Goal: Information Seeking & Learning: Learn about a topic

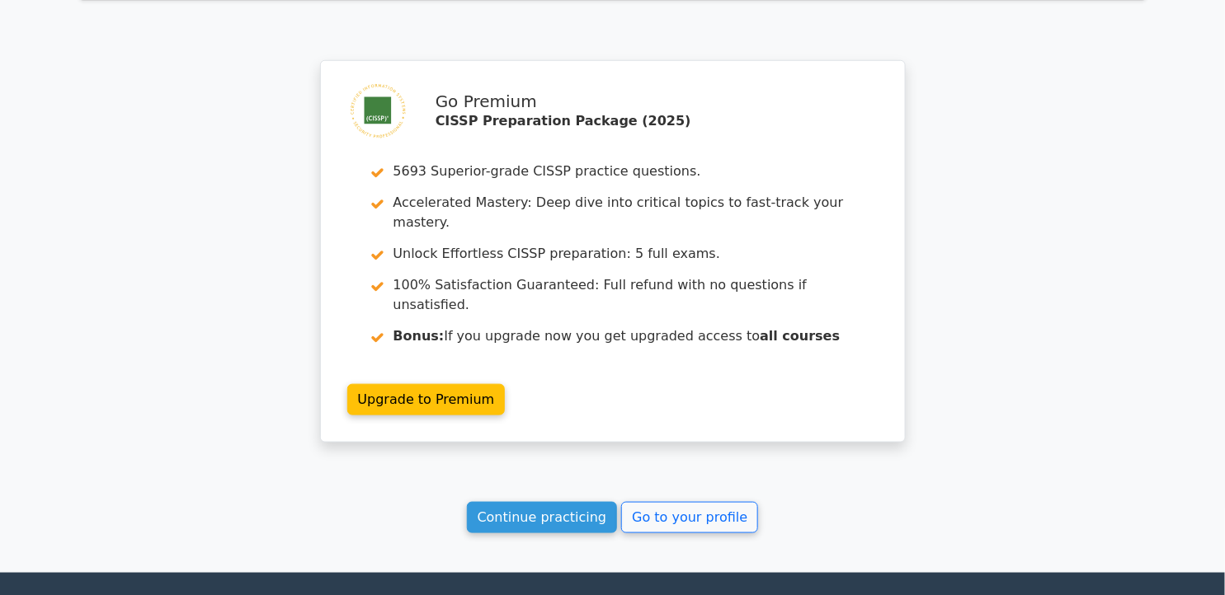
scroll to position [2711, 0]
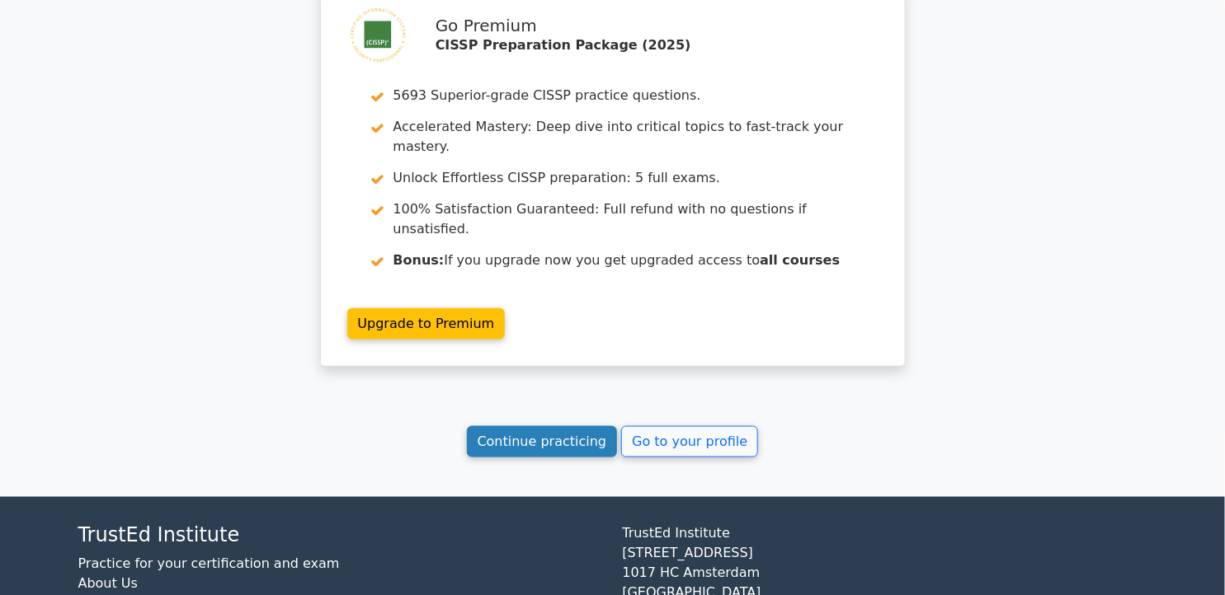
click at [554, 426] on link "Continue practicing" at bounding box center [542, 441] width 151 height 31
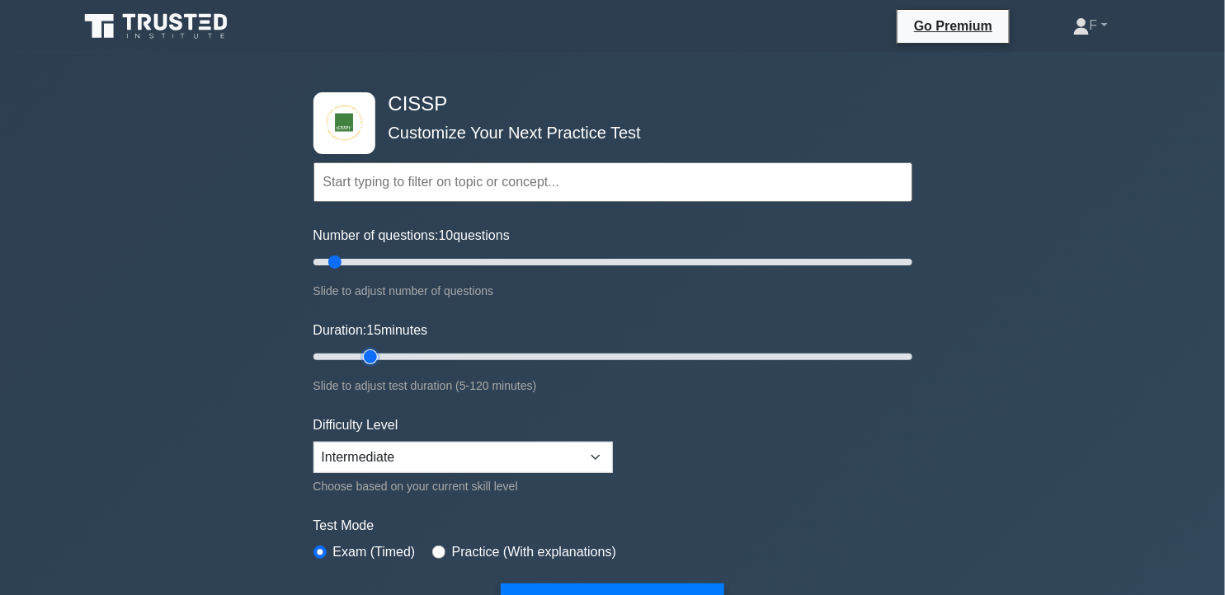
type input "15"
click at [374, 352] on input "Duration: 15 minutes" at bounding box center [612, 357] width 599 height 20
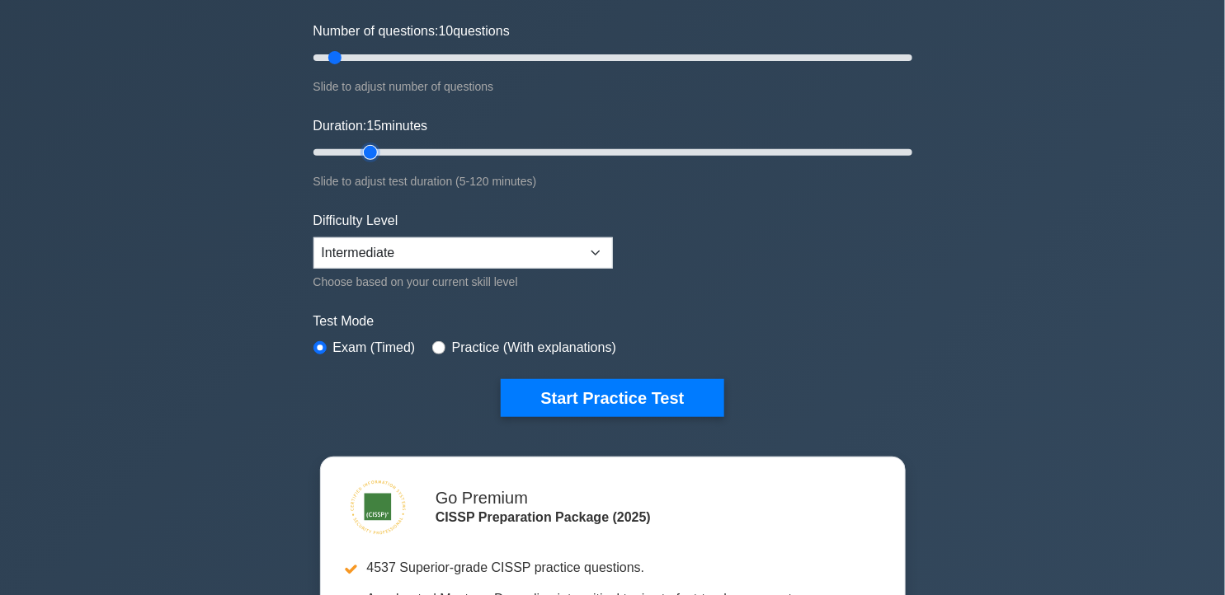
scroll to position [216, 0]
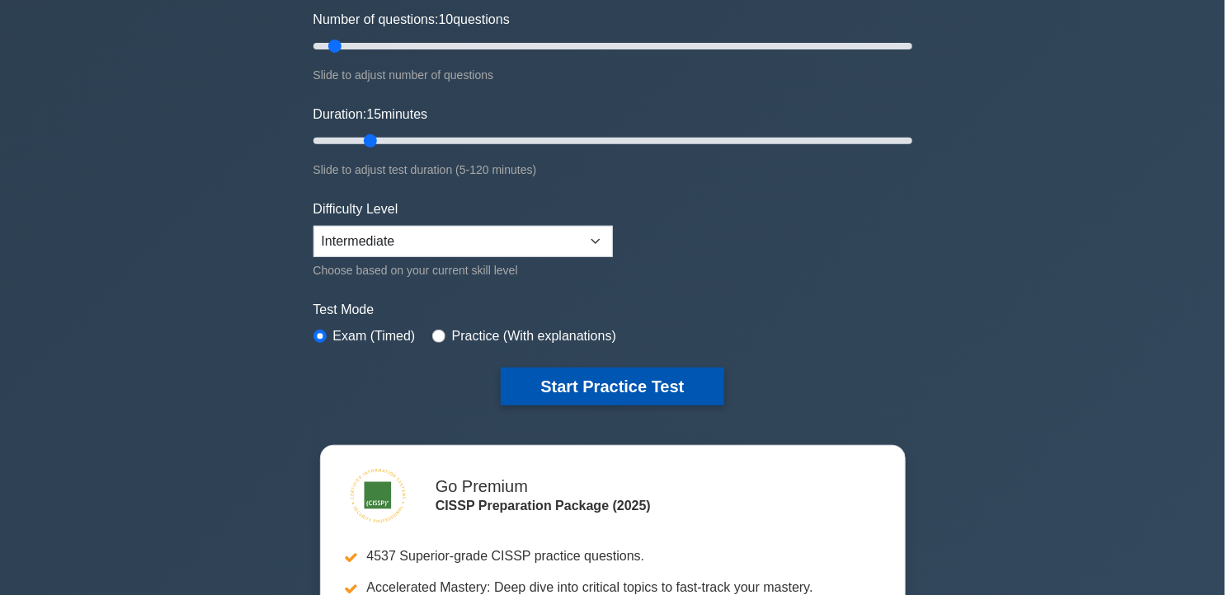
click at [602, 378] on button "Start Practice Test" at bounding box center [612, 387] width 223 height 38
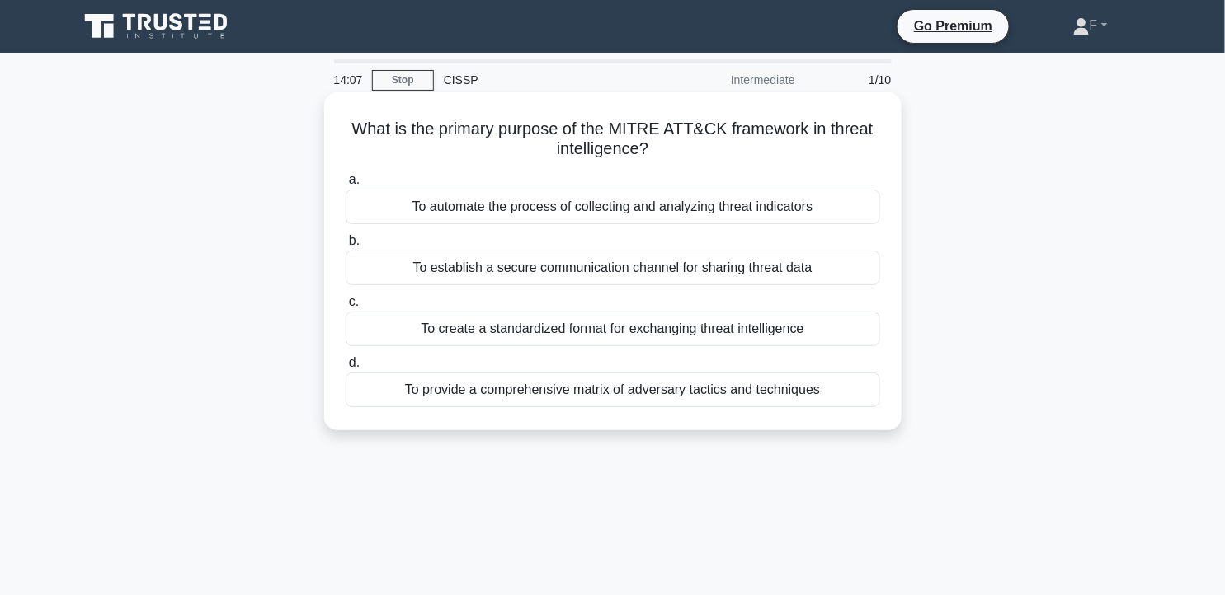
click at [698, 401] on div "To provide a comprehensive matrix of adversary tactics and techniques" at bounding box center [613, 390] width 534 height 35
click at [346, 369] on input "d. To provide a comprehensive matrix of adversary tactics and techniques" at bounding box center [346, 363] width 0 height 11
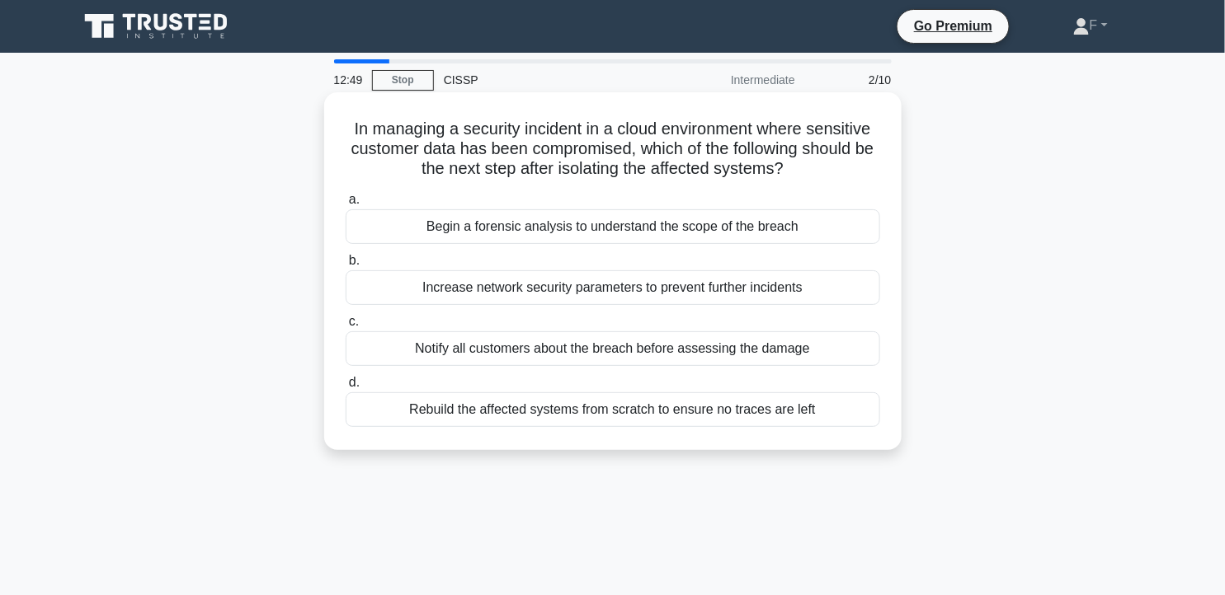
click at [701, 223] on div "Begin a forensic analysis to understand the scope of the breach" at bounding box center [613, 226] width 534 height 35
click at [346, 205] on input "a. Begin a forensic analysis to understand the scope of the breach" at bounding box center [346, 200] width 0 height 11
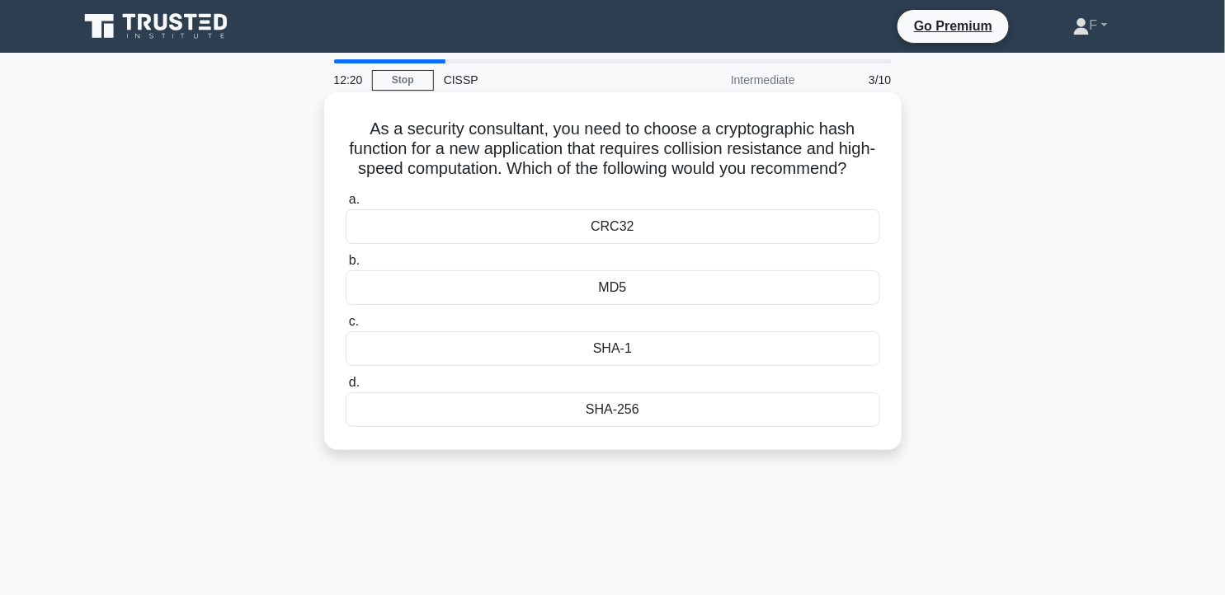
click at [666, 366] on div "SHA-1" at bounding box center [613, 349] width 534 height 35
click at [346, 327] on input "c. SHA-1" at bounding box center [346, 322] width 0 height 11
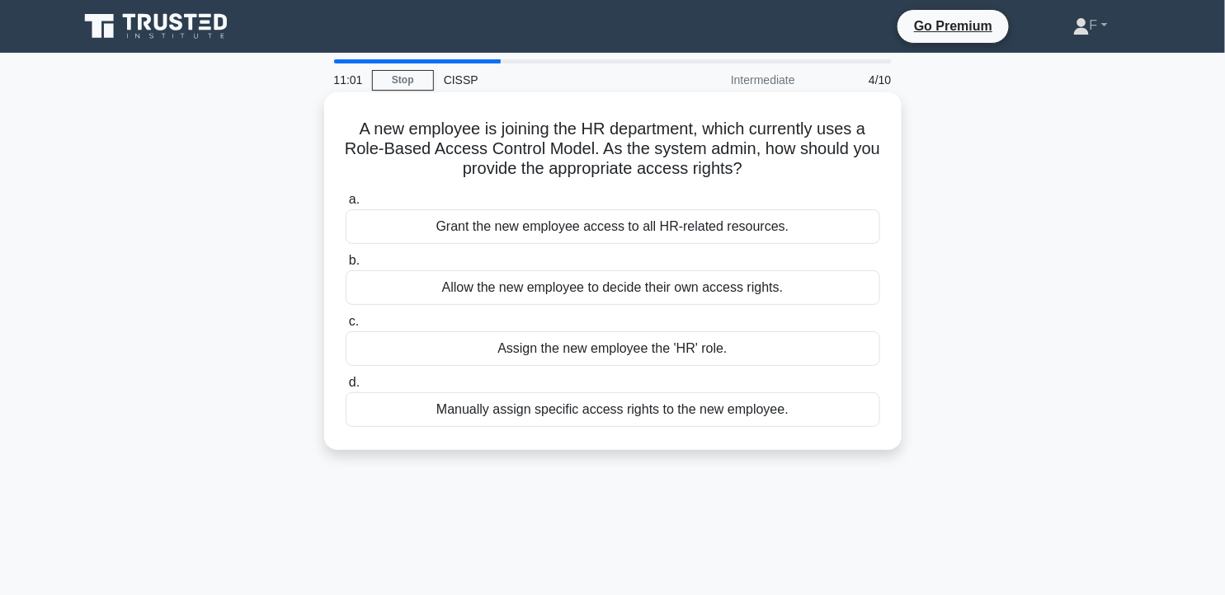
click at [707, 412] on div "Manually assign specific access rights to the new employee." at bounding box center [613, 410] width 534 height 35
click at [346, 388] on input "d. Manually assign specific access rights to the new employee." at bounding box center [346, 383] width 0 height 11
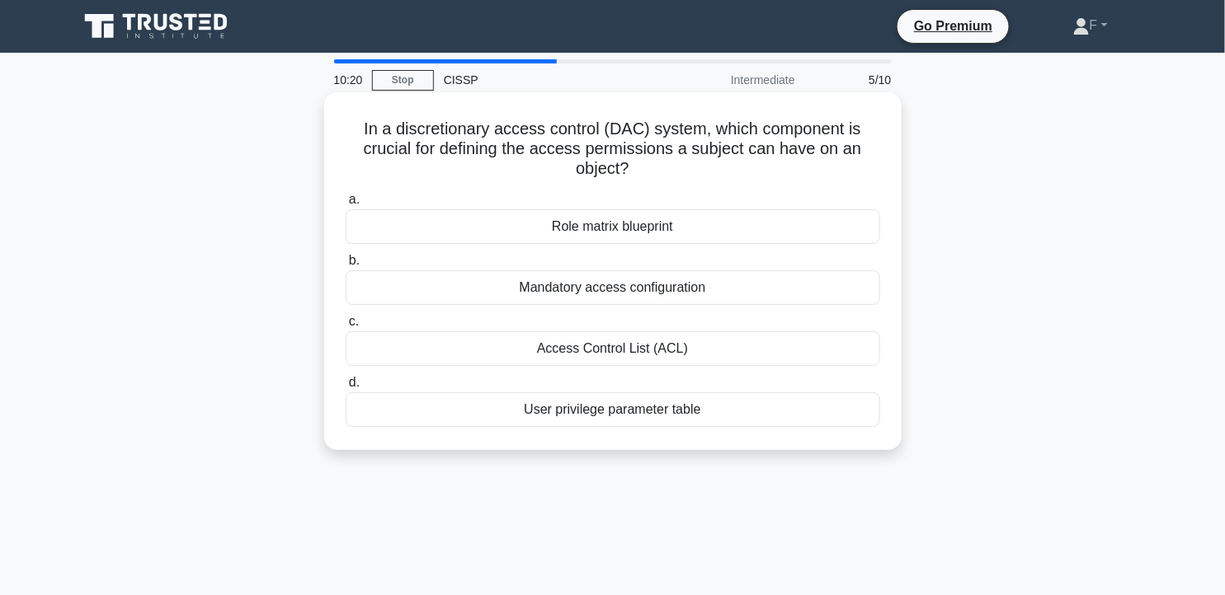
click at [755, 351] on div "Access Control List (ACL)" at bounding box center [613, 349] width 534 height 35
click at [346, 327] on input "c. Access Control List (ACL)" at bounding box center [346, 322] width 0 height 11
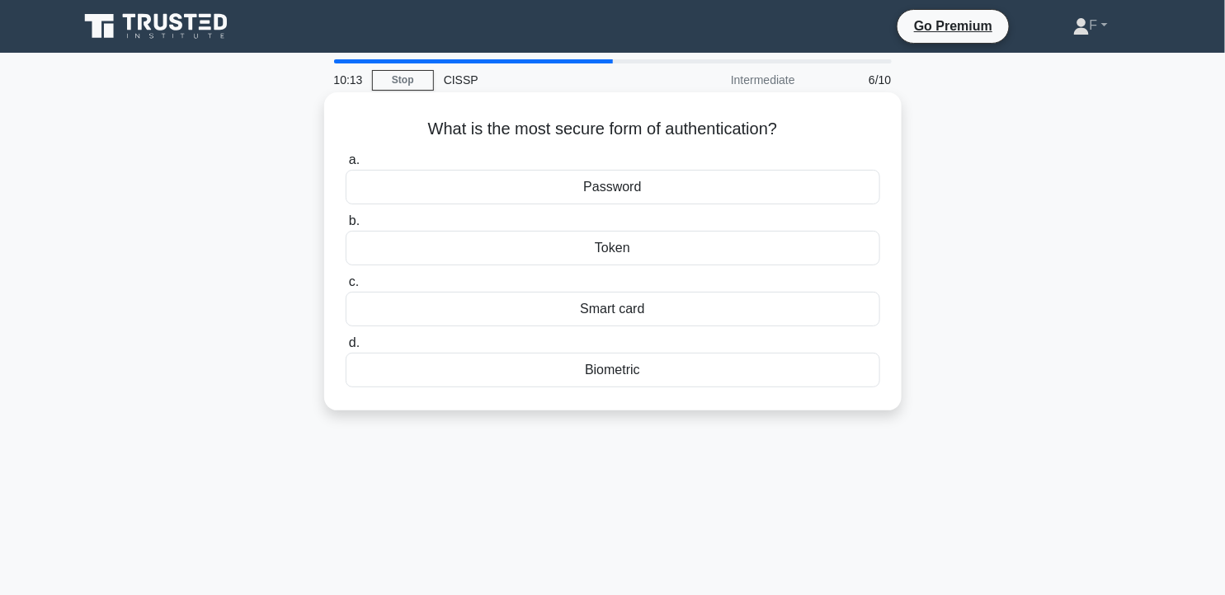
click at [761, 247] on div "Token" at bounding box center [613, 248] width 534 height 35
click at [346, 227] on input "b. Token" at bounding box center [346, 221] width 0 height 11
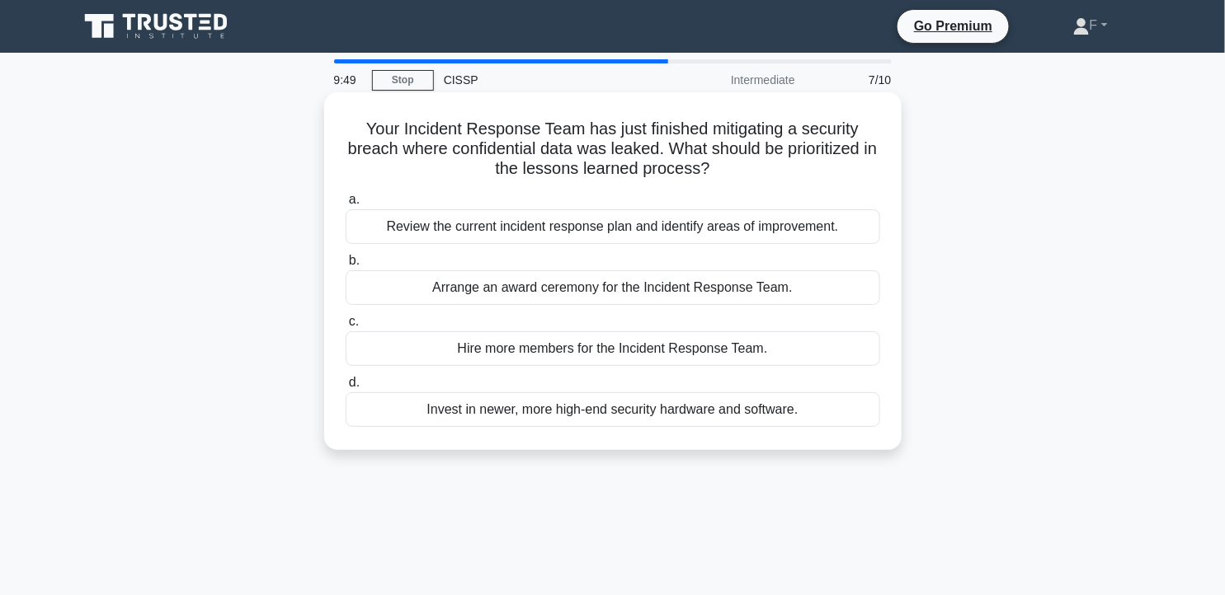
click at [743, 227] on div "Review the current incident response plan and identify areas of improvement." at bounding box center [613, 226] width 534 height 35
click at [346, 205] on input "a. Review the current incident response plan and identify areas of improvement." at bounding box center [346, 200] width 0 height 11
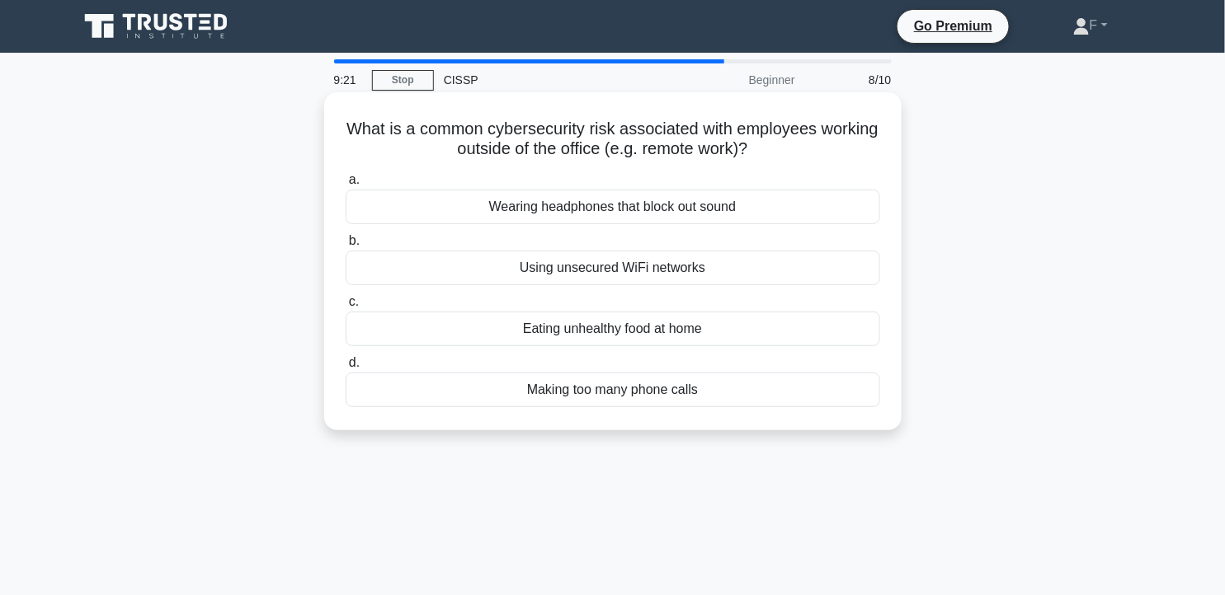
click at [809, 265] on div "Using unsecured WiFi networks" at bounding box center [613, 268] width 534 height 35
click at [346, 247] on input "b. Using unsecured WiFi networks" at bounding box center [346, 241] width 0 height 11
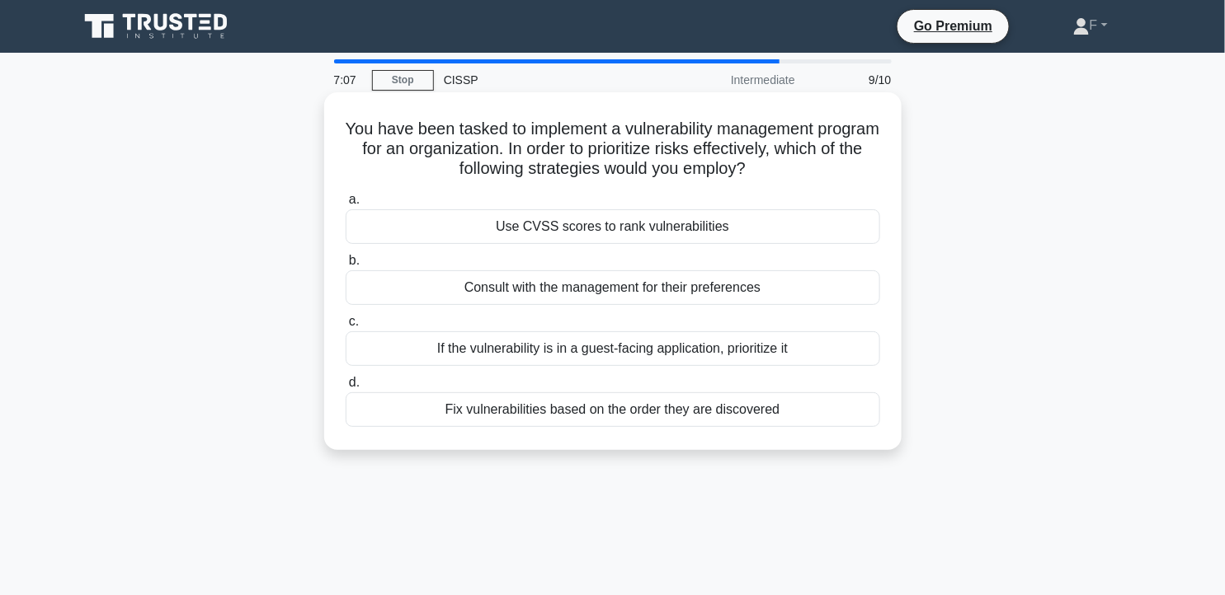
click at [769, 345] on div "If the vulnerability is in a guest-facing application, prioritize it" at bounding box center [613, 349] width 534 height 35
click at [346, 327] on input "c. If the vulnerability is in a guest-facing application, prioritize it" at bounding box center [346, 322] width 0 height 11
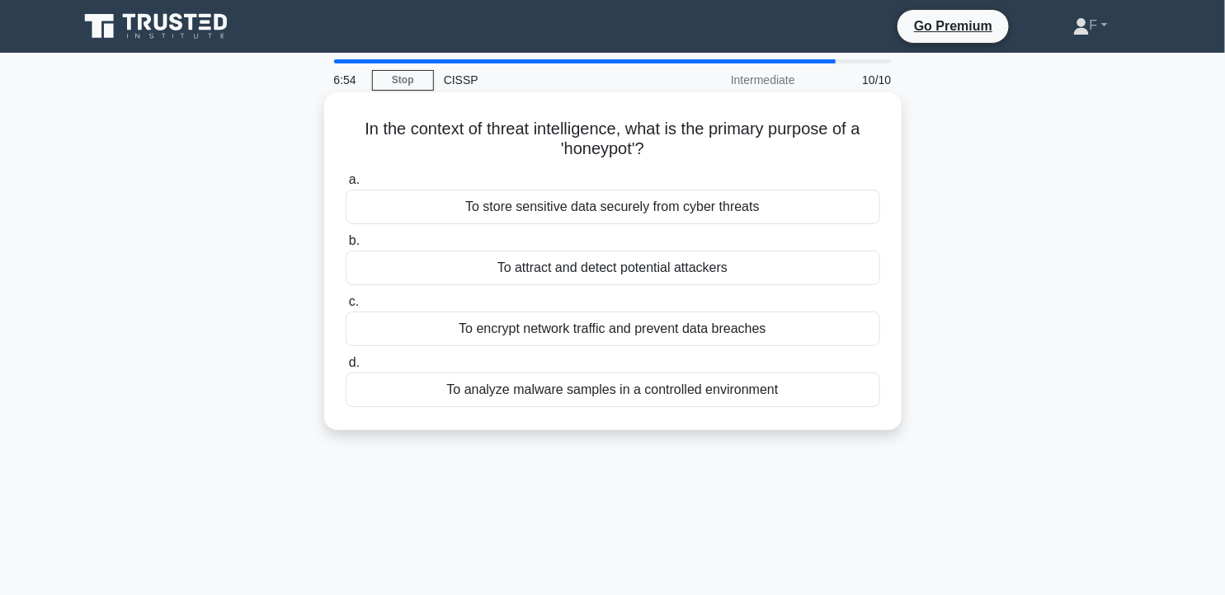
click at [760, 275] on div "To attract and detect potential attackers" at bounding box center [613, 268] width 534 height 35
click at [346, 247] on input "b. To attract and detect potential attackers" at bounding box center [346, 241] width 0 height 11
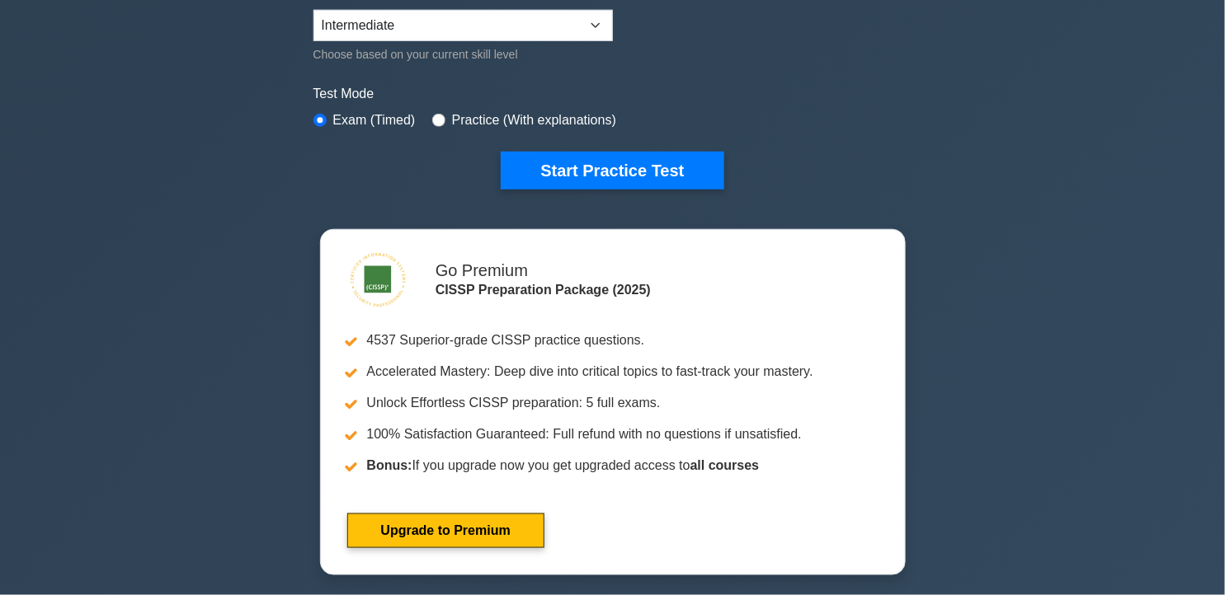
scroll to position [421, 0]
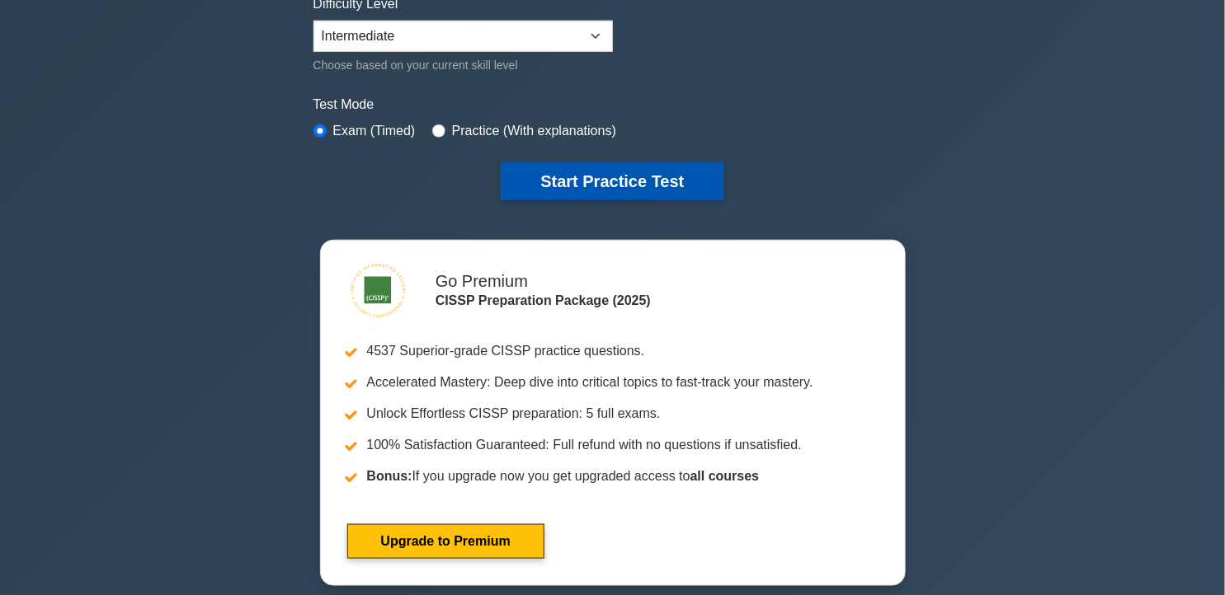
click at [609, 167] on button "Start Practice Test" at bounding box center [612, 181] width 223 height 38
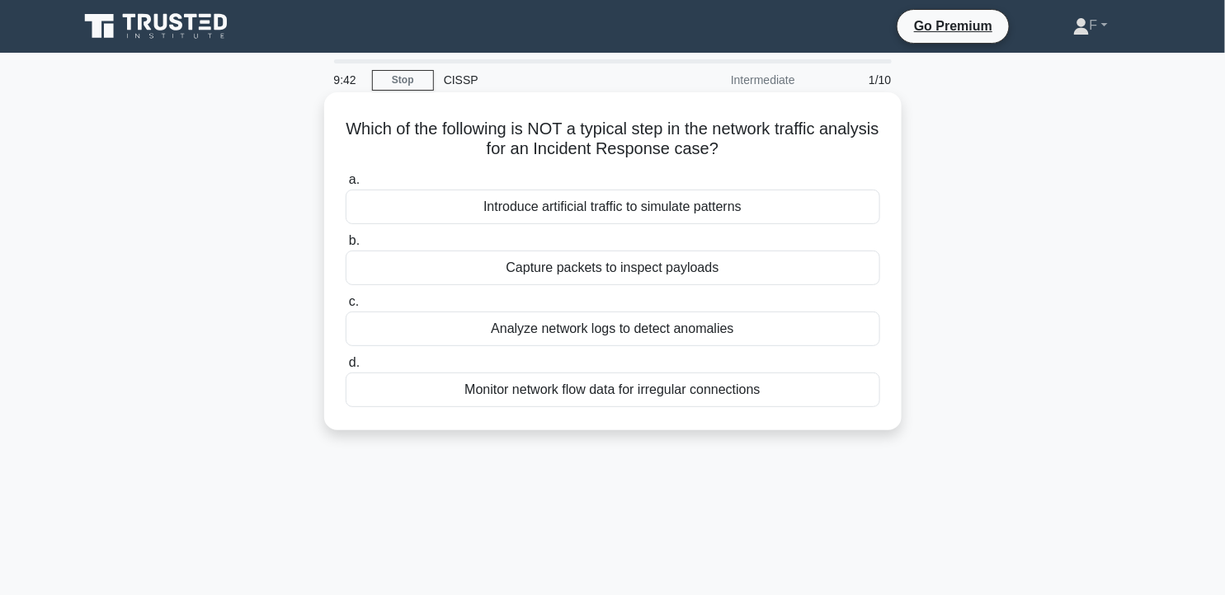
click at [740, 205] on div "Introduce artificial traffic to simulate patterns" at bounding box center [613, 207] width 534 height 35
click at [346, 186] on input "a. Introduce artificial traffic to simulate patterns" at bounding box center [346, 180] width 0 height 11
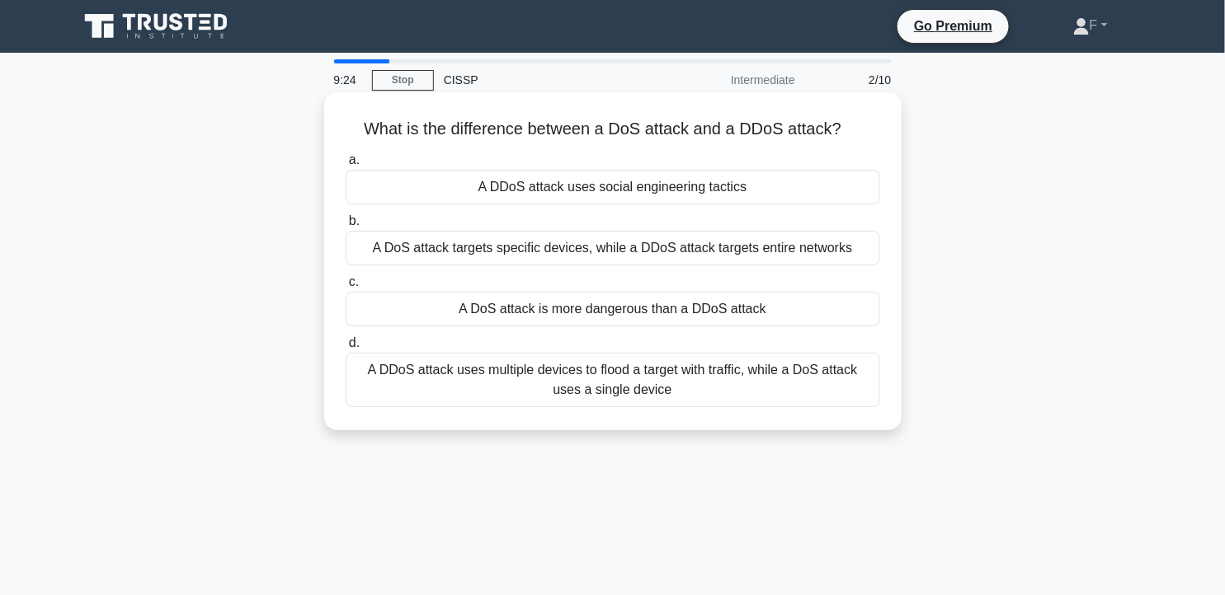
click at [697, 367] on div "A DDoS attack uses multiple devices to flood a target with traffic, while a DoS…" at bounding box center [613, 380] width 534 height 54
click at [346, 349] on input "d. A DDoS attack uses multiple devices to flood a target with traffic, while a …" at bounding box center [346, 343] width 0 height 11
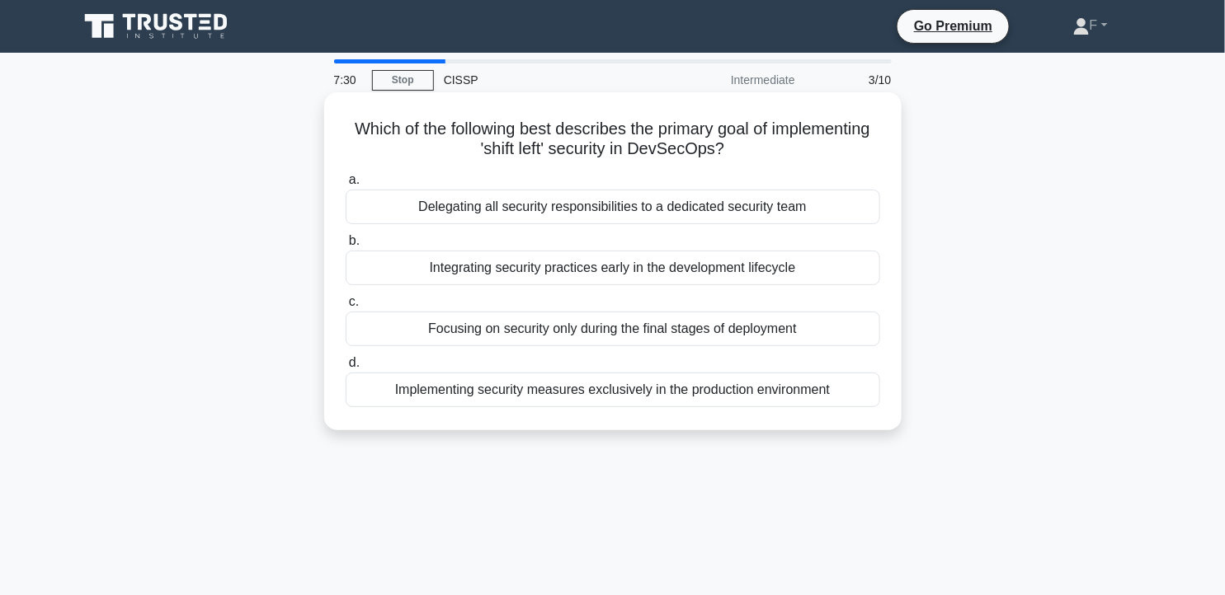
click at [703, 405] on div "Implementing security measures exclusively in the production environment" at bounding box center [613, 390] width 534 height 35
click at [346, 369] on input "d. Implementing security measures exclusively in the production environment" at bounding box center [346, 363] width 0 height 11
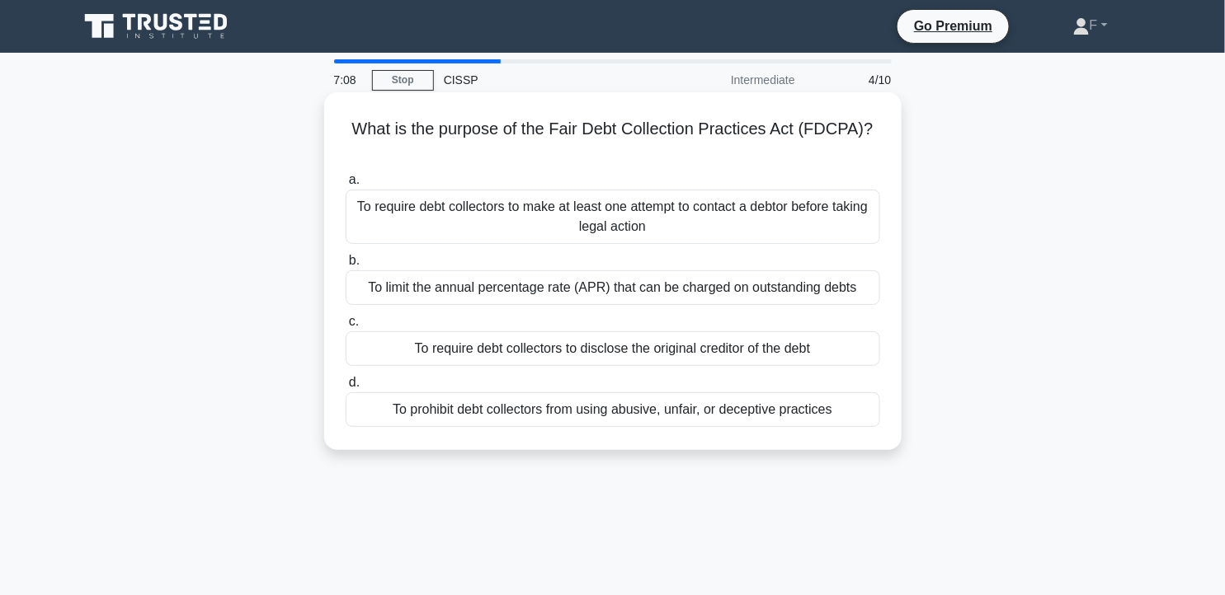
click at [769, 282] on div "To limit the annual percentage rate (APR) that can be charged on outstanding de…" at bounding box center [613, 287] width 534 height 35
click at [346, 266] on input "b. To limit the annual percentage rate (APR) that can be charged on outstanding…" at bounding box center [346, 261] width 0 height 11
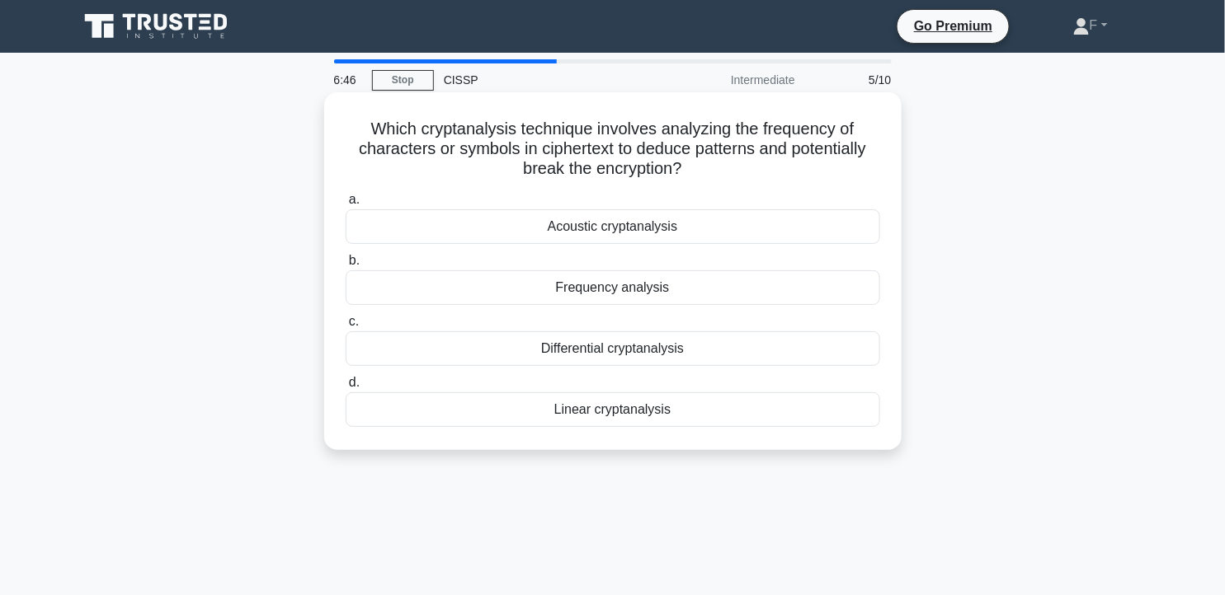
click at [728, 344] on div "Differential cryptanalysis" at bounding box center [613, 349] width 534 height 35
click at [346, 327] on input "c. Differential cryptanalysis" at bounding box center [346, 322] width 0 height 11
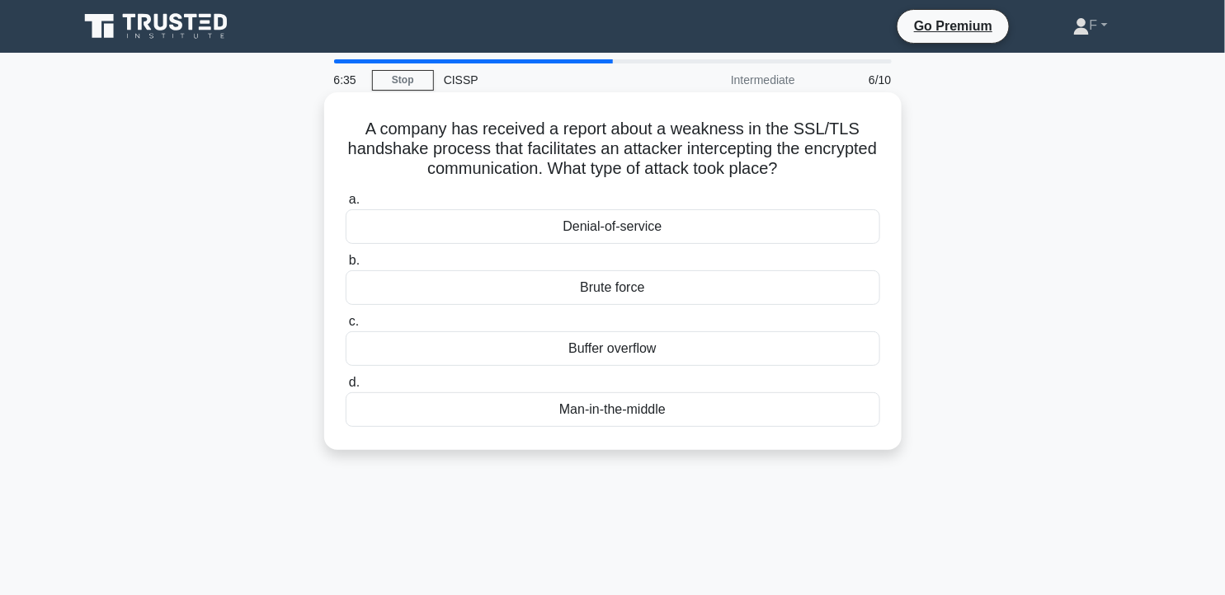
click at [755, 419] on div "Man-in-the-middle" at bounding box center [613, 410] width 534 height 35
click at [346, 388] on input "d. Man-in-the-middle" at bounding box center [346, 383] width 0 height 11
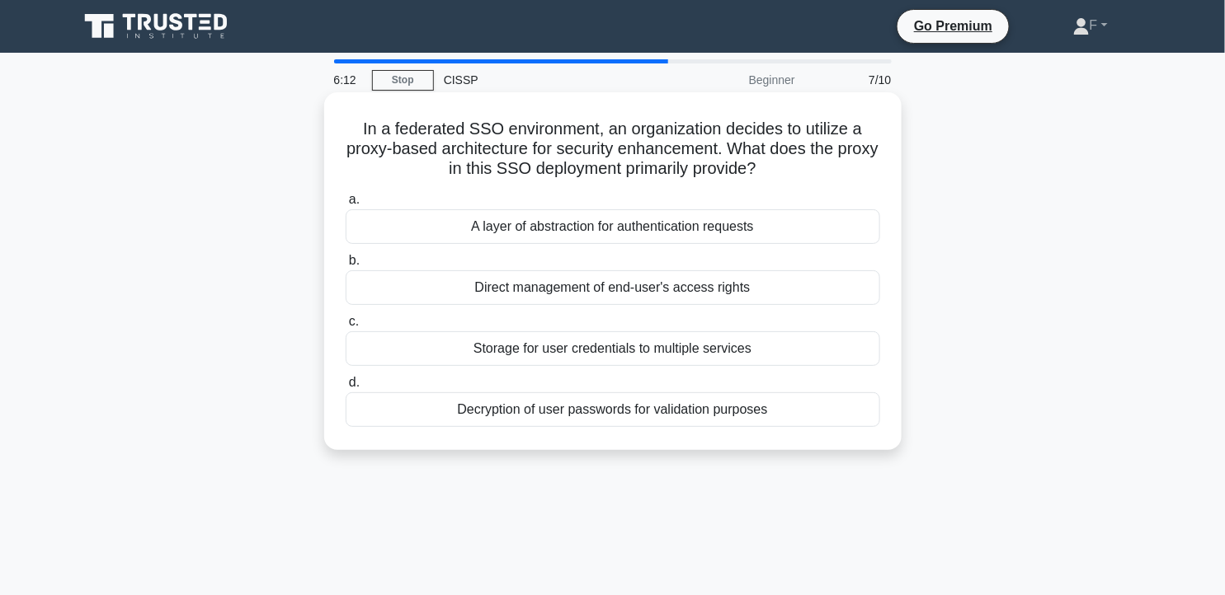
click at [778, 229] on div "A layer of abstraction for authentication requests" at bounding box center [613, 226] width 534 height 35
click at [346, 205] on input "a. A layer of abstraction for authentication requests" at bounding box center [346, 200] width 0 height 11
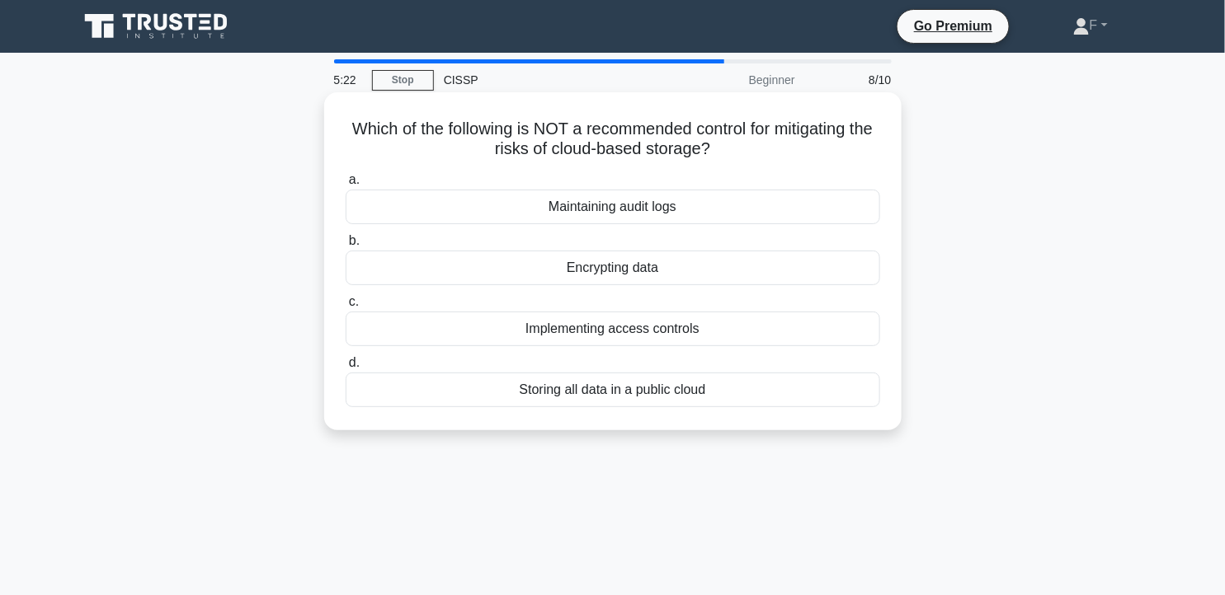
click at [712, 390] on div "Storing all data in a public cloud" at bounding box center [613, 390] width 534 height 35
click at [346, 369] on input "d. Storing all data in a public cloud" at bounding box center [346, 363] width 0 height 11
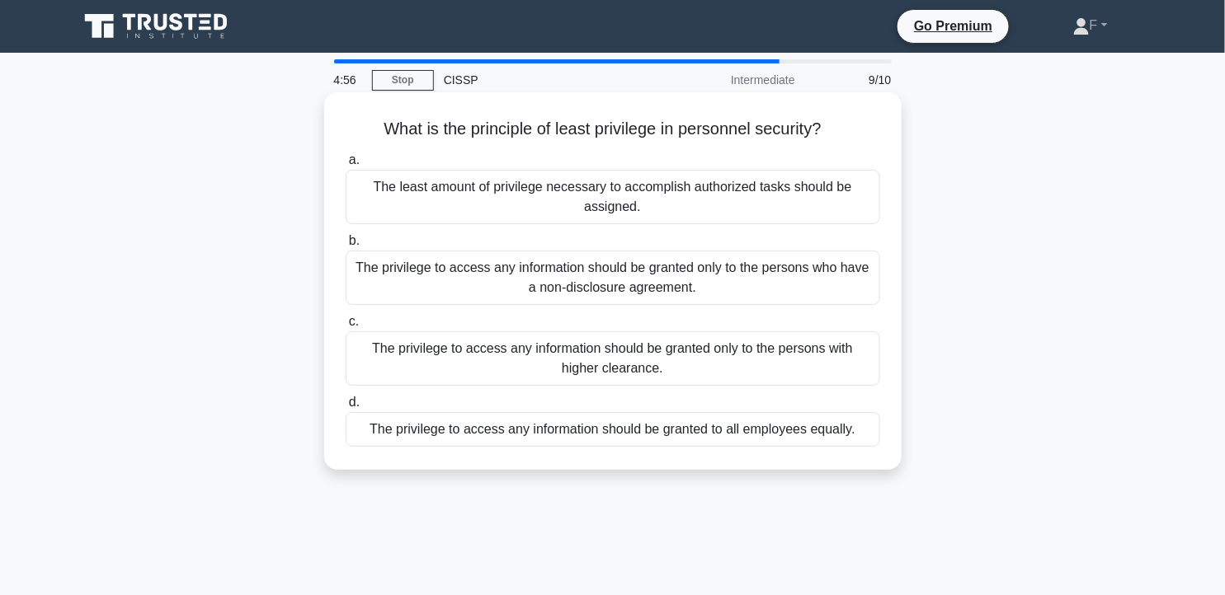
click at [796, 203] on div "The least amount of privilege necessary to accomplish authorized tasks should b…" at bounding box center [613, 197] width 534 height 54
click at [346, 166] on input "a. The least amount of privilege necessary to accomplish authorized tasks shoul…" at bounding box center [346, 160] width 0 height 11
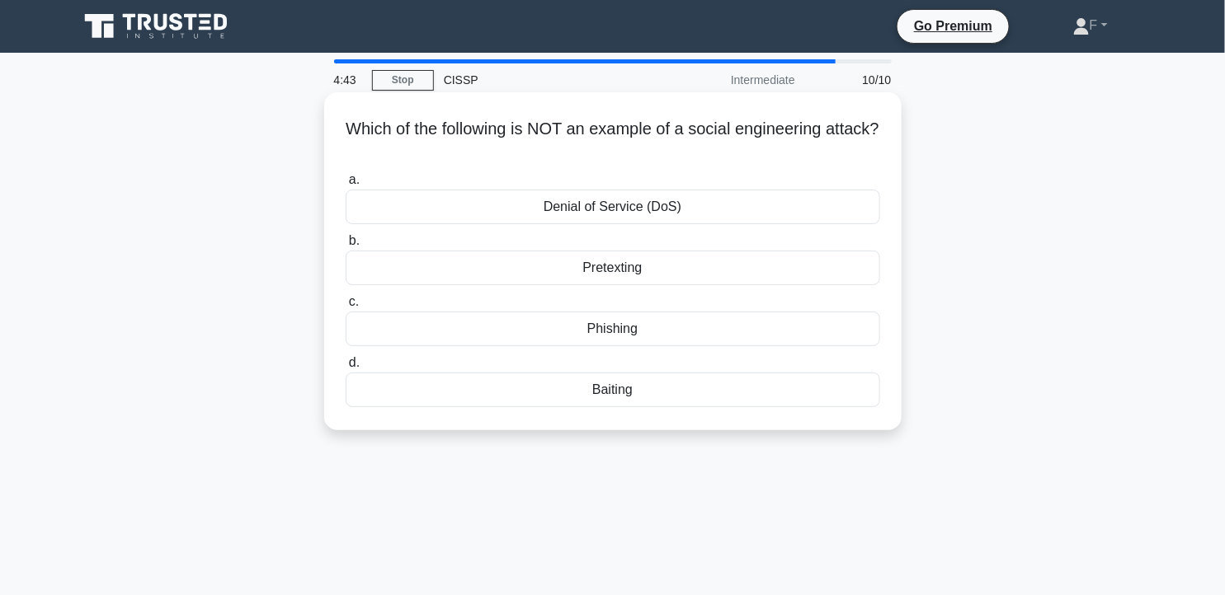
click at [755, 199] on div "Denial of Service (DoS)" at bounding box center [613, 207] width 534 height 35
click at [346, 186] on input "a. Denial of Service (DoS)" at bounding box center [346, 180] width 0 height 11
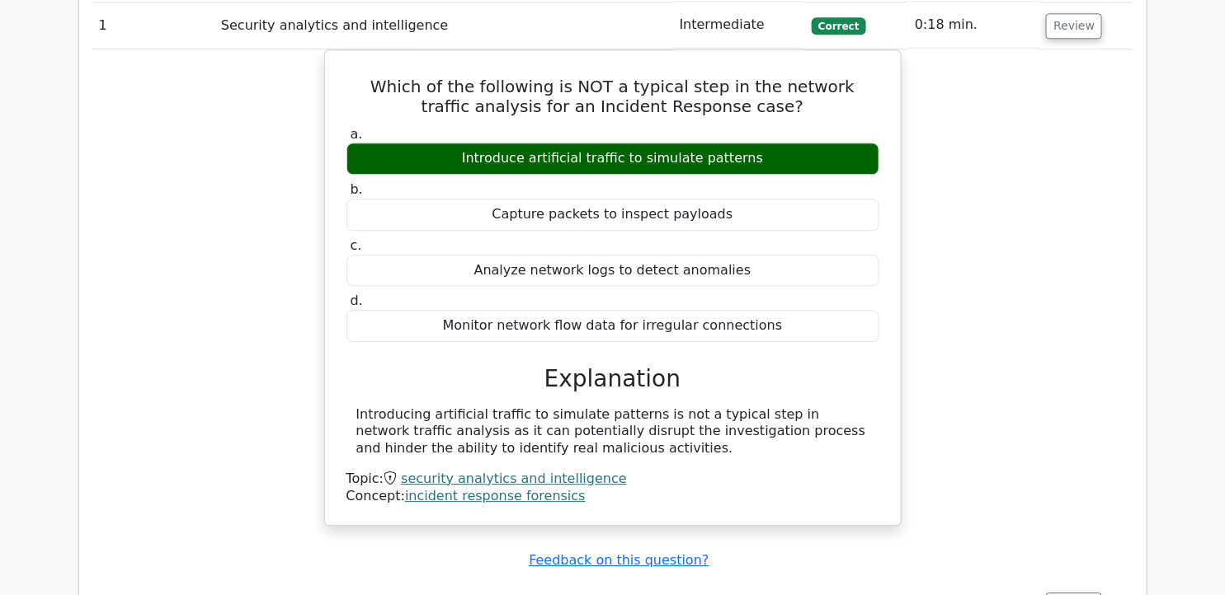
scroll to position [1474, 0]
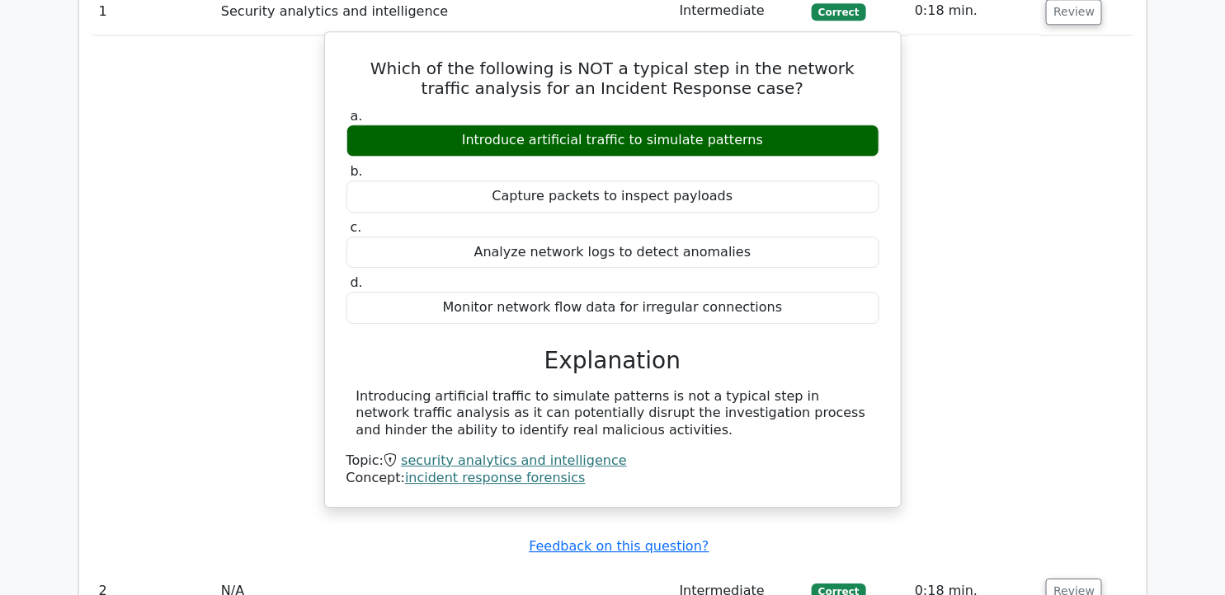
drag, startPoint x: 357, startPoint y: 353, endPoint x: 545, endPoint y: 391, distance: 191.8
click at [545, 391] on div "Introducing artificial traffic to simulate patterns is not a typical step in ne…" at bounding box center [612, 413] width 513 height 51
copy div "Introducing artificial traffic to simulate patterns is not a typical step in ne…"
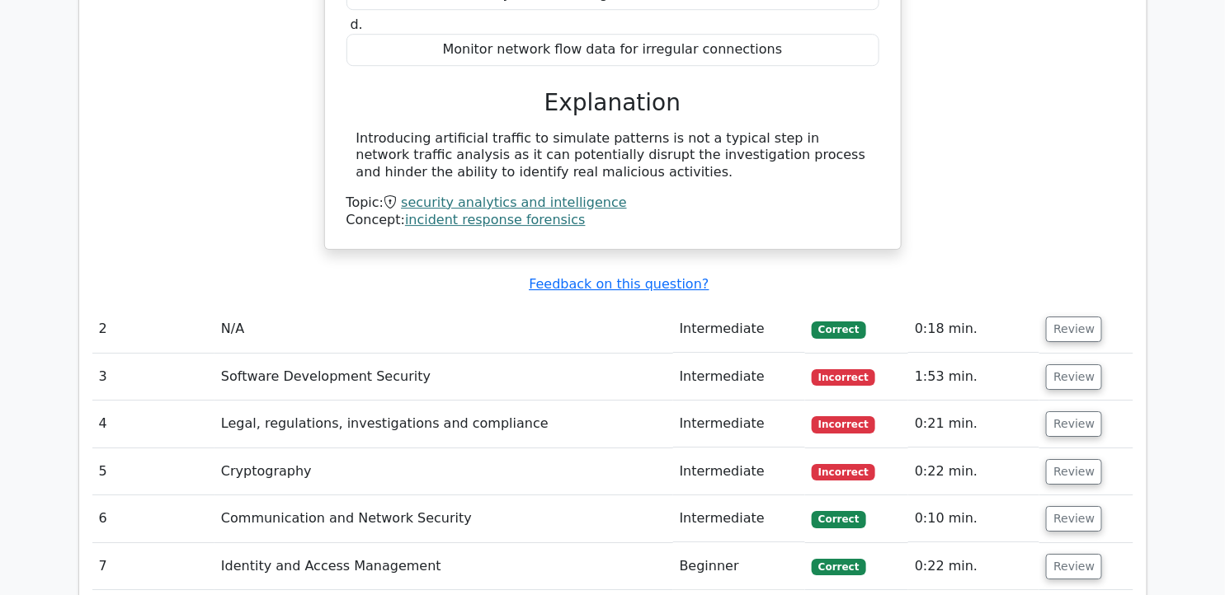
scroll to position [1776, 0]
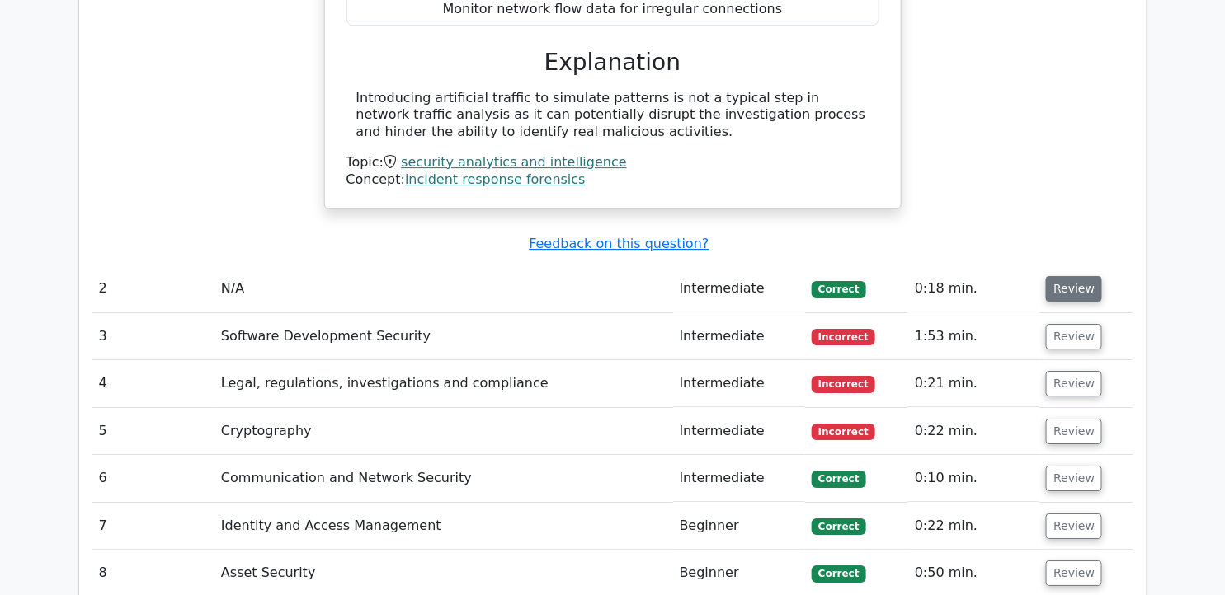
click at [1074, 276] on button "Review" at bounding box center [1074, 289] width 56 height 26
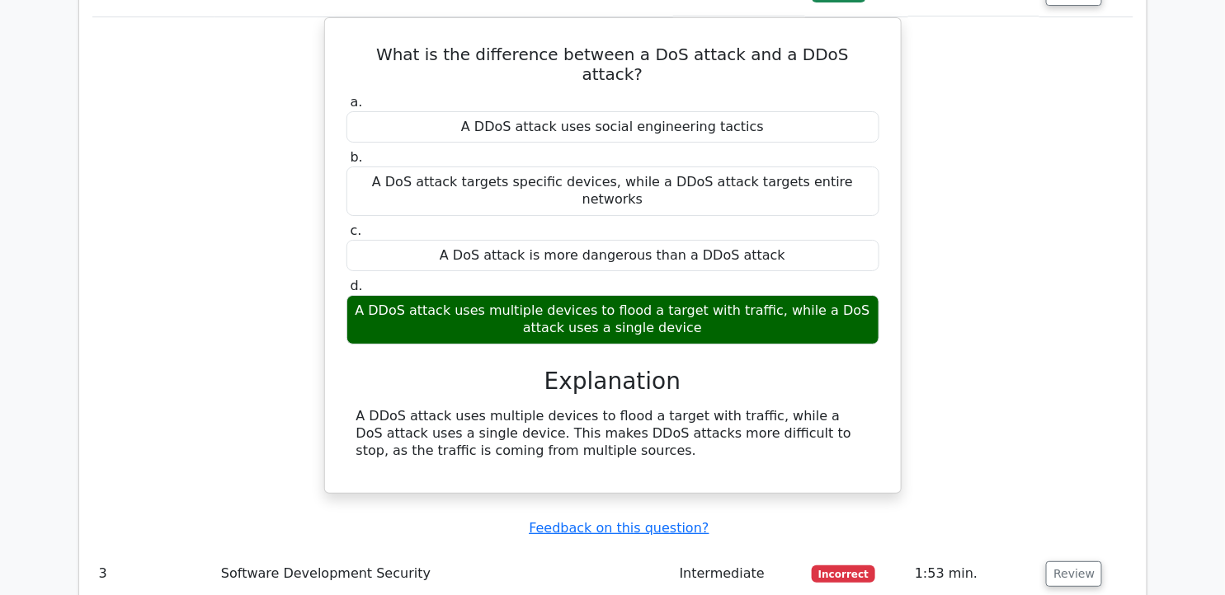
scroll to position [2273, 0]
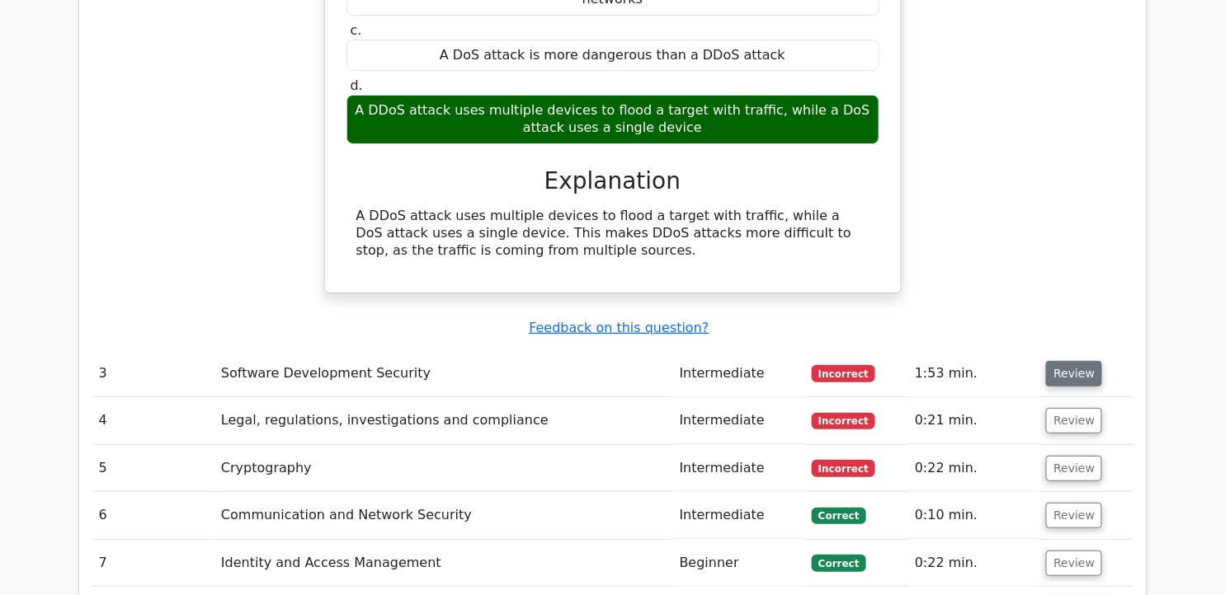
click at [1075, 361] on button "Review" at bounding box center [1074, 374] width 56 height 26
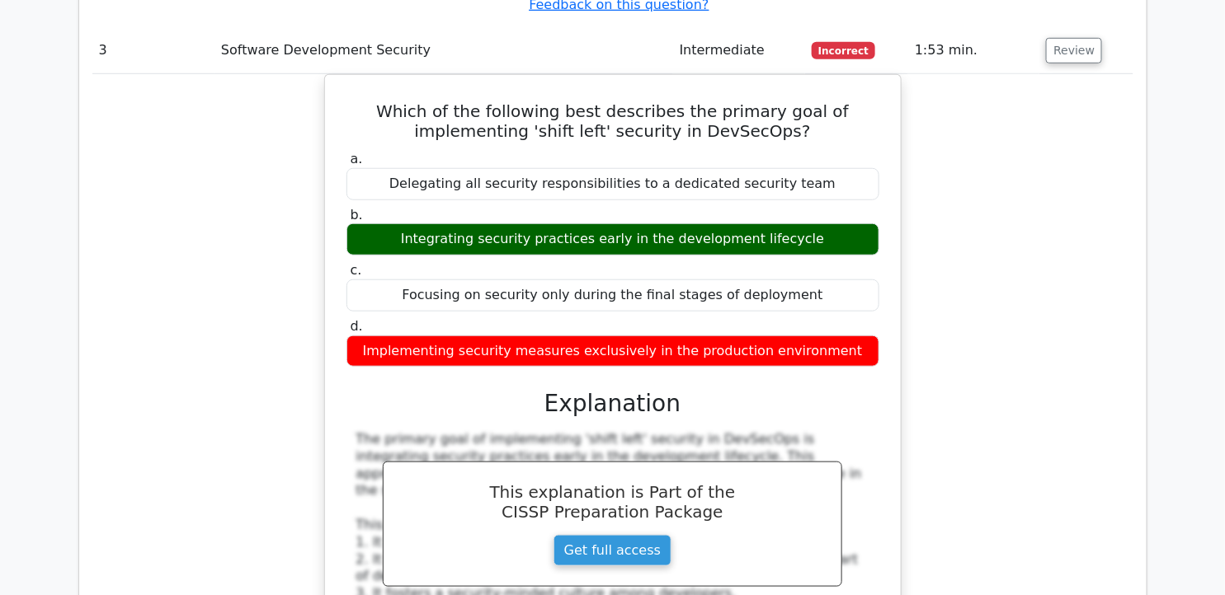
scroll to position [2471, 0]
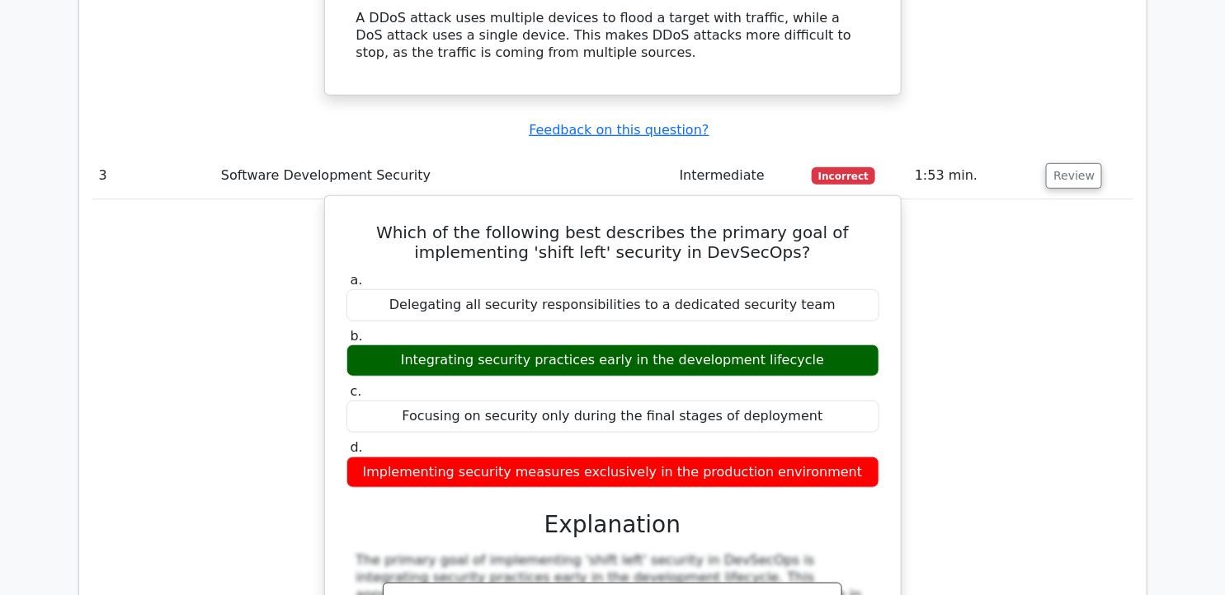
drag, startPoint x: 397, startPoint y: 155, endPoint x: 866, endPoint y: 409, distance: 532.9
copy div "Which of the following best describes the primary goal of implementing 'shift l…"
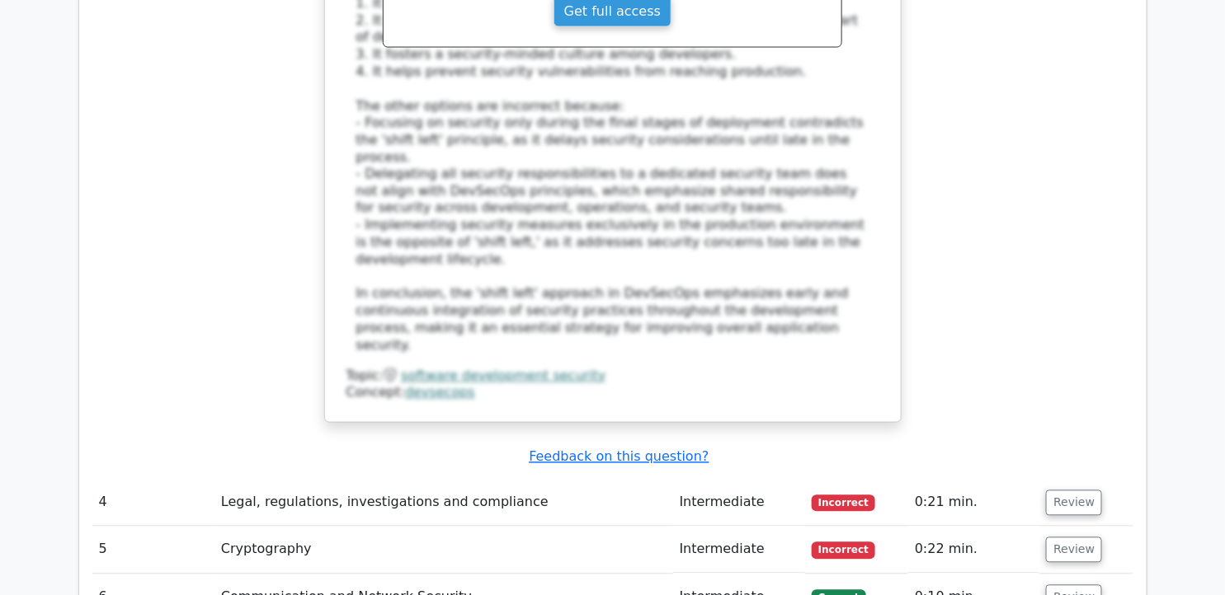
scroll to position [3163, 0]
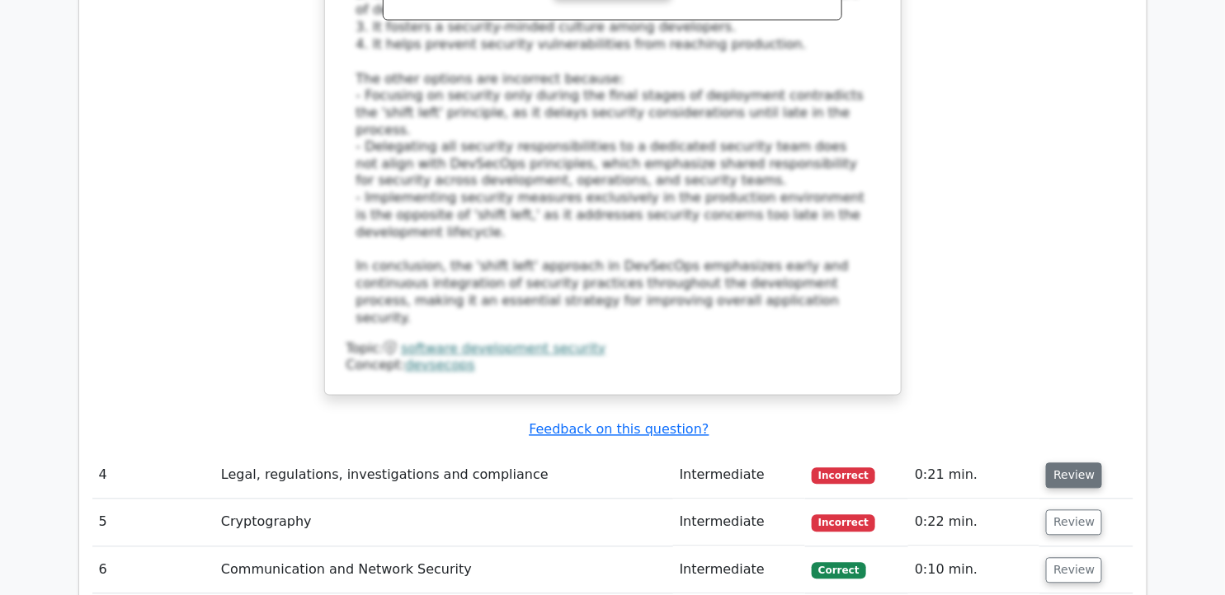
click at [1068, 463] on button "Review" at bounding box center [1074, 476] width 56 height 26
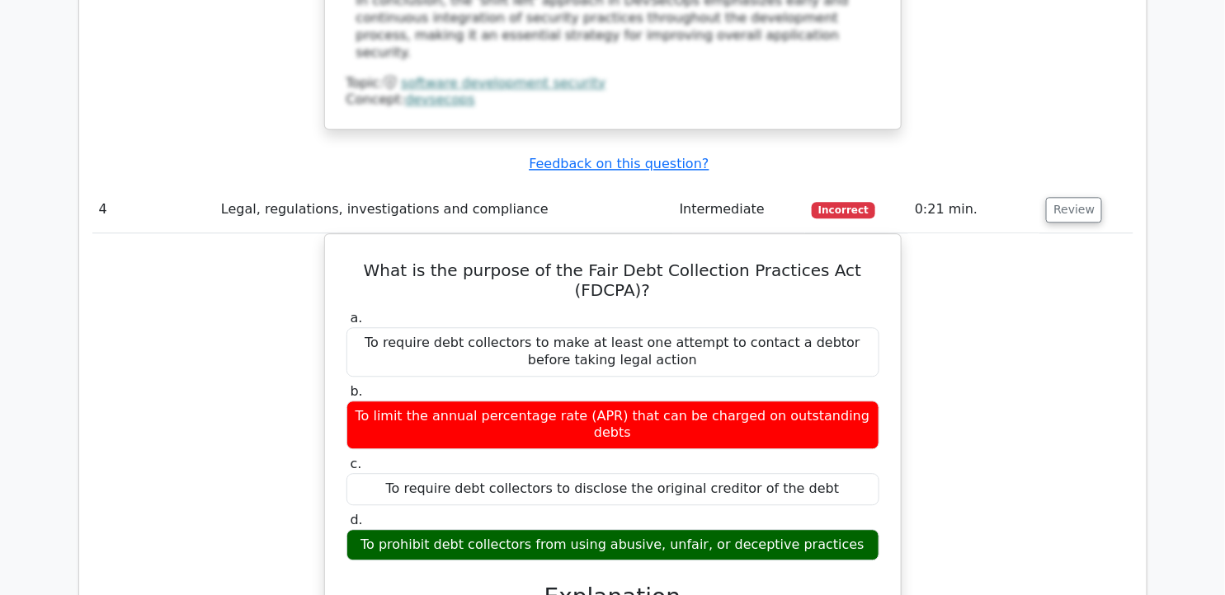
scroll to position [3441, 0]
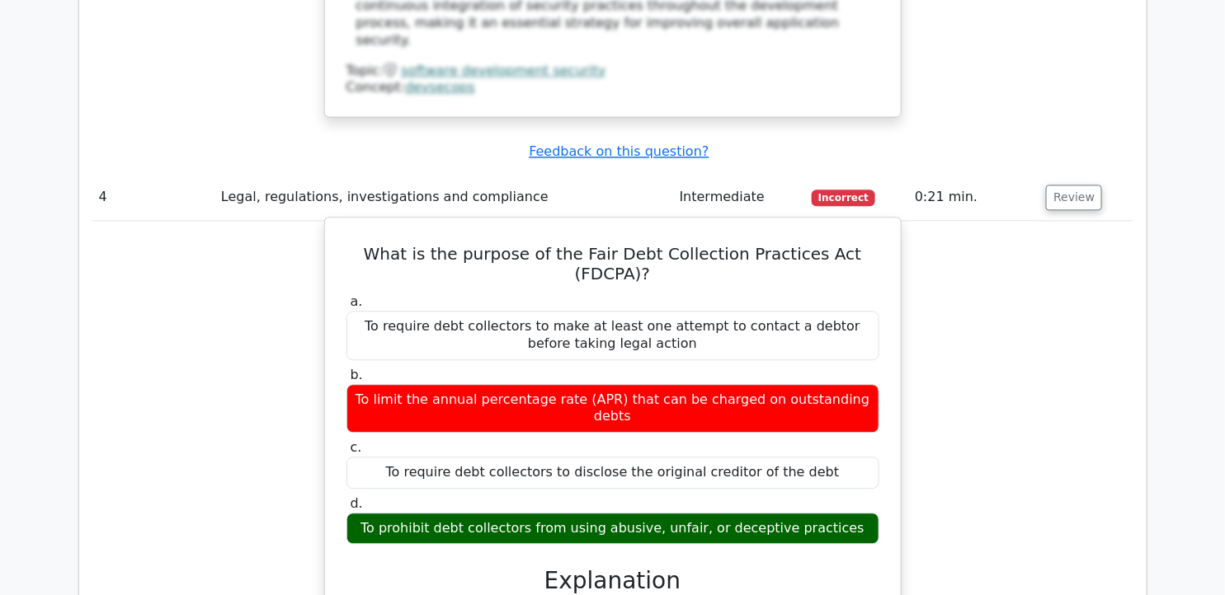
drag, startPoint x: 352, startPoint y: 127, endPoint x: 887, endPoint y: 371, distance: 588.3
click at [887, 371] on div "What is the purpose of the Fair Debt Collection Practices Act (FDCPA)? a. To re…" at bounding box center [613, 538] width 562 height 628
copy div "What is the purpose of the Fair Debt Collection Practices Act (FDCPA)? a. To re…"
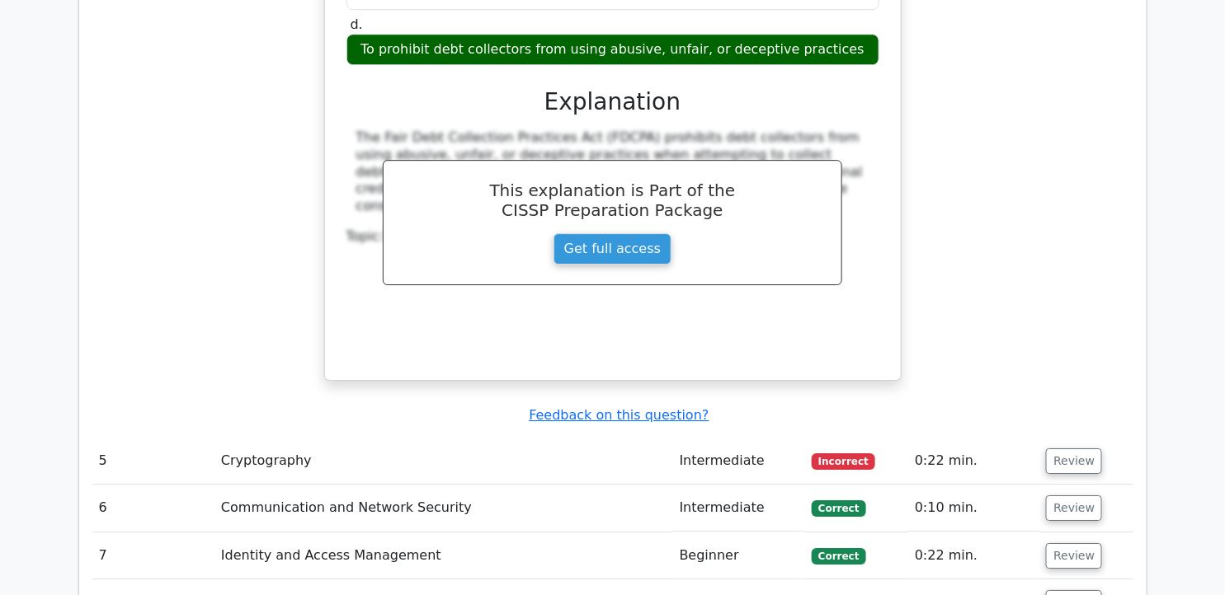
scroll to position [3998, 0]
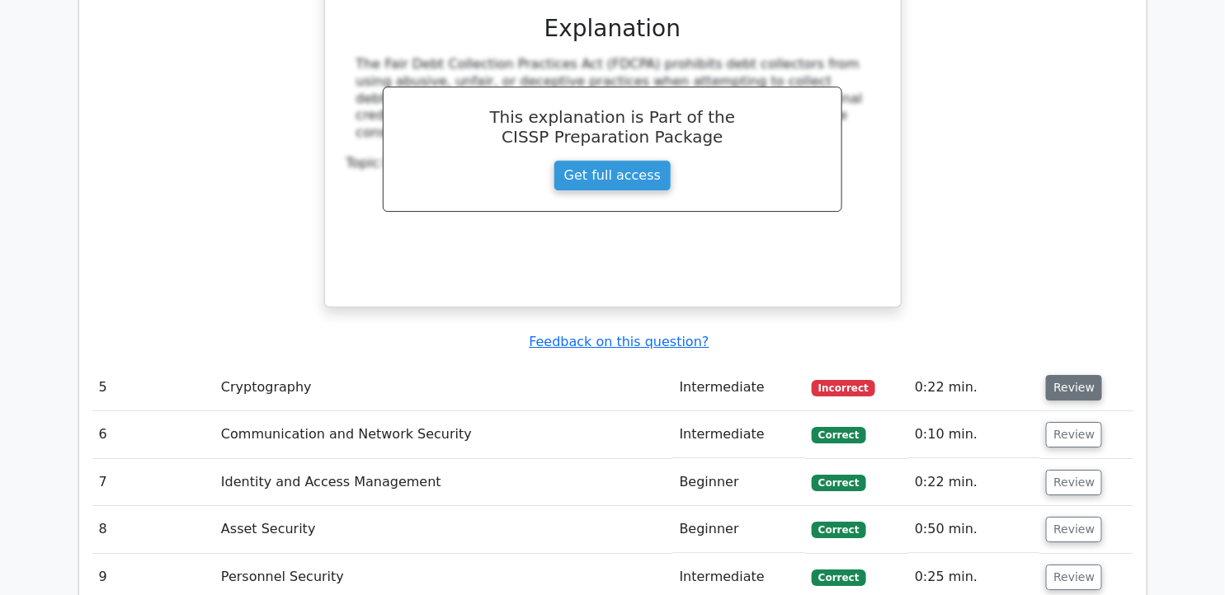
click at [1067, 375] on button "Review" at bounding box center [1074, 388] width 56 height 26
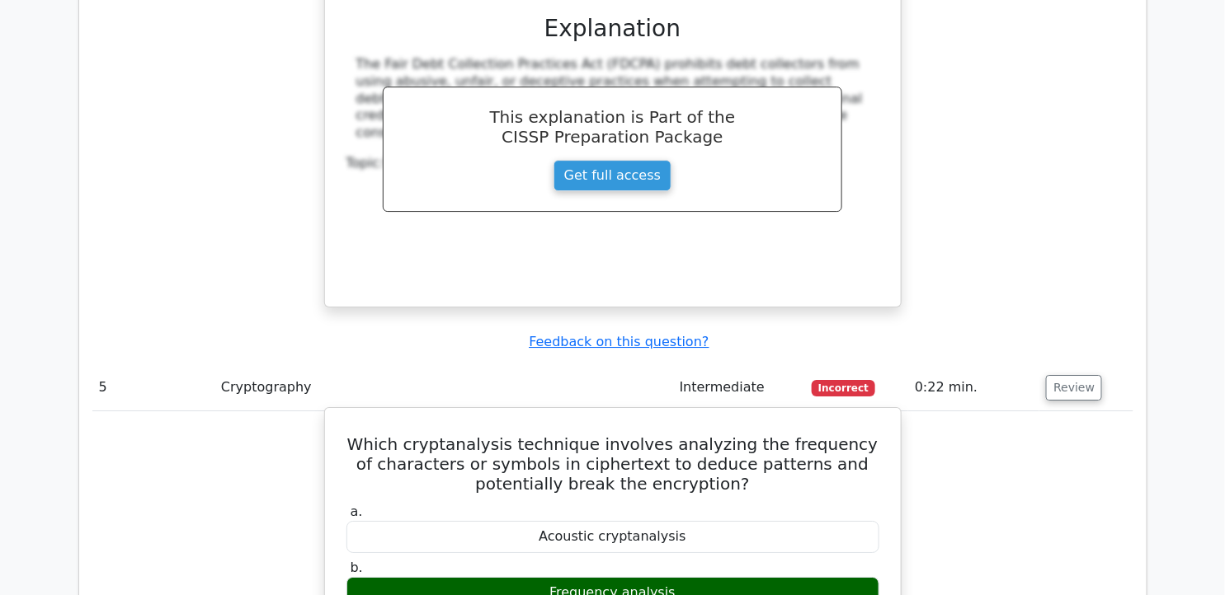
drag, startPoint x: 365, startPoint y: 284, endPoint x: 751, endPoint y: 532, distance: 458.9
copy div "Which cryptanalysis technique involves analyzing the frequency of characters or…"
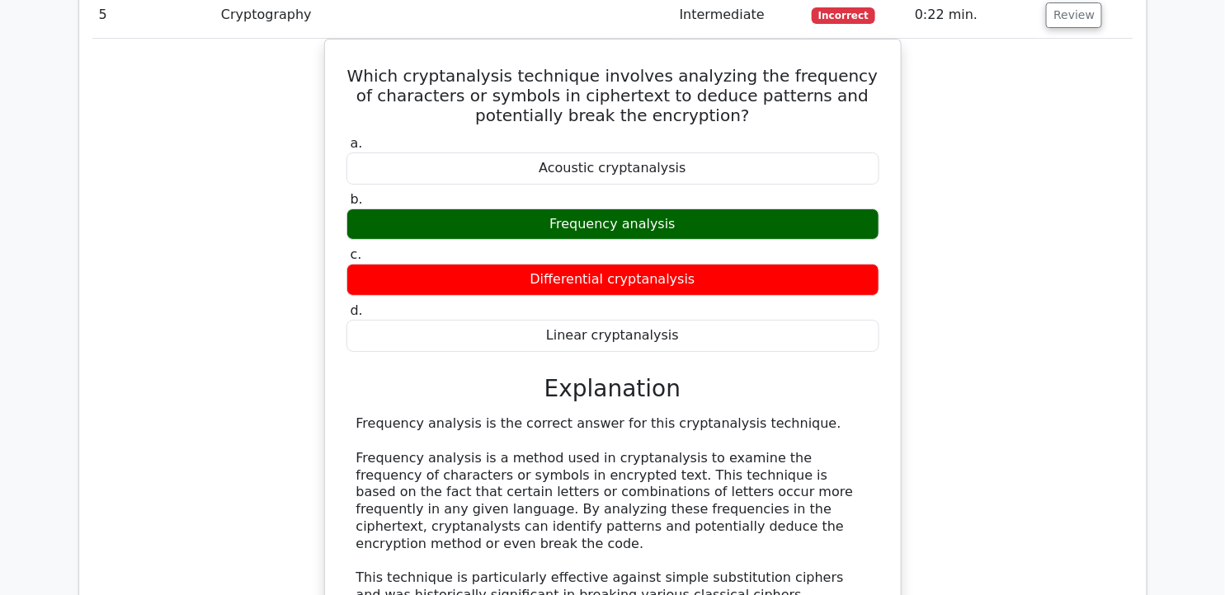
scroll to position [4365, 0]
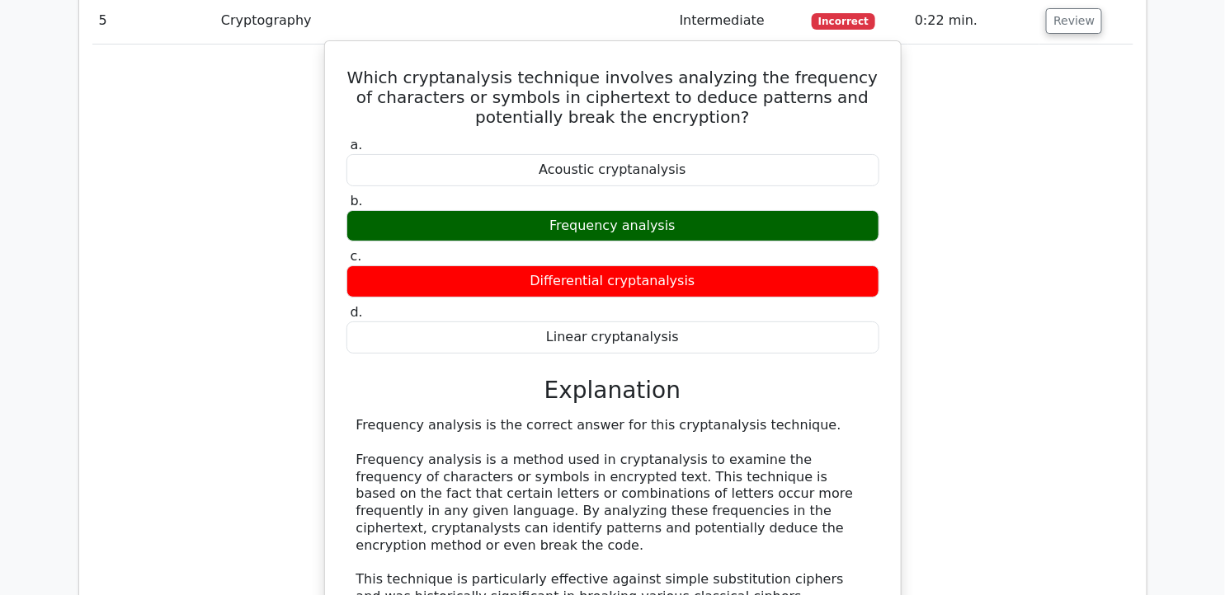
drag, startPoint x: 394, startPoint y: 430, endPoint x: 367, endPoint y: 347, distance: 87.6
drag, startPoint x: 367, startPoint y: 347, endPoint x: 334, endPoint y: 302, distance: 56.1
click at [334, 302] on div "Which cryptanalysis technique involves analyzing the frequency of characters or…" at bounding box center [613, 469] width 562 height 842
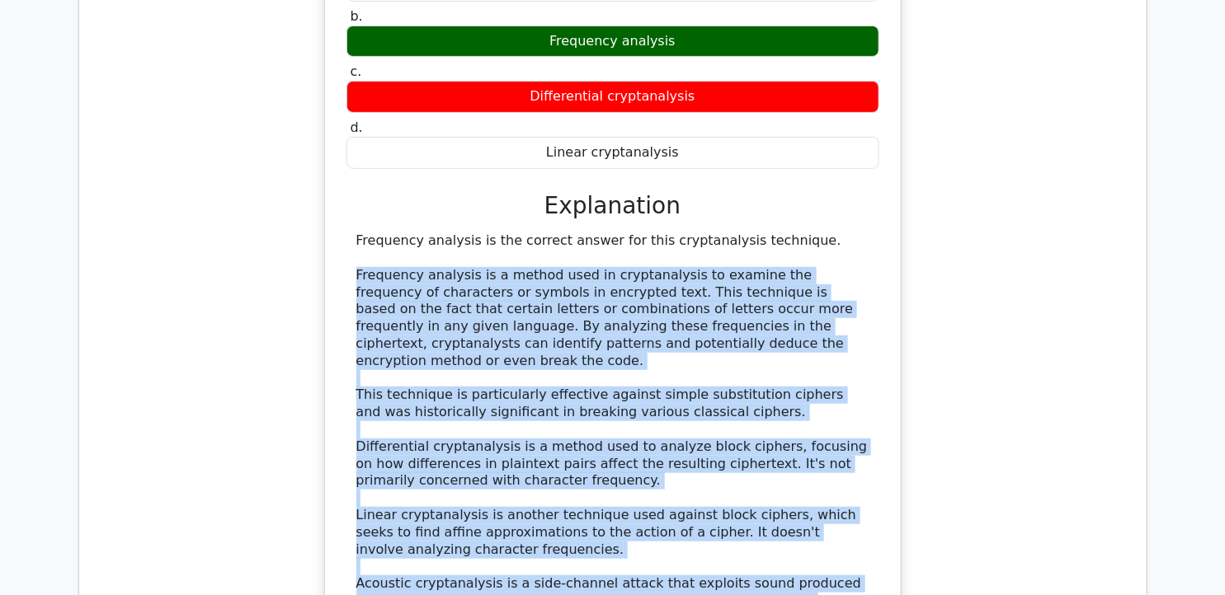
scroll to position [4610, 0]
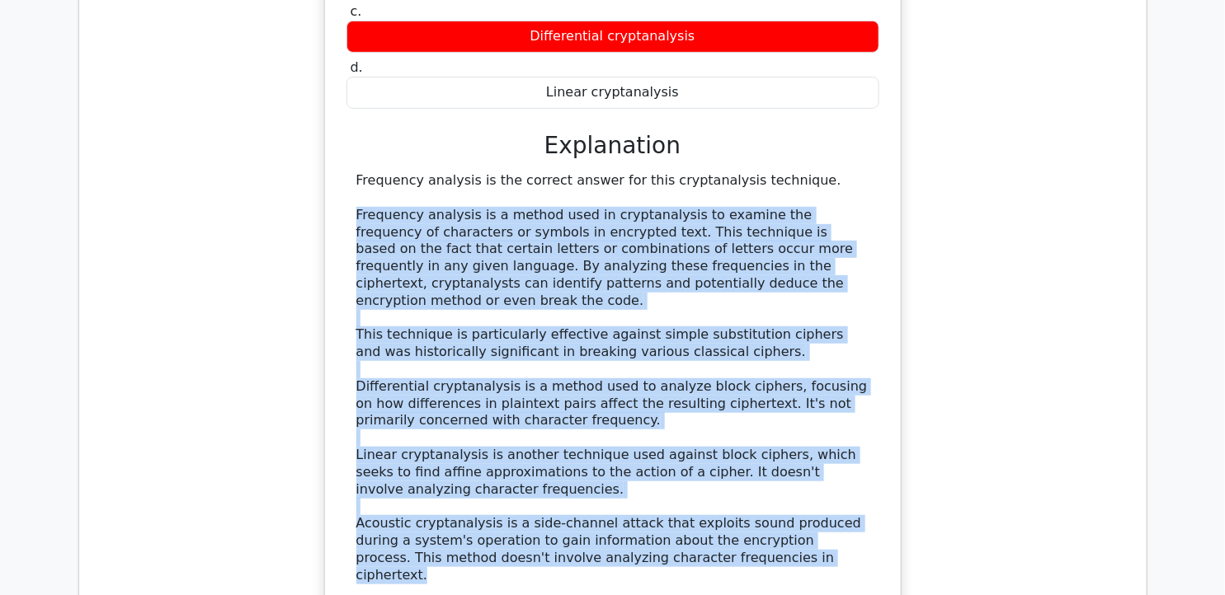
drag, startPoint x: 357, startPoint y: 297, endPoint x: 730, endPoint y: 378, distance: 381.4
click at [730, 378] on div "Frequency analysis is the correct answer for this cryptanalysis technique. Freq…" at bounding box center [612, 378] width 513 height 412
copy div "Frequency analysis is a method used in cryptanalysis to examine the frequency o…"
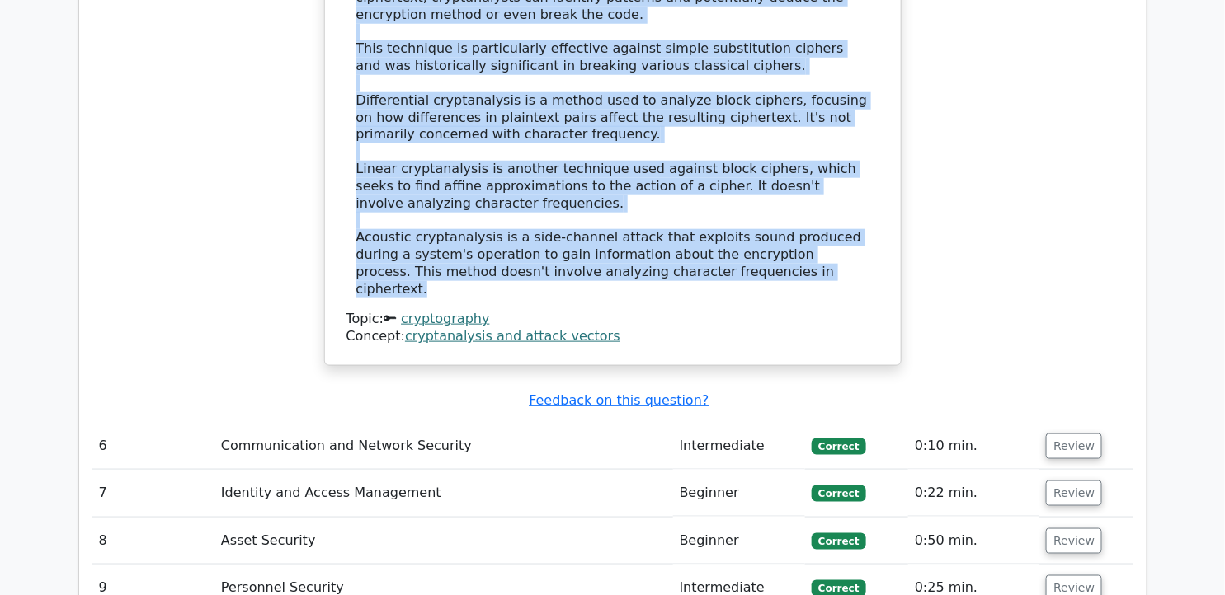
scroll to position [4823, 0]
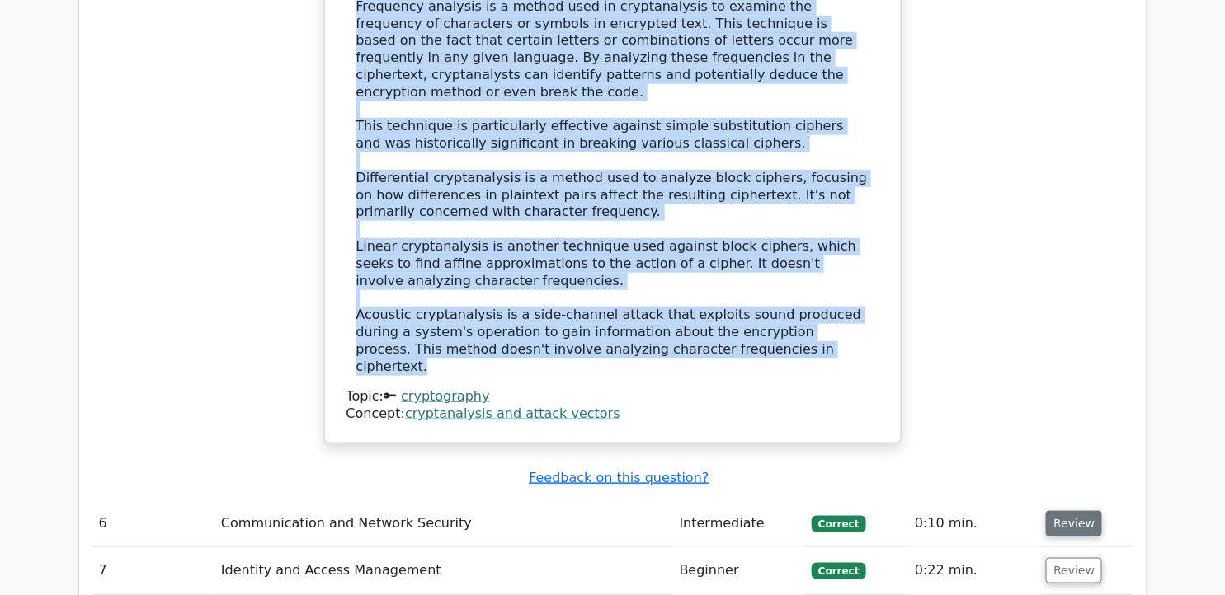
click at [1082, 511] on button "Review" at bounding box center [1074, 524] width 56 height 26
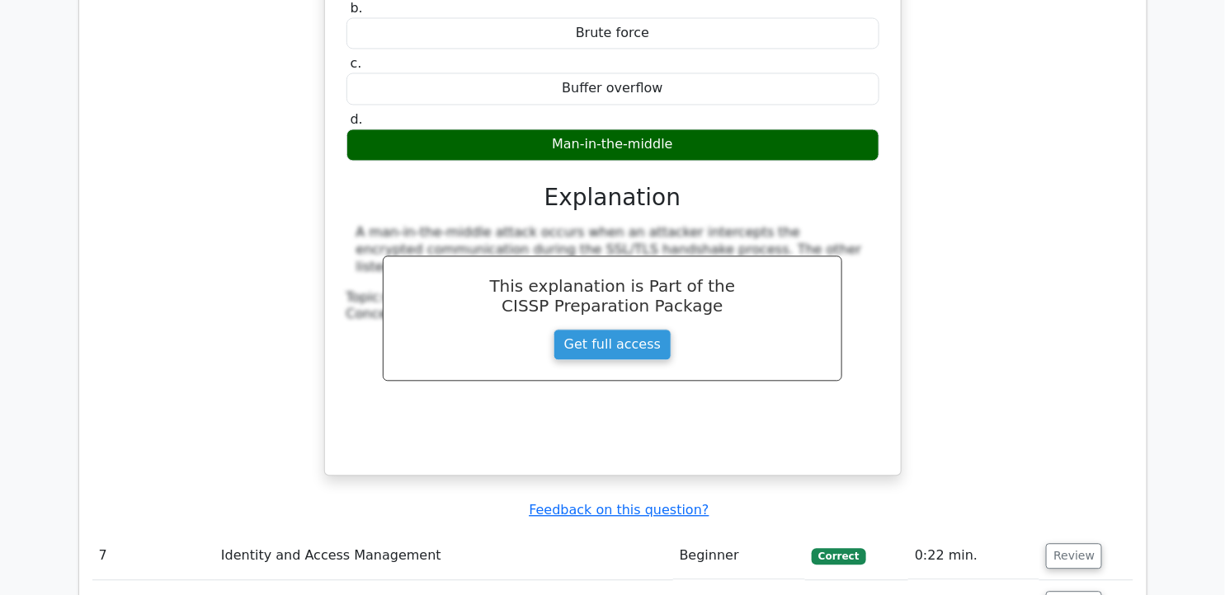
scroll to position [5592, 0]
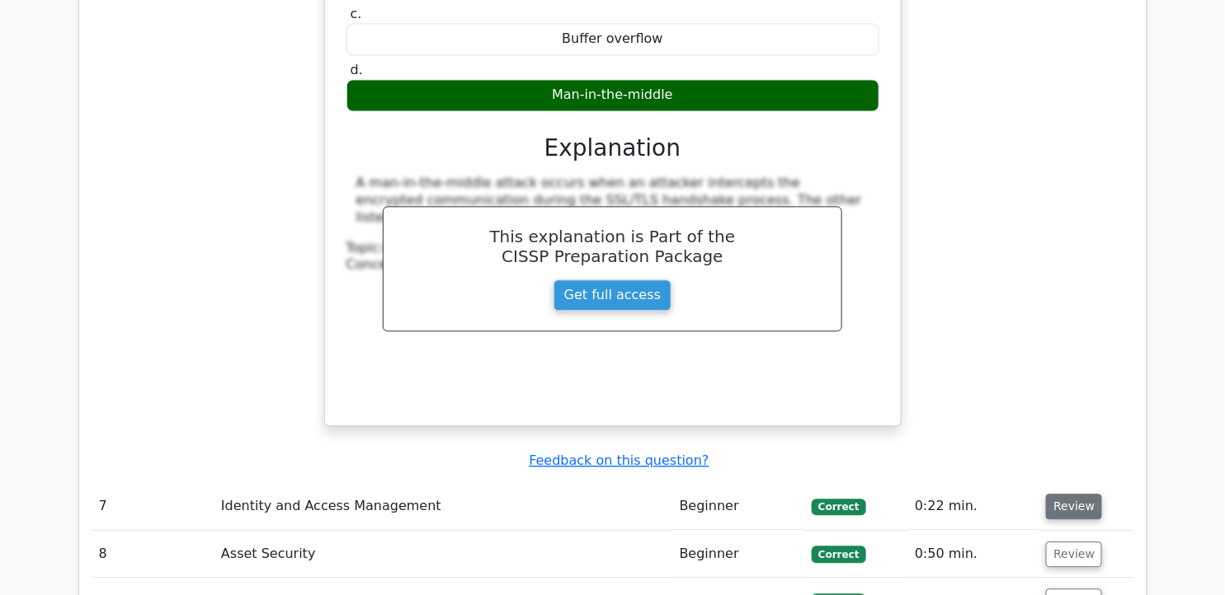
click at [1075, 494] on button "Review" at bounding box center [1074, 507] width 56 height 26
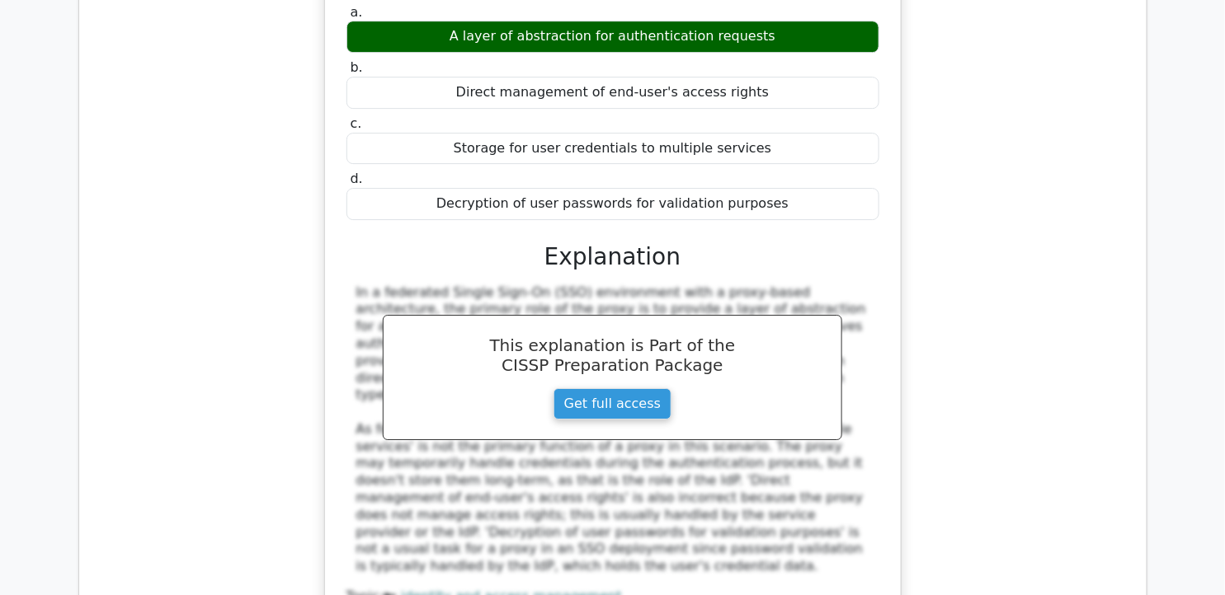
scroll to position [6295, 0]
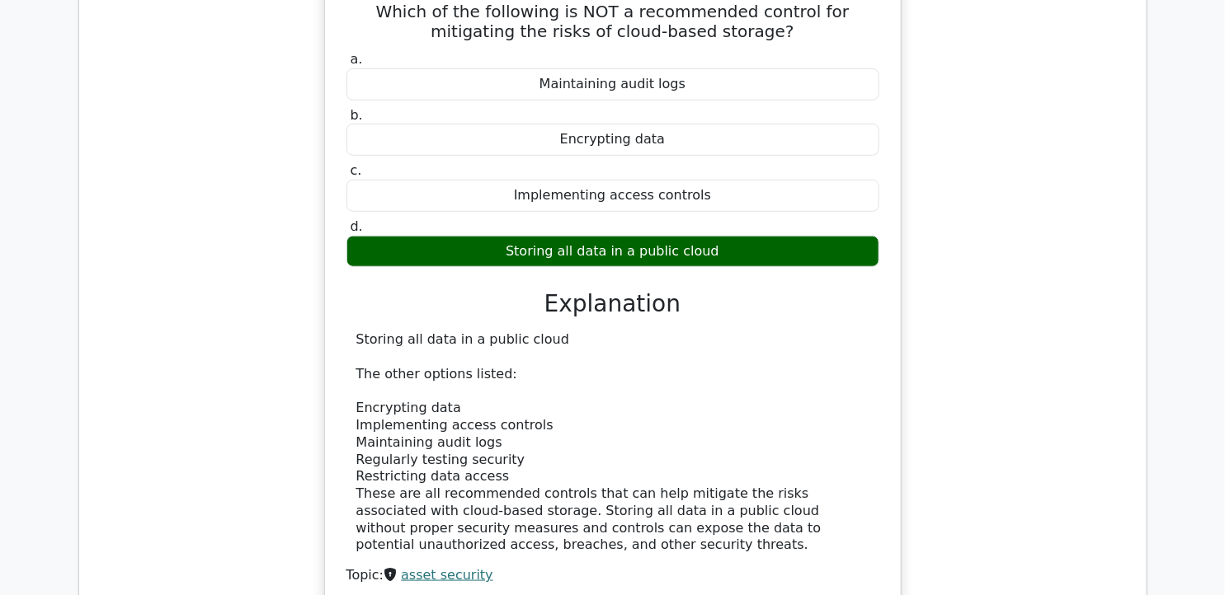
scroll to position [7115, 0]
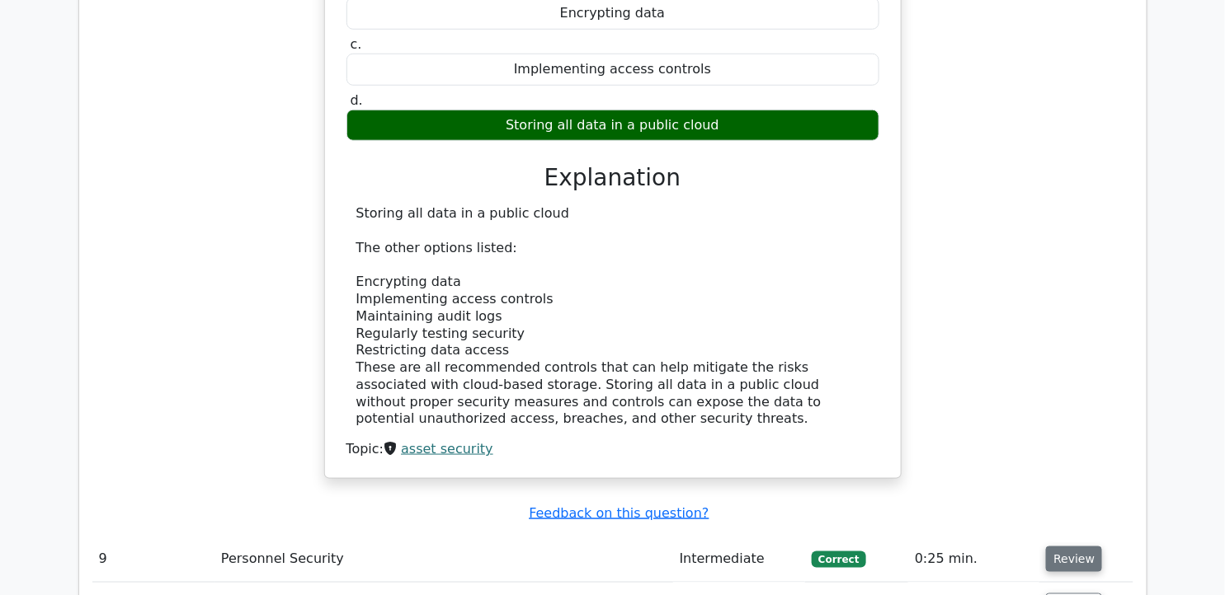
click at [1070, 547] on button "Review" at bounding box center [1074, 560] width 56 height 26
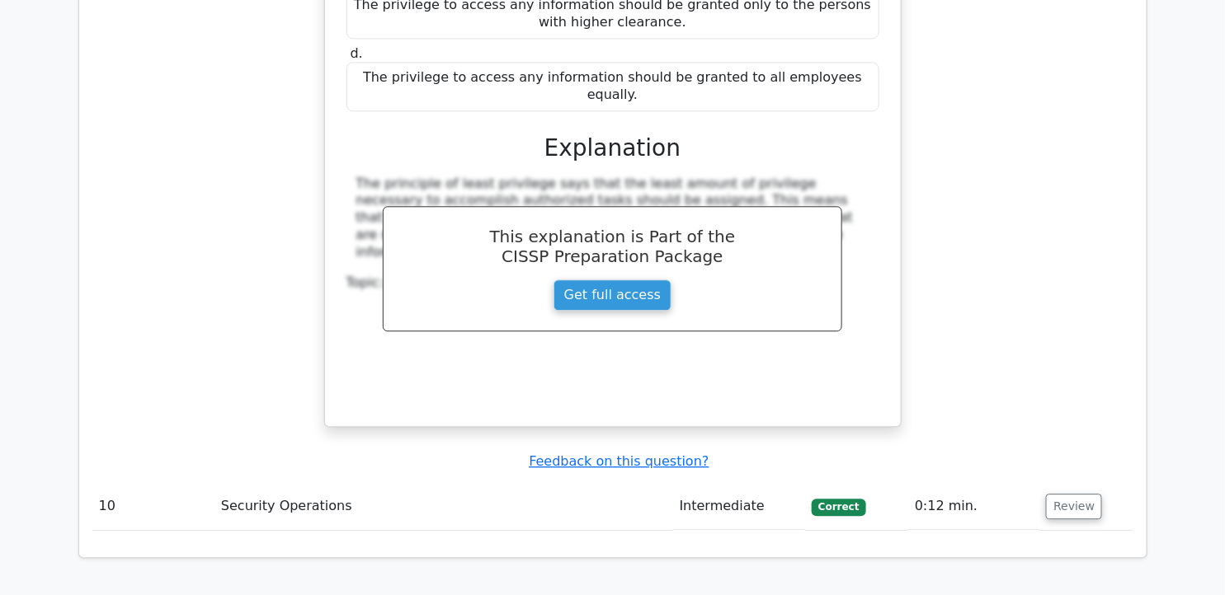
scroll to position [8008, 0]
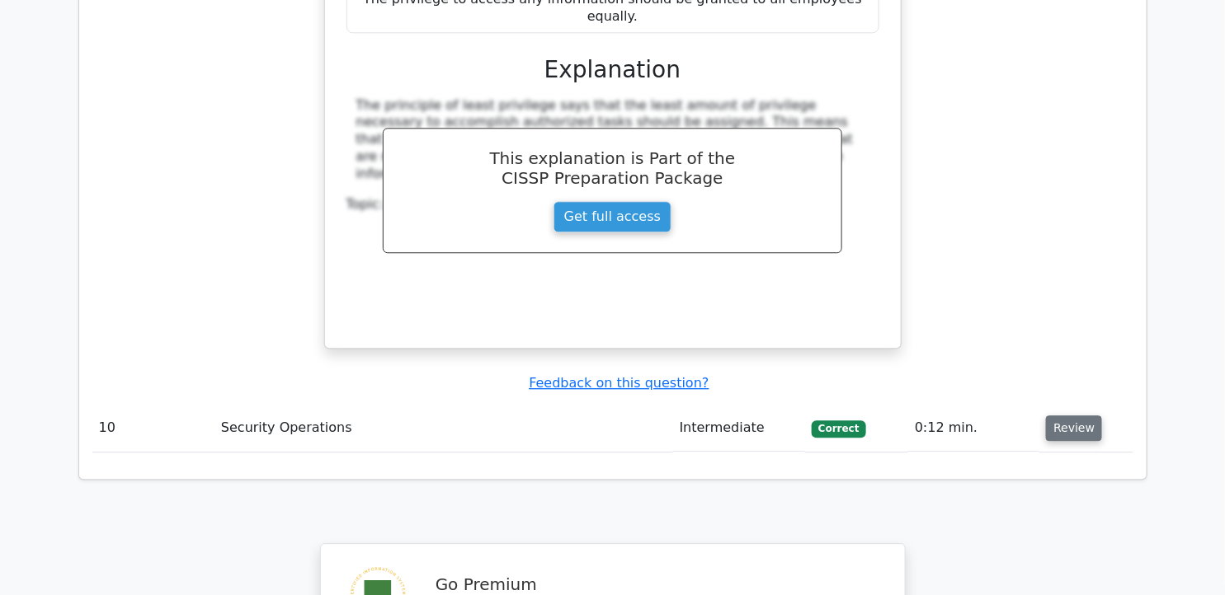
click at [1048, 416] on button "Review" at bounding box center [1074, 429] width 56 height 26
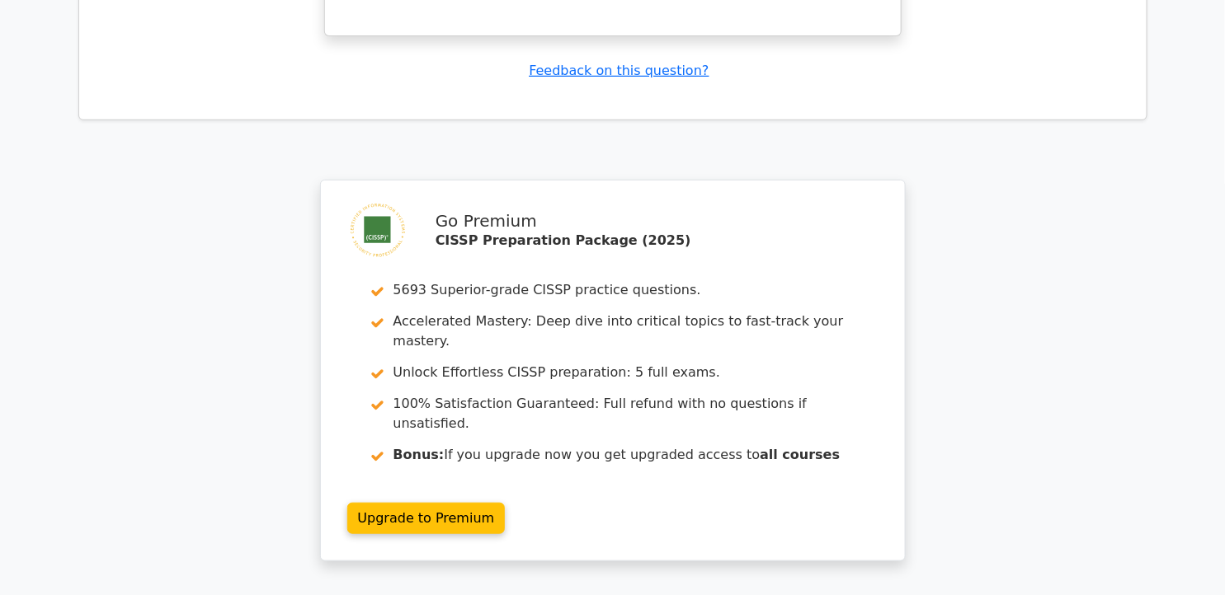
scroll to position [9042, 0]
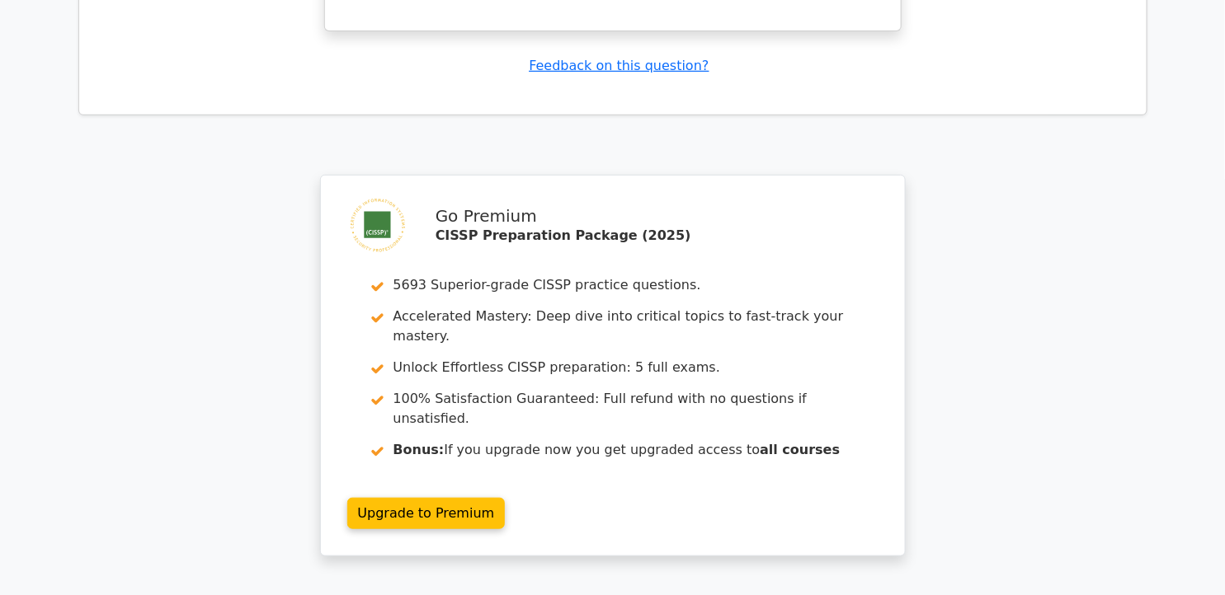
drag, startPoint x: 520, startPoint y: 343, endPoint x: 534, endPoint y: 342, distance: 14.0
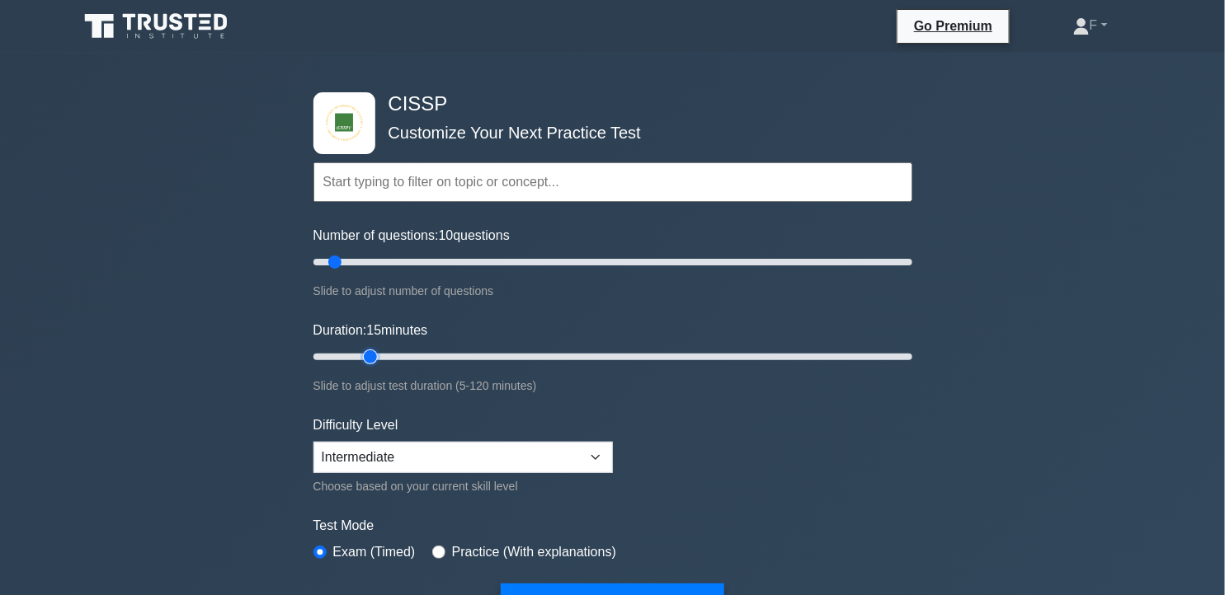
type input "15"
click at [363, 353] on input "Duration: 15 minutes" at bounding box center [612, 357] width 599 height 20
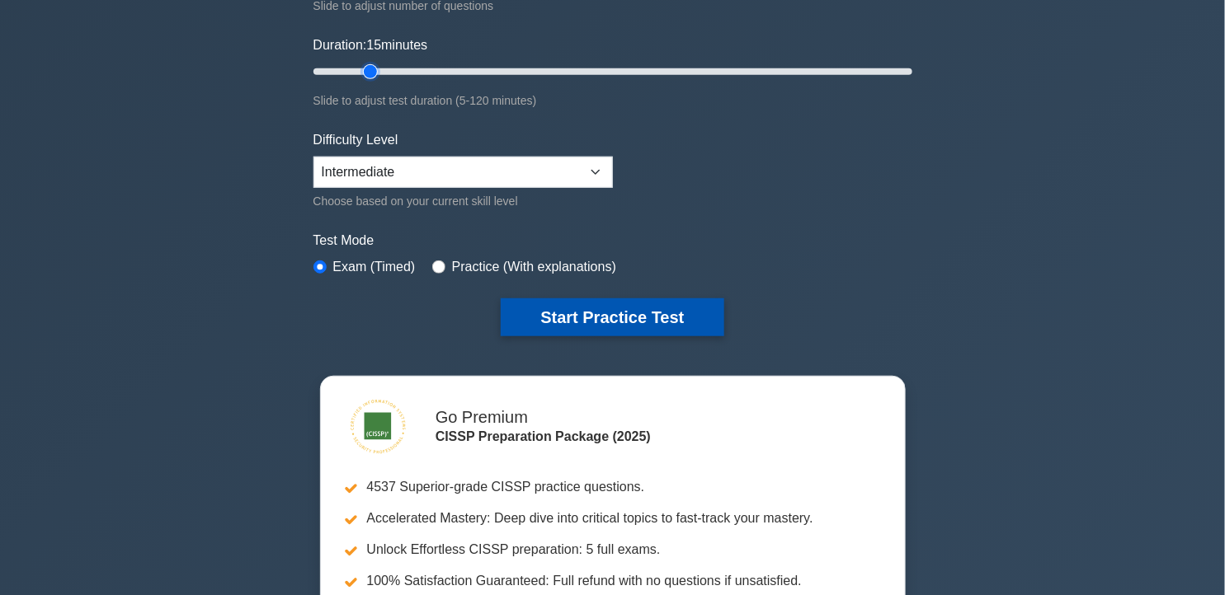
scroll to position [275, 0]
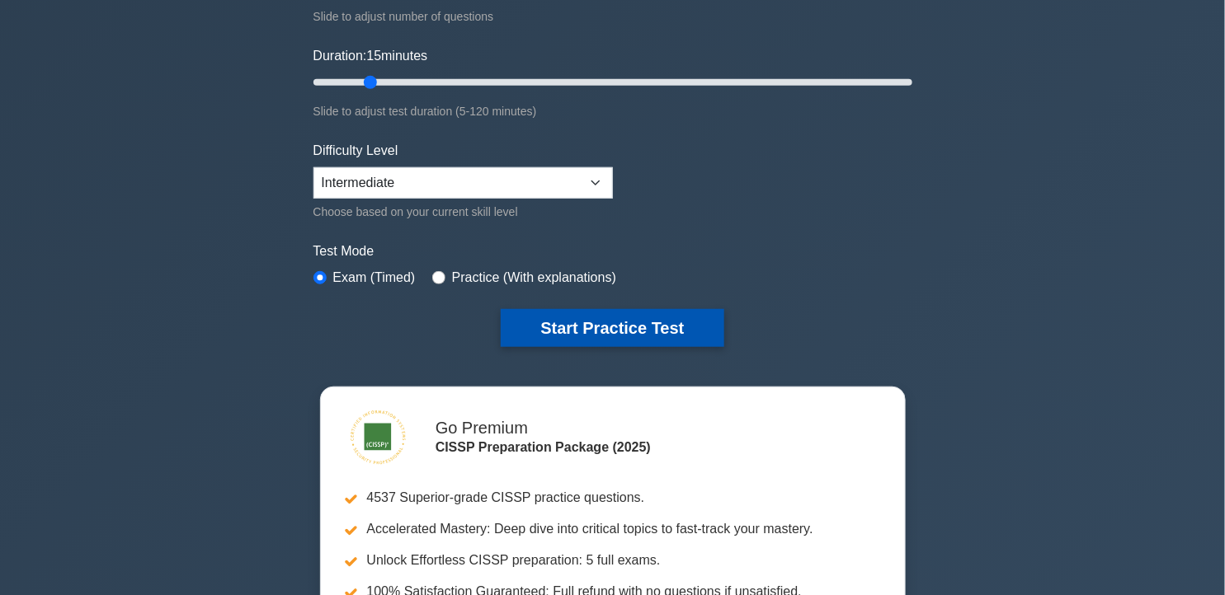
click at [617, 322] on button "Start Practice Test" at bounding box center [612, 328] width 223 height 38
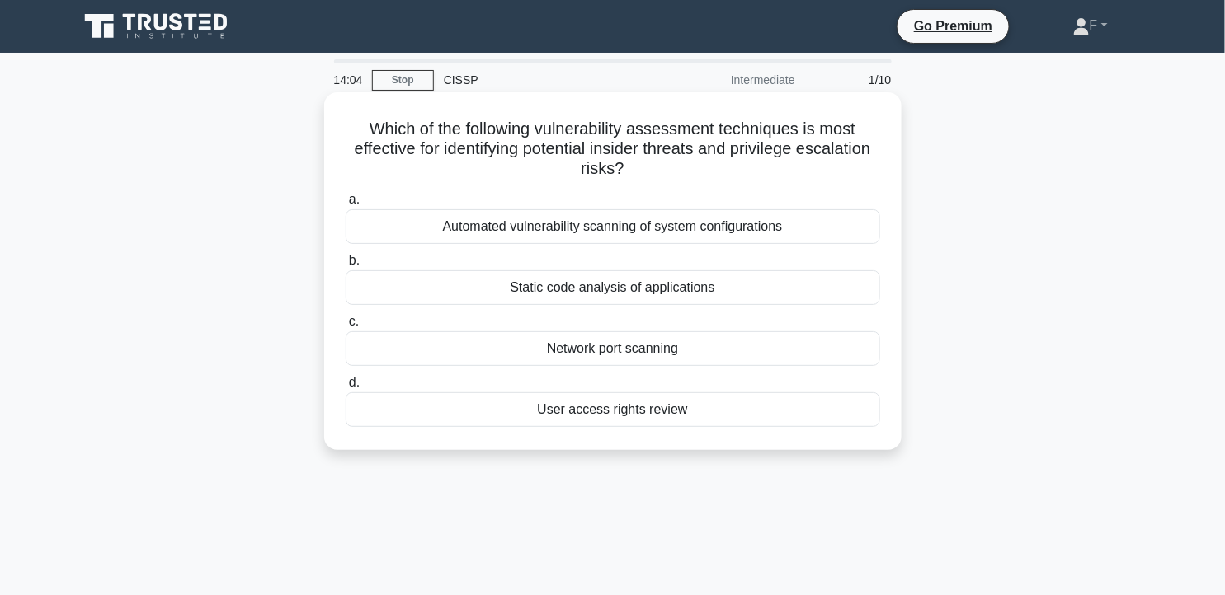
click at [785, 231] on div "Automated vulnerability scanning of system configurations" at bounding box center [613, 226] width 534 height 35
click at [346, 205] on input "a. Automated vulnerability scanning of system configurations" at bounding box center [346, 200] width 0 height 11
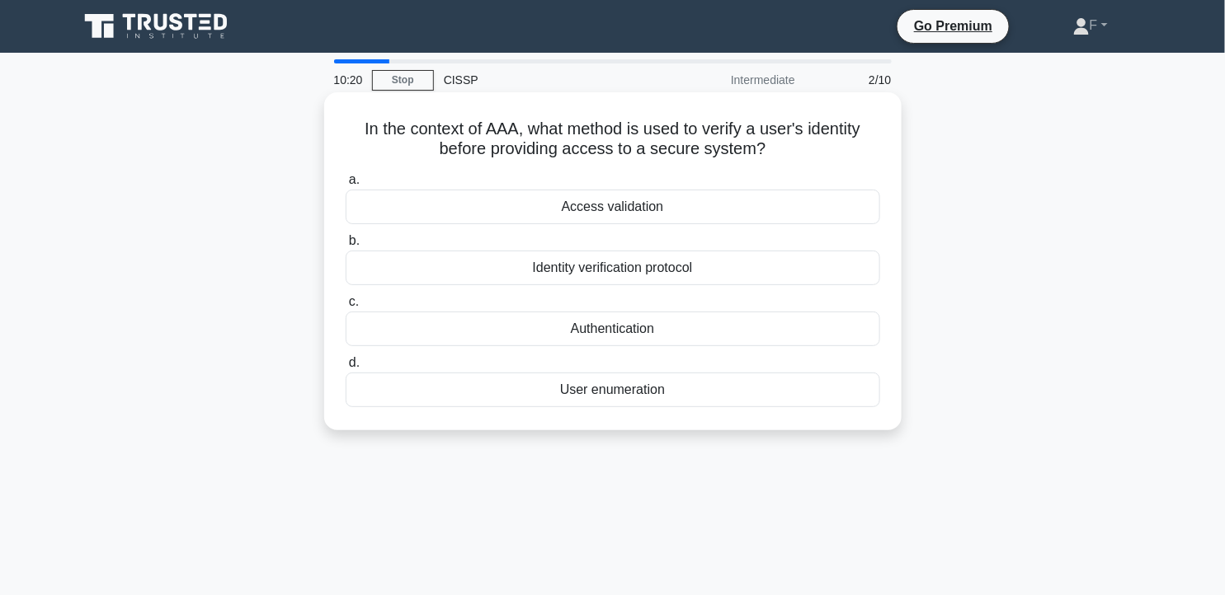
click at [666, 341] on div "Authentication" at bounding box center [613, 329] width 534 height 35
click at [346, 308] on input "c. Authentication" at bounding box center [346, 302] width 0 height 11
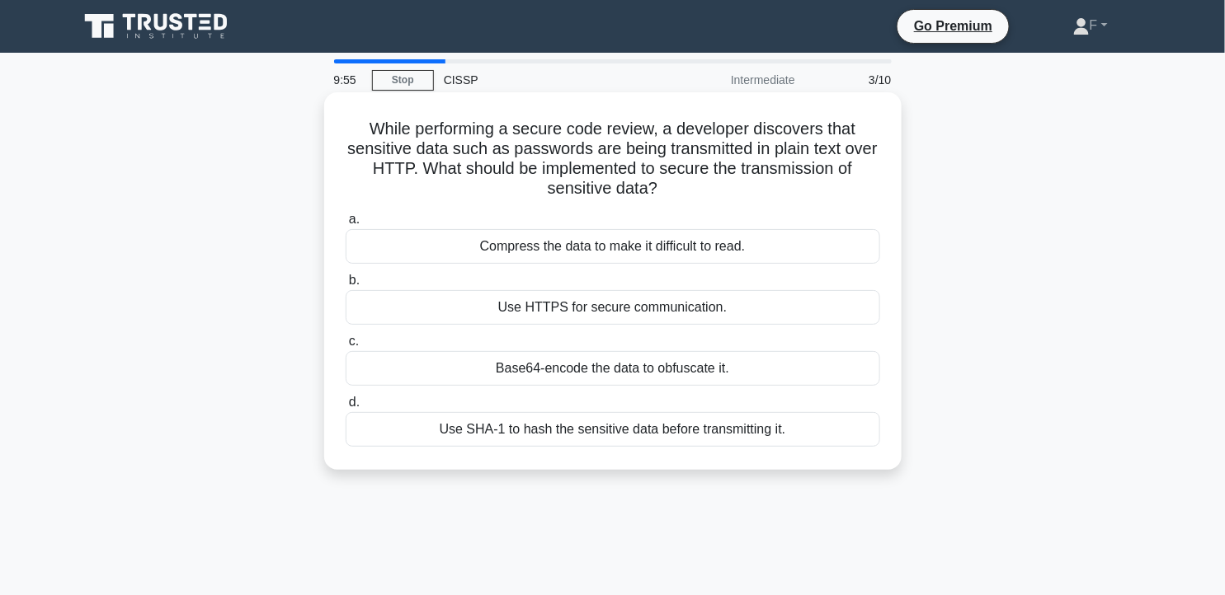
click at [603, 310] on div "Use HTTPS for secure communication." at bounding box center [613, 307] width 534 height 35
click at [346, 286] on input "b. Use HTTPS for secure communication." at bounding box center [346, 280] width 0 height 11
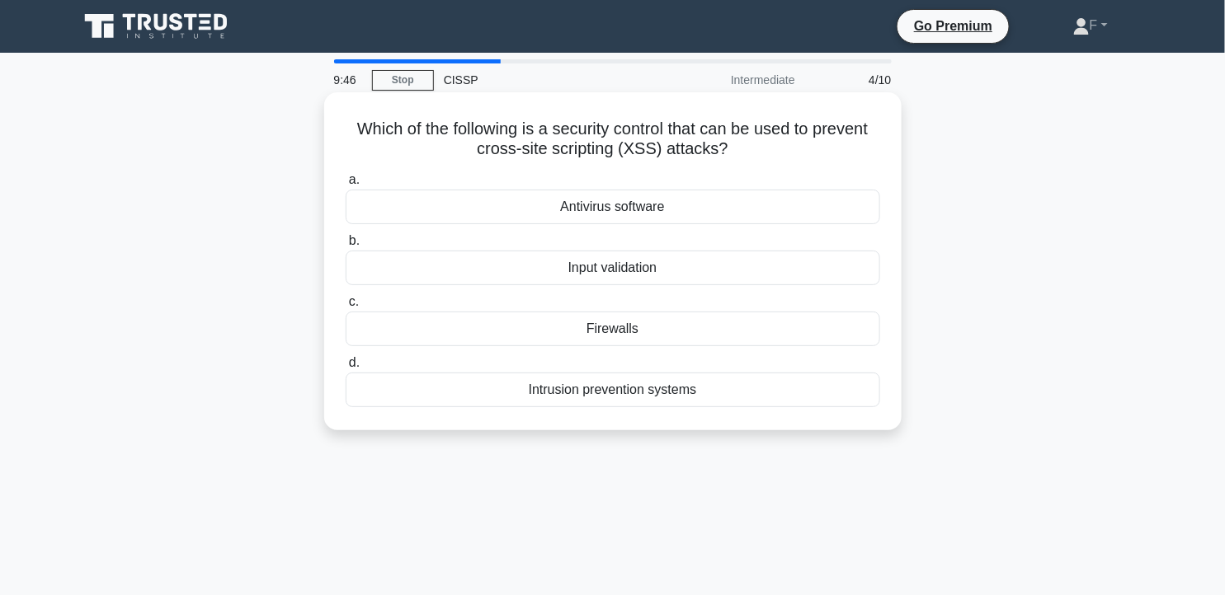
drag, startPoint x: 639, startPoint y: 269, endPoint x: 645, endPoint y: 277, distance: 10.1
click at [641, 273] on div "Input validation" at bounding box center [613, 268] width 534 height 35
click at [747, 273] on div "Input validation" at bounding box center [613, 268] width 534 height 35
click at [346, 247] on input "b. Input validation" at bounding box center [346, 241] width 0 height 11
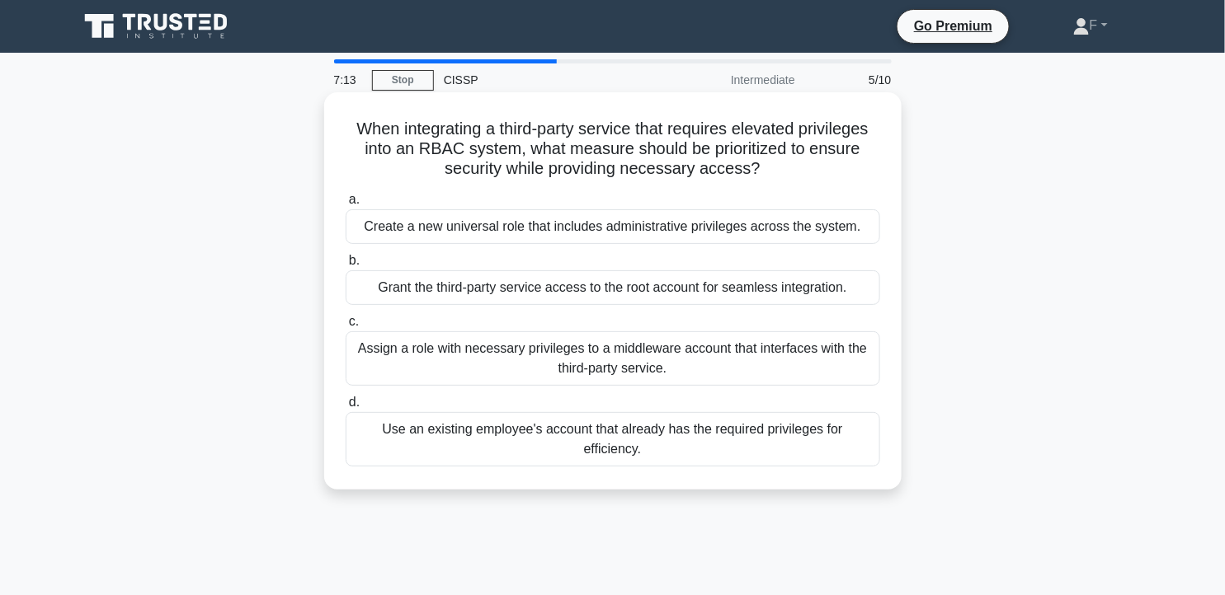
click at [546, 236] on div "Create a new universal role that includes administrative privileges across the …" at bounding box center [613, 226] width 534 height 35
click at [346, 205] on input "a. Create a new universal role that includes administrative privileges across t…" at bounding box center [346, 200] width 0 height 11
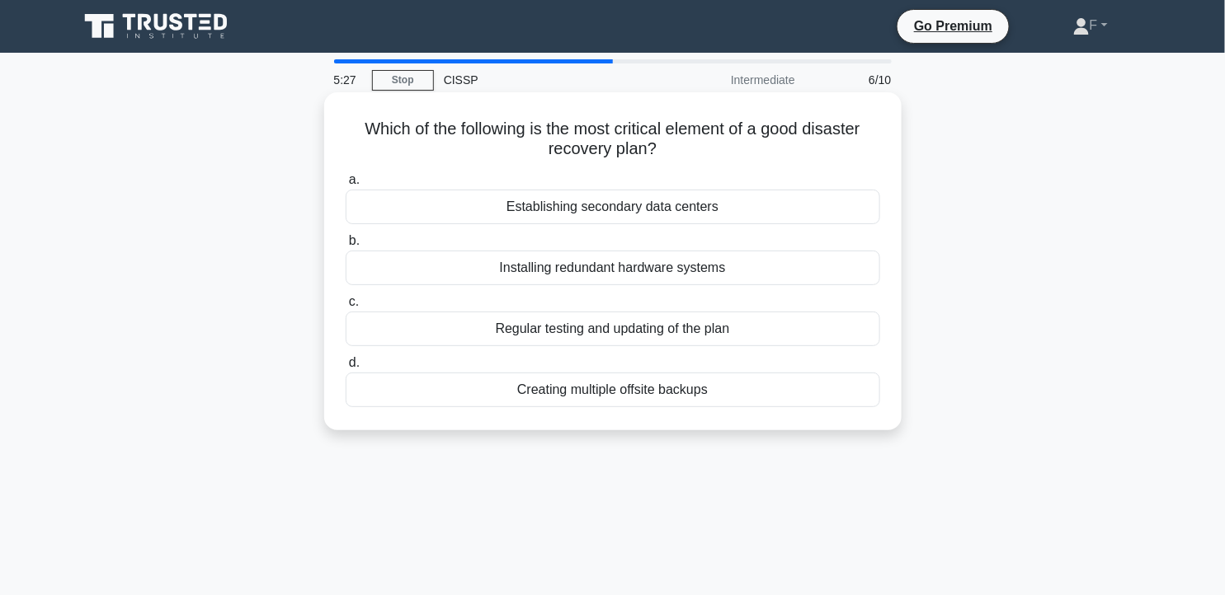
click at [714, 221] on div "Establishing secondary data centers" at bounding box center [613, 207] width 534 height 35
click at [346, 186] on input "a. Establishing secondary data centers" at bounding box center [346, 180] width 0 height 11
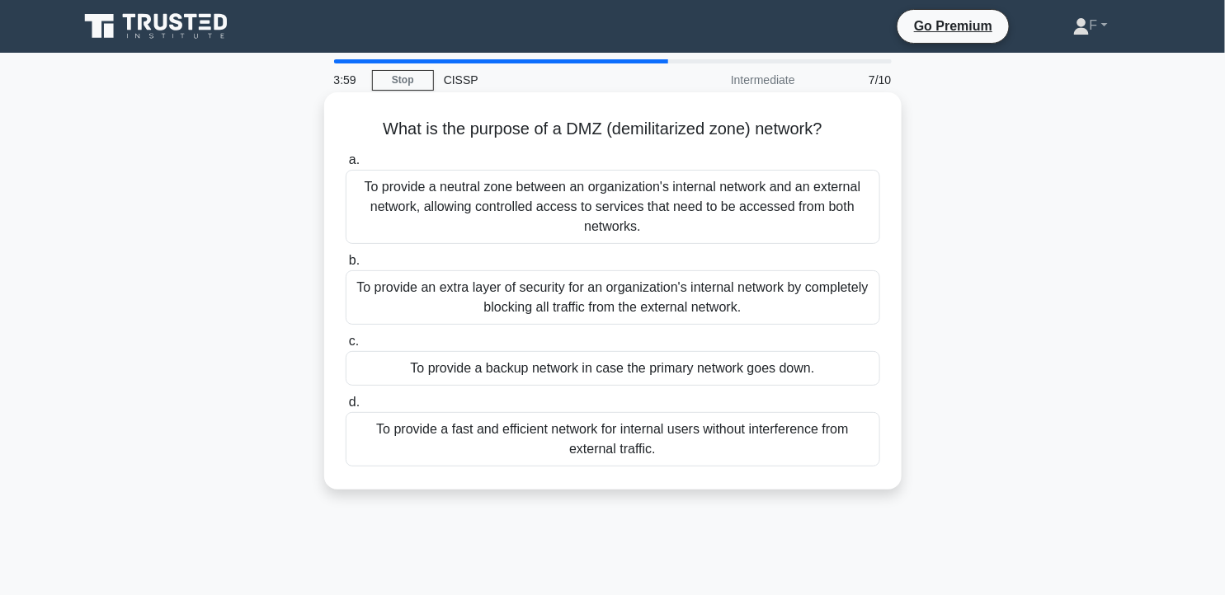
click at [645, 198] on div "To provide a neutral zone between an organization's internal network and an ext…" at bounding box center [613, 207] width 534 height 74
click at [346, 166] on input "a. To provide a neutral zone between an organization's internal network and an …" at bounding box center [346, 160] width 0 height 11
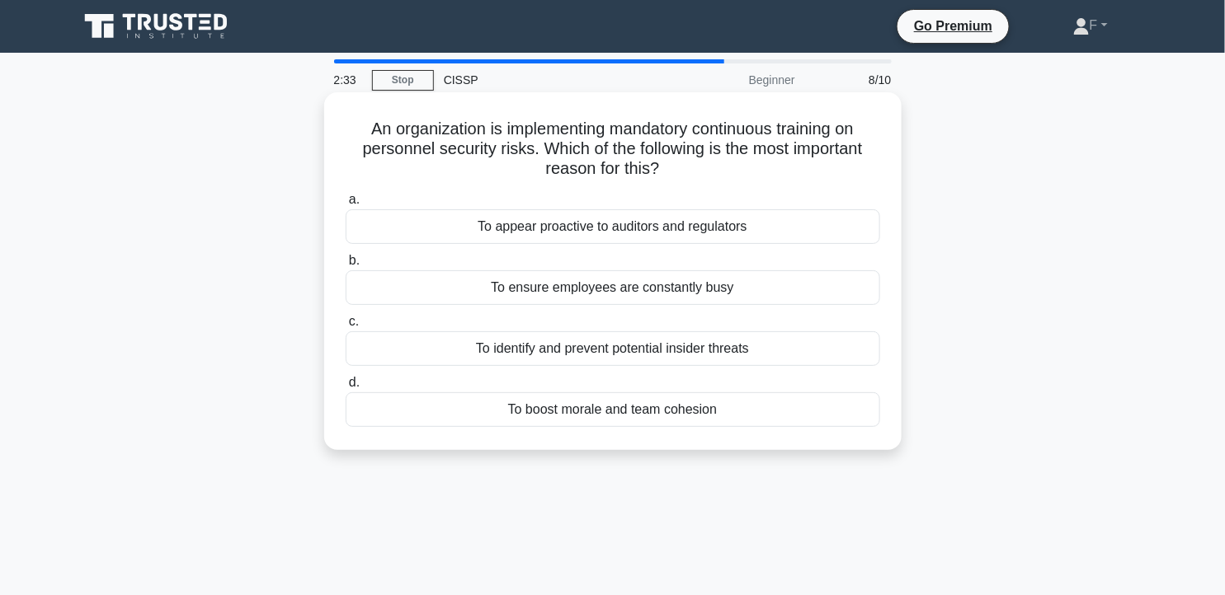
click at [727, 347] on div "To identify and prevent potential insider threats" at bounding box center [613, 349] width 534 height 35
click at [346, 327] on input "c. To identify and prevent potential insider threats" at bounding box center [346, 322] width 0 height 11
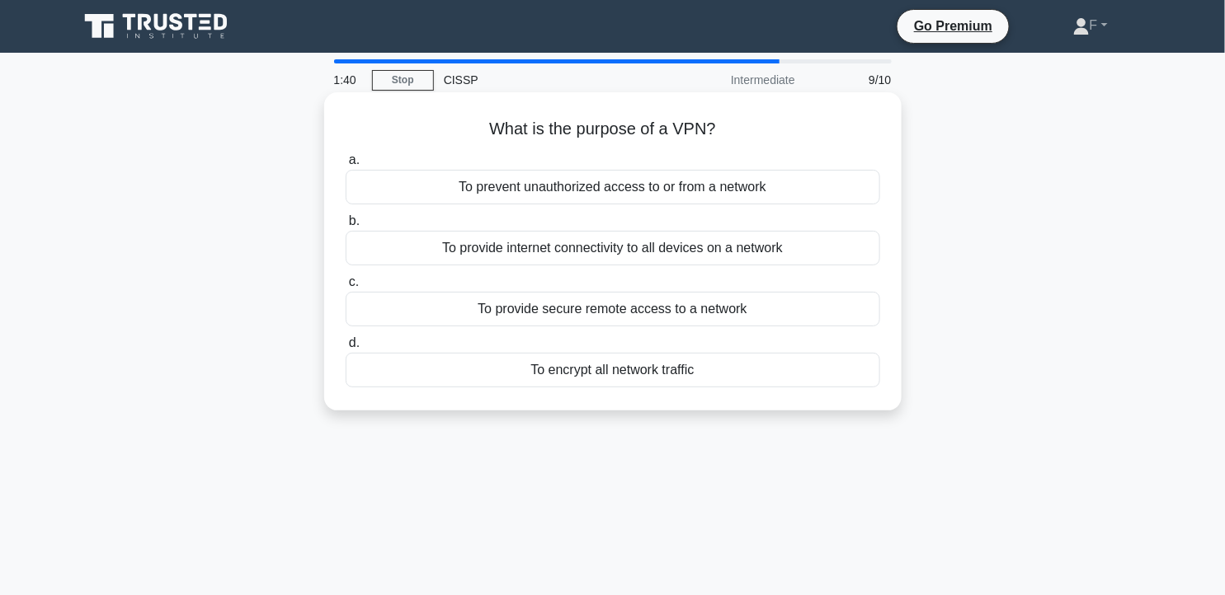
click at [761, 302] on div "To provide secure remote access to a network" at bounding box center [613, 309] width 534 height 35
click at [346, 288] on input "c. To provide secure remote access to a network" at bounding box center [346, 282] width 0 height 11
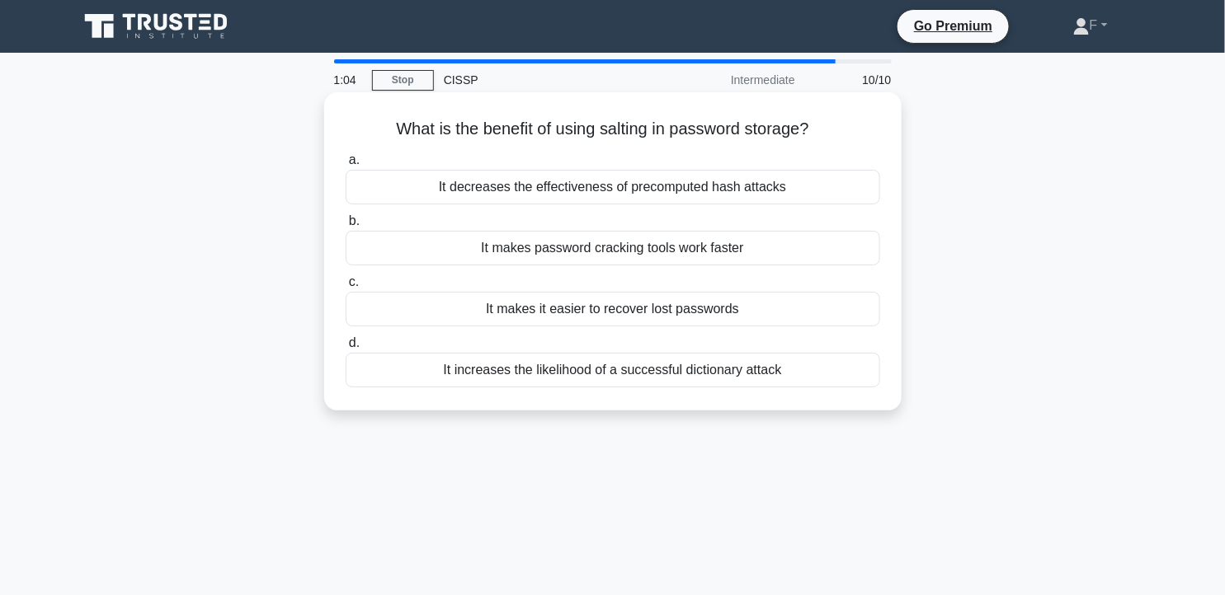
click at [736, 191] on div "It decreases the effectiveness of precomputed hash attacks" at bounding box center [613, 187] width 534 height 35
click at [346, 166] on input "a. It decreases the effectiveness of precomputed hash attacks" at bounding box center [346, 160] width 0 height 11
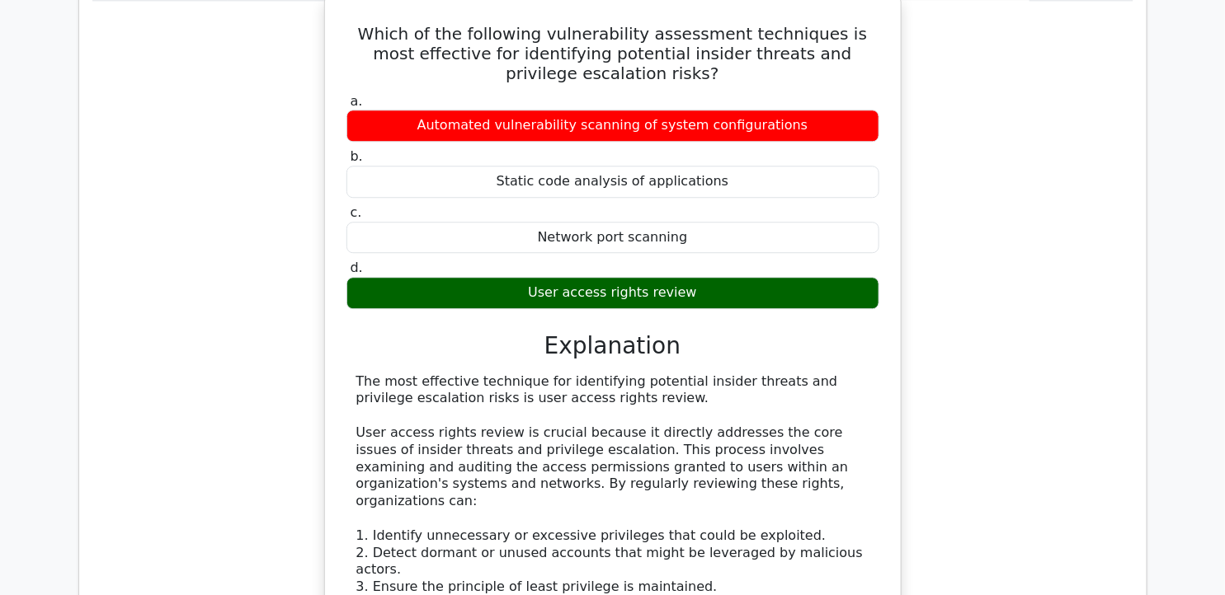
scroll to position [1465, 0]
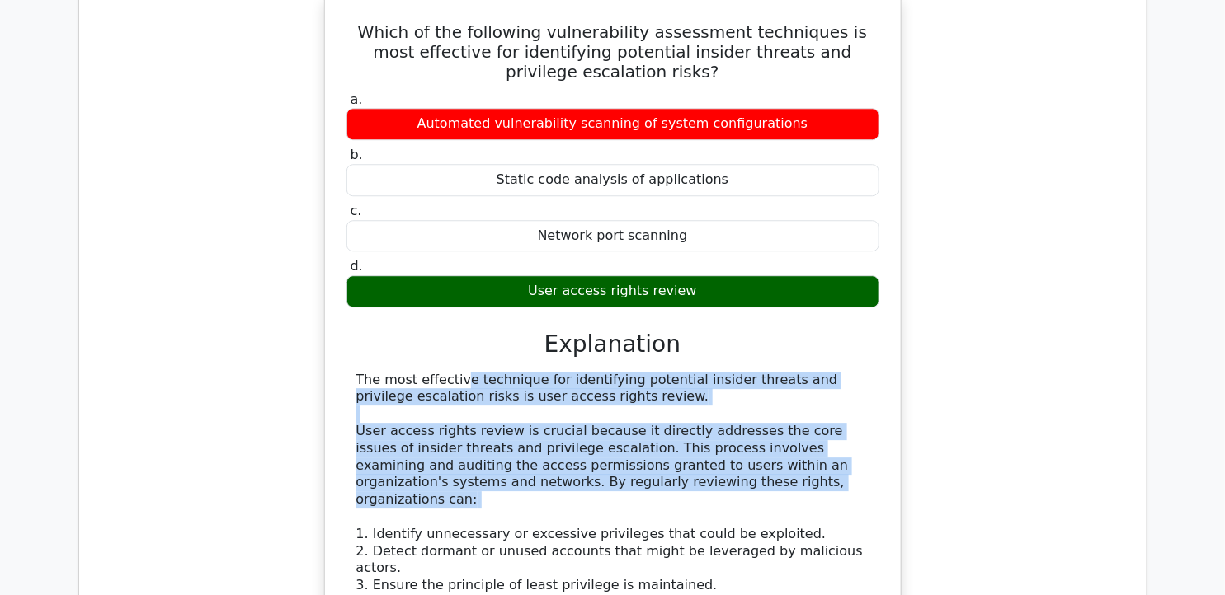
drag, startPoint x: 357, startPoint y: 335, endPoint x: 695, endPoint y: 454, distance: 358.6
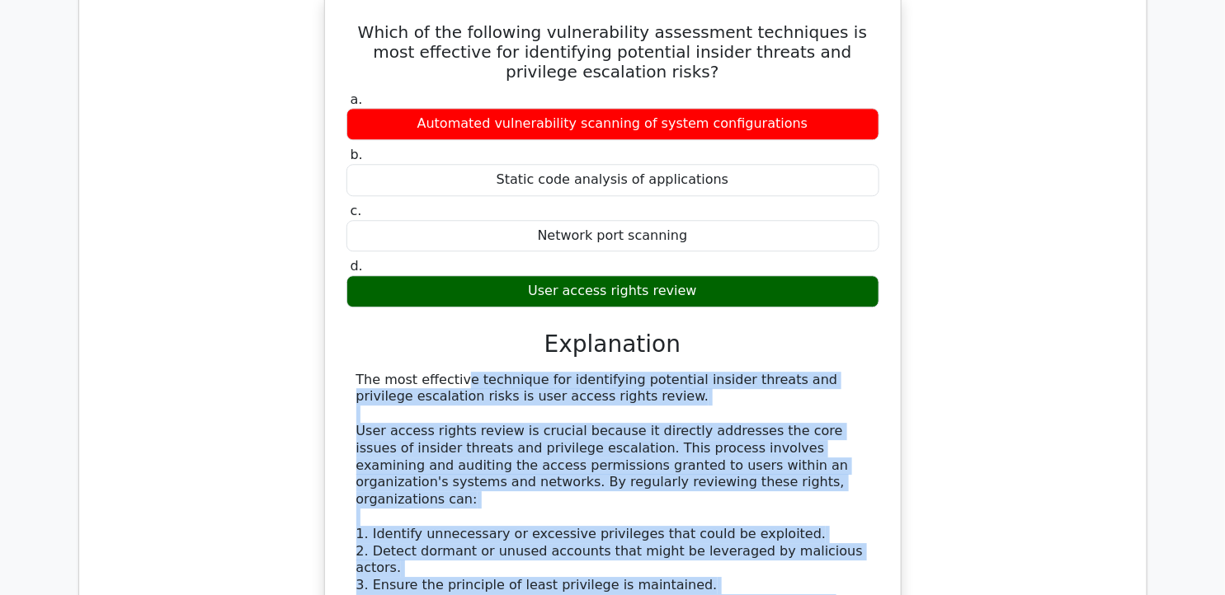
drag, startPoint x: 863, startPoint y: 534, endPoint x: 332, endPoint y: 349, distance: 563.1
click at [332, 349] on div "Which of the following vulnerability assessment techniques is most effective fo…" at bounding box center [613, 509] width 562 height 1014
drag, startPoint x: 332, startPoint y: 349, endPoint x: 384, endPoint y: 353, distance: 52.9
copy div "The most effective technique for identifying potential insider threats and priv…"
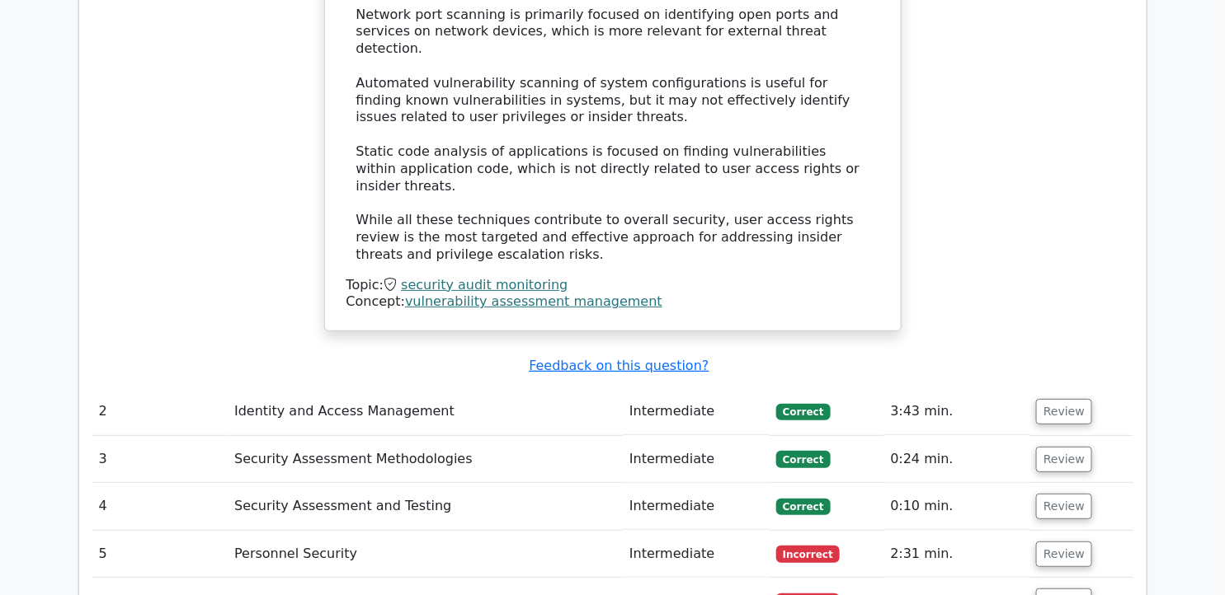
scroll to position [2199, 0]
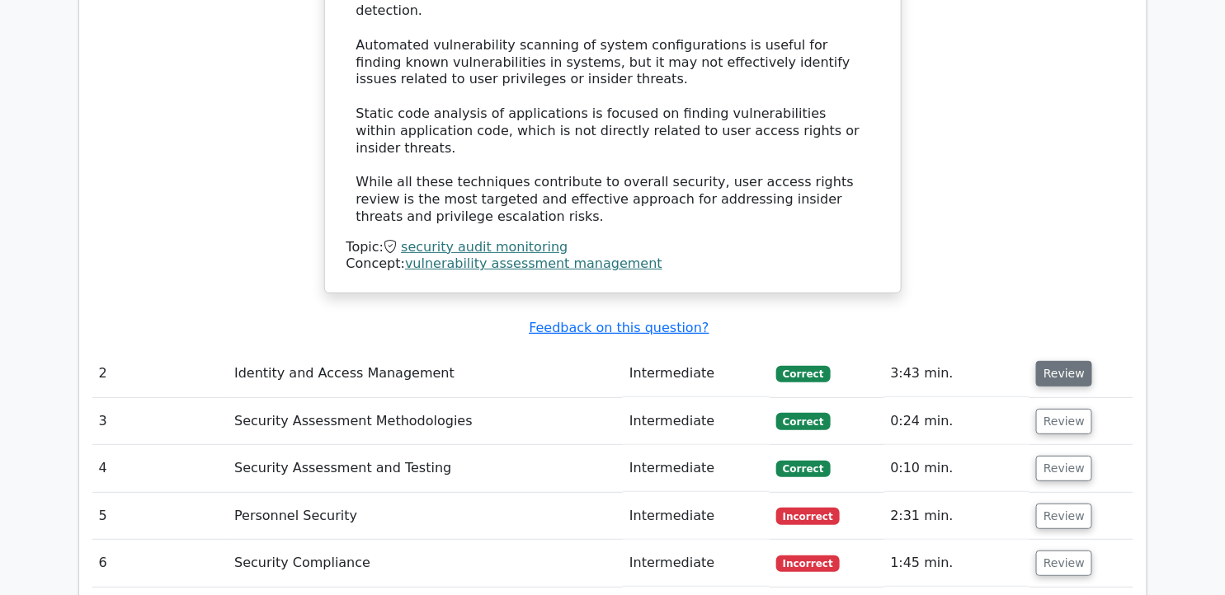
click at [1062, 361] on button "Review" at bounding box center [1064, 374] width 56 height 26
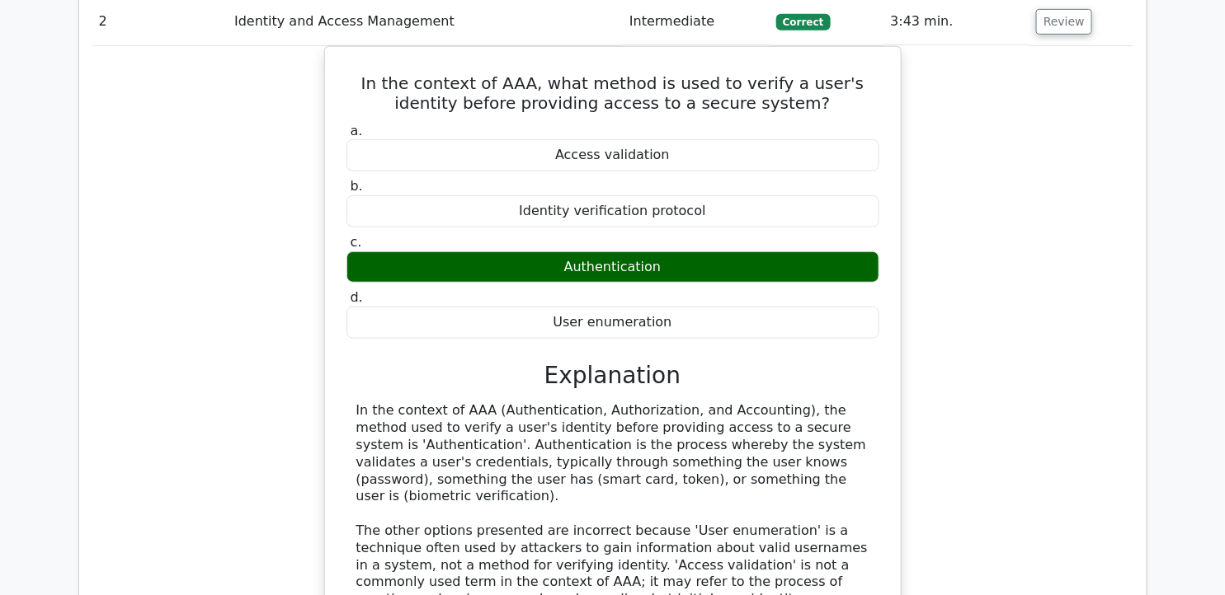
scroll to position [2566, 0]
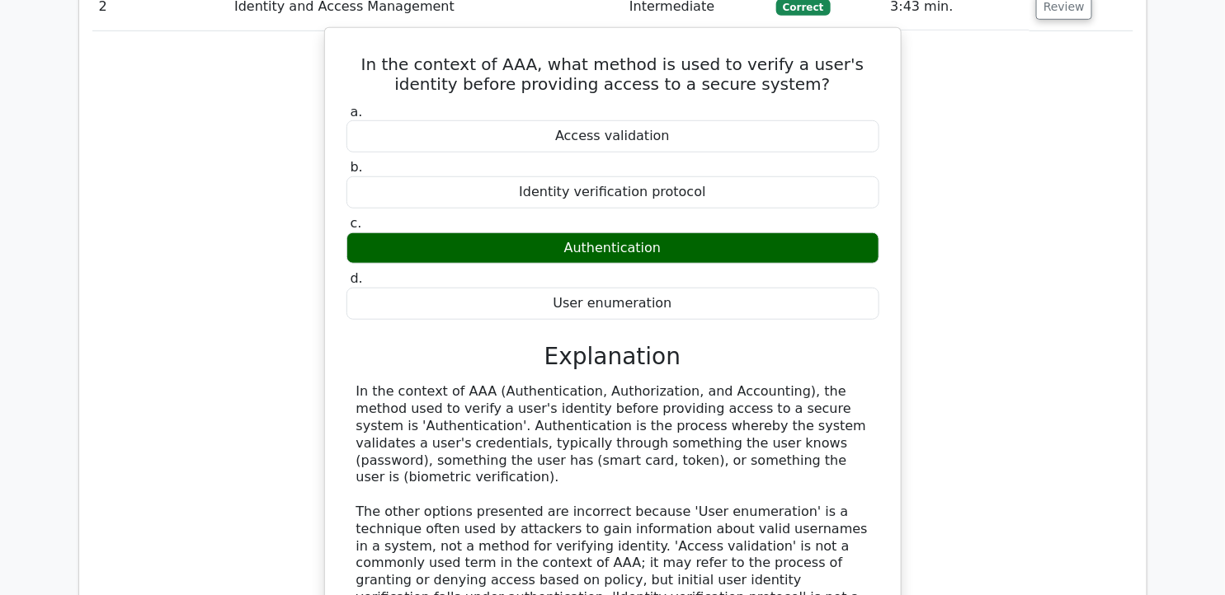
drag, startPoint x: 358, startPoint y: 270, endPoint x: 683, endPoint y: 336, distance: 331.4
click at [683, 383] on div "In the context of AAA (Authentication, Authorization, and Accounting), the meth…" at bounding box center [612, 520] width 513 height 275
drag, startPoint x: 683, startPoint y: 336, endPoint x: 542, endPoint y: 309, distance: 143.5
copy div "n the context of AAA (Authentication, Authorization, and Accounting), the metho…"
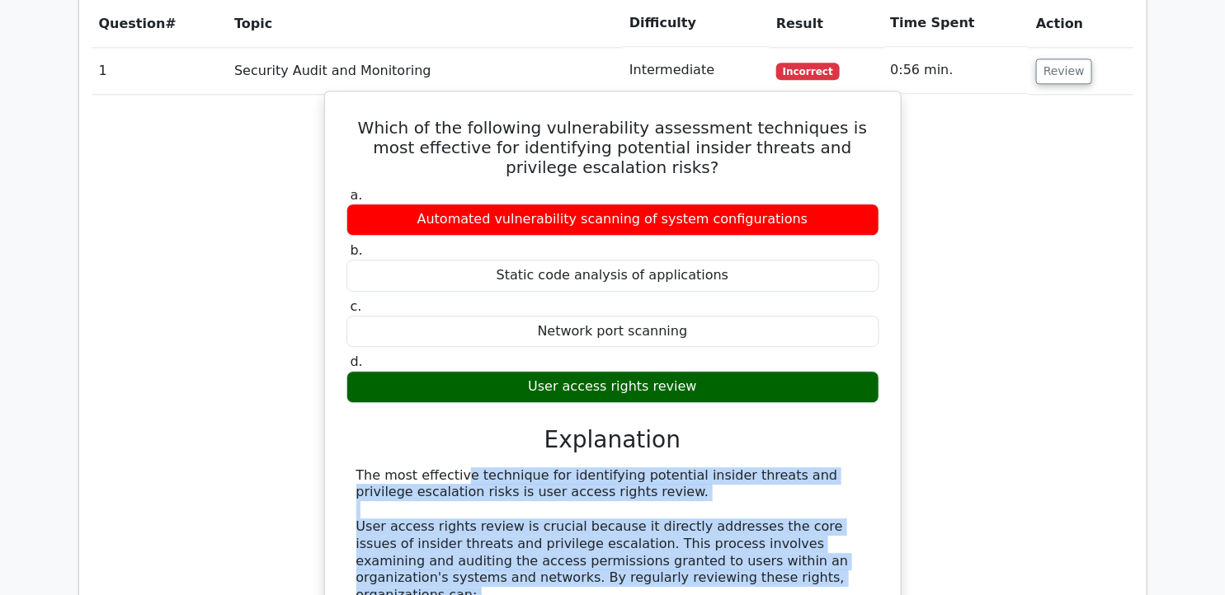
scroll to position [1374, 0]
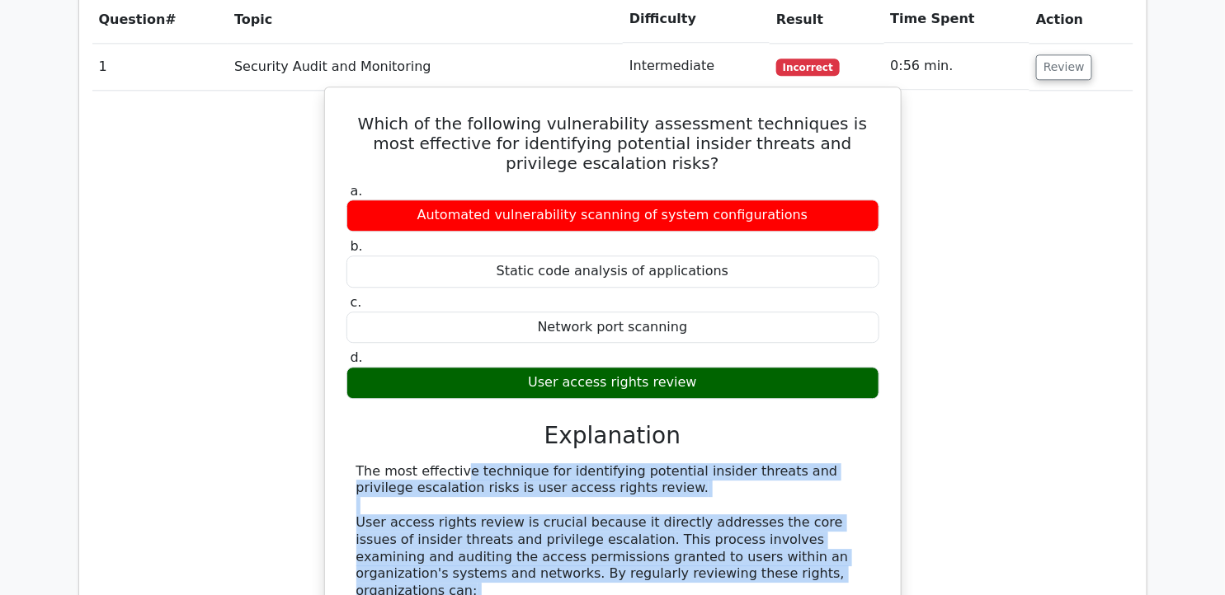
drag, startPoint x: 363, startPoint y: 83, endPoint x: 760, endPoint y: 351, distance: 478.7
click at [760, 351] on div "Which of the following vulnerability assessment techniques is most effective fo…" at bounding box center [613, 601] width 562 height 1014
copy div "Which of the following vulnerability assessment techniques is most effective fo…"
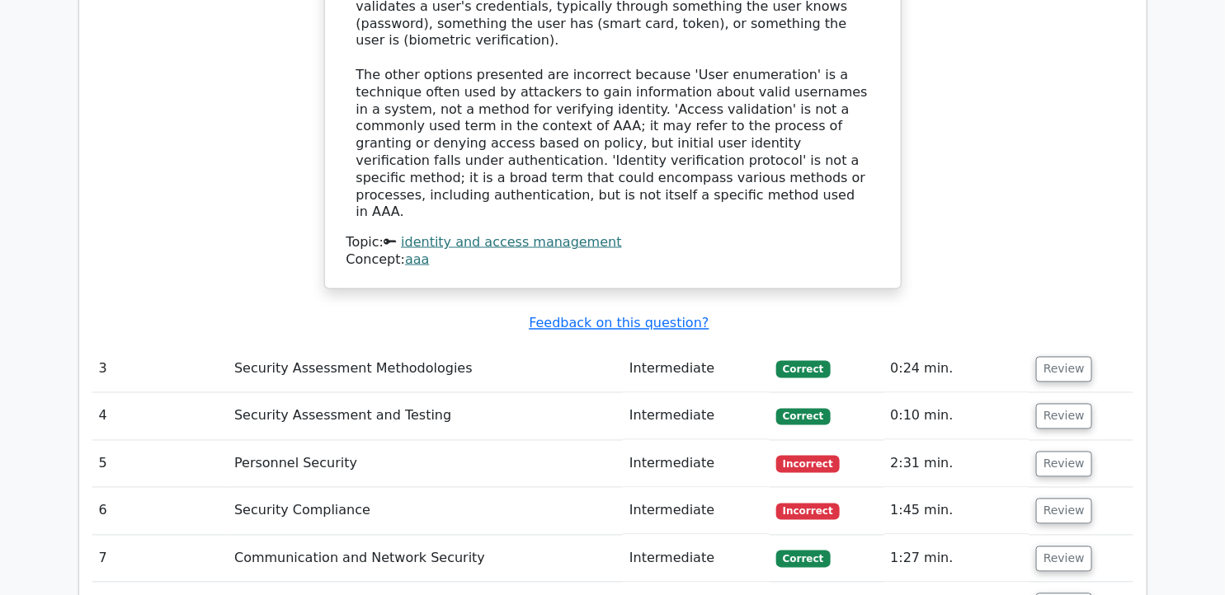
scroll to position [3023, 0]
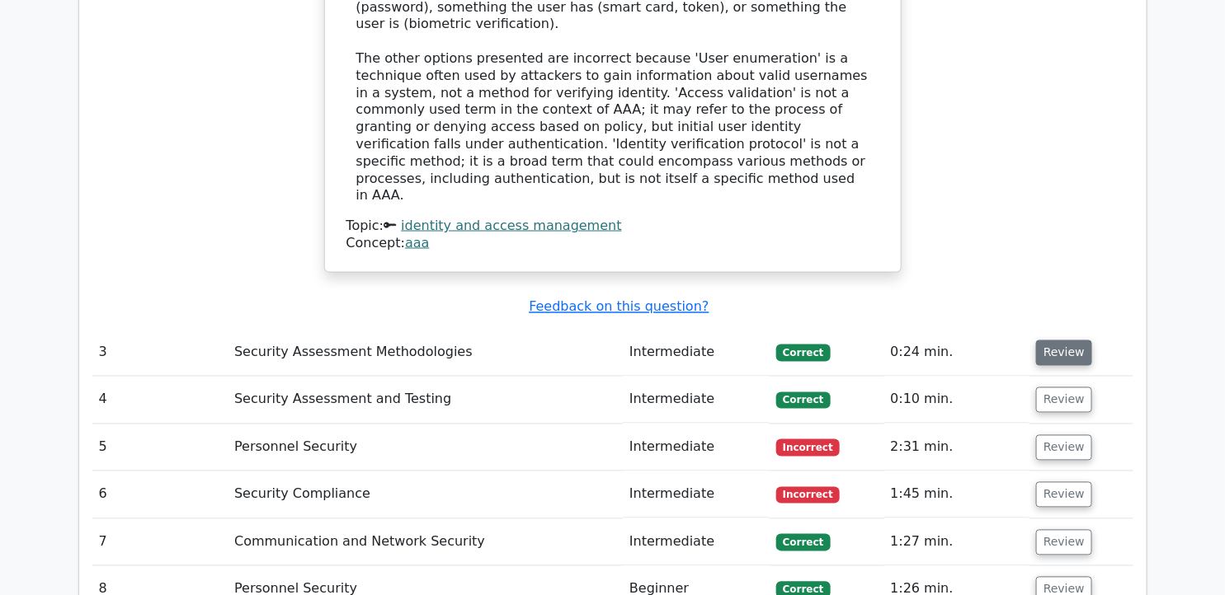
click at [1061, 341] on button "Review" at bounding box center [1064, 354] width 56 height 26
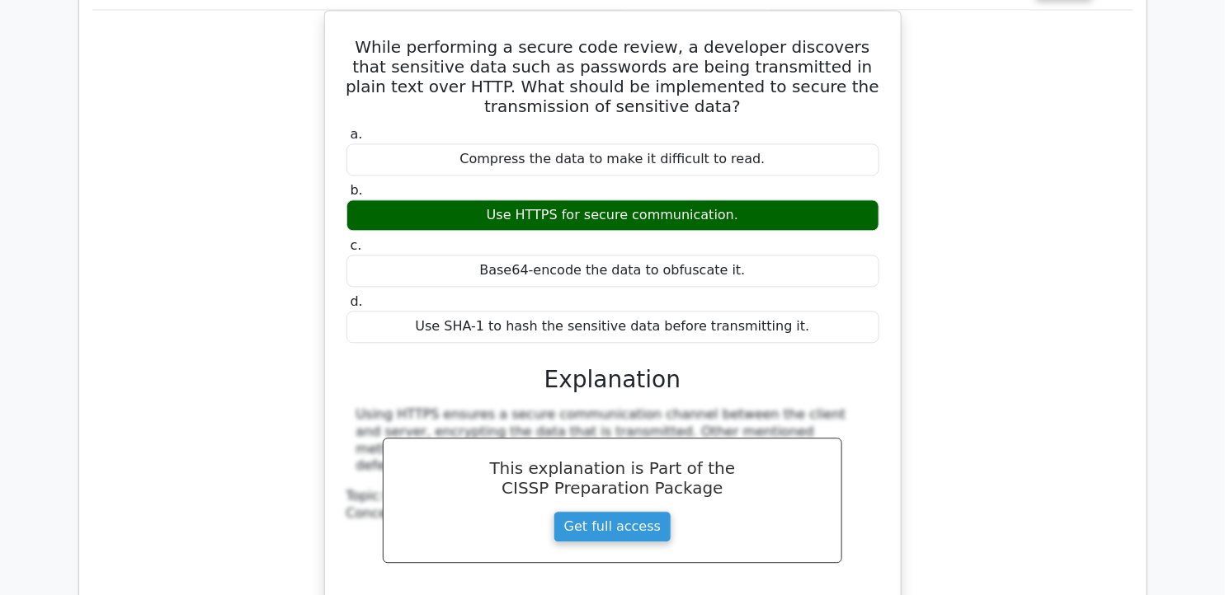
scroll to position [3665, 0]
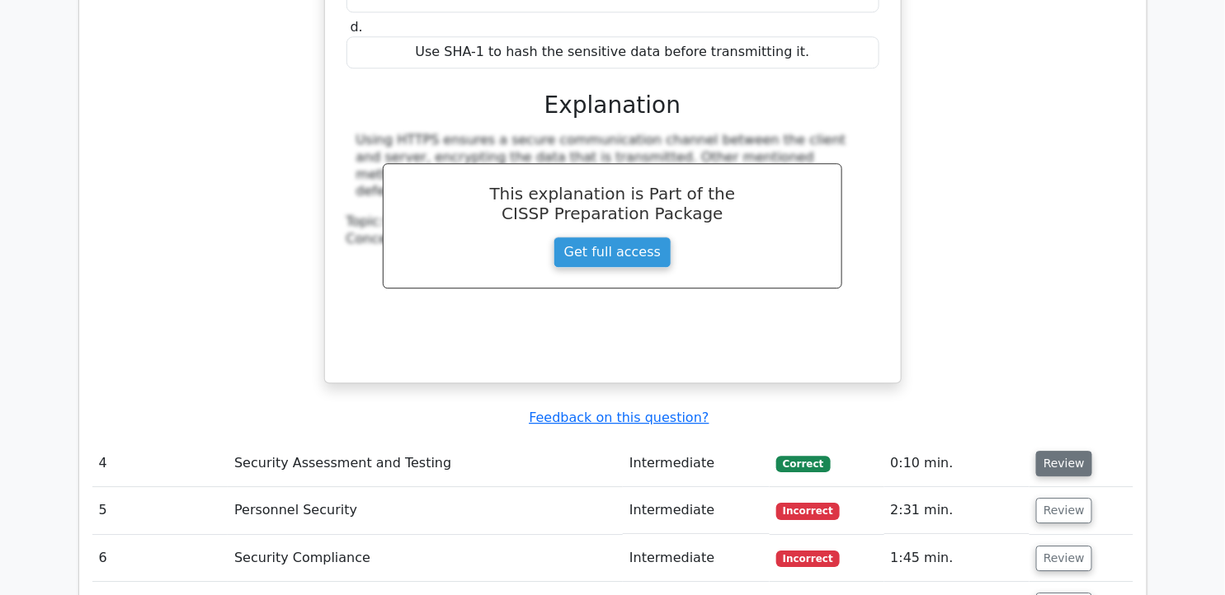
click at [1056, 451] on button "Review" at bounding box center [1064, 464] width 56 height 26
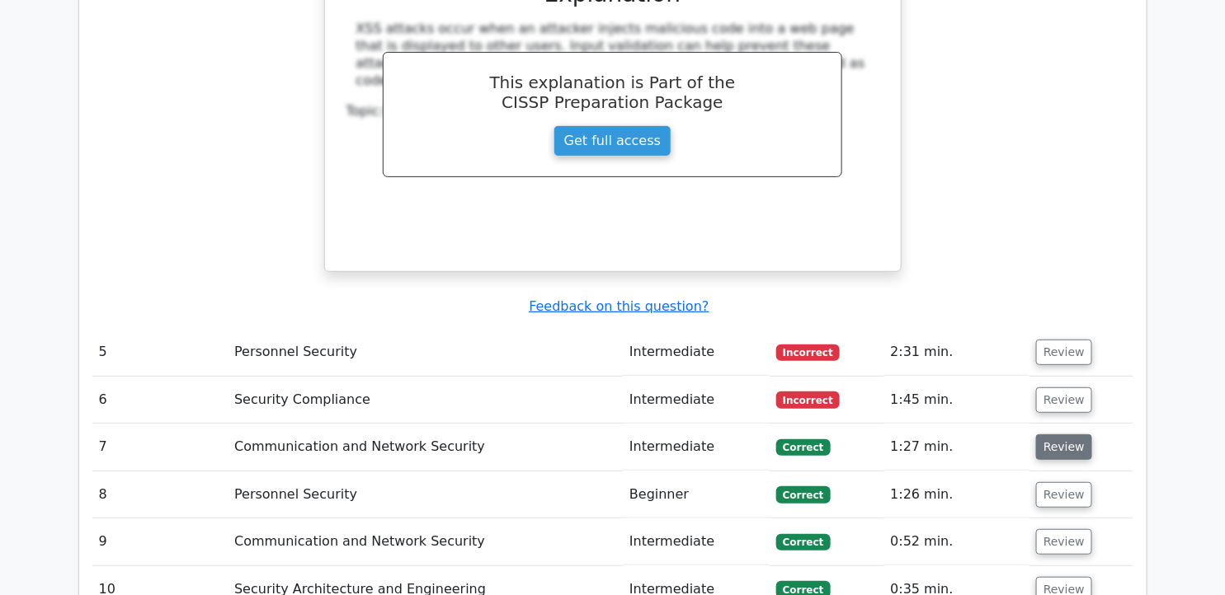
scroll to position [4490, 0]
click at [1044, 339] on button "Review" at bounding box center [1064, 352] width 56 height 26
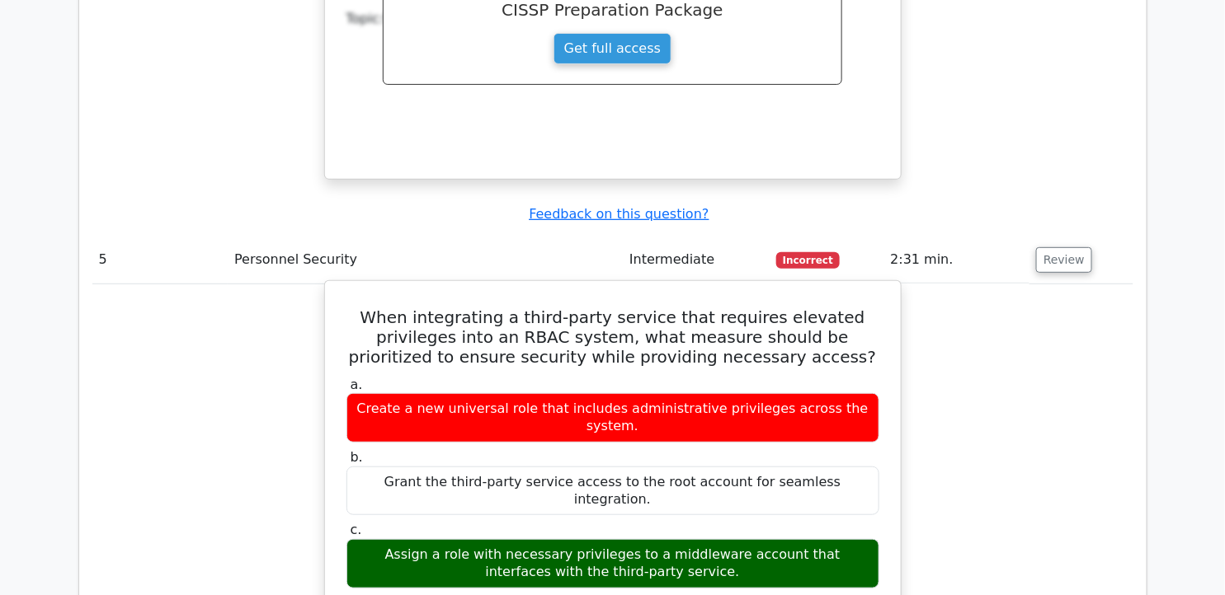
scroll to position [4764, 0]
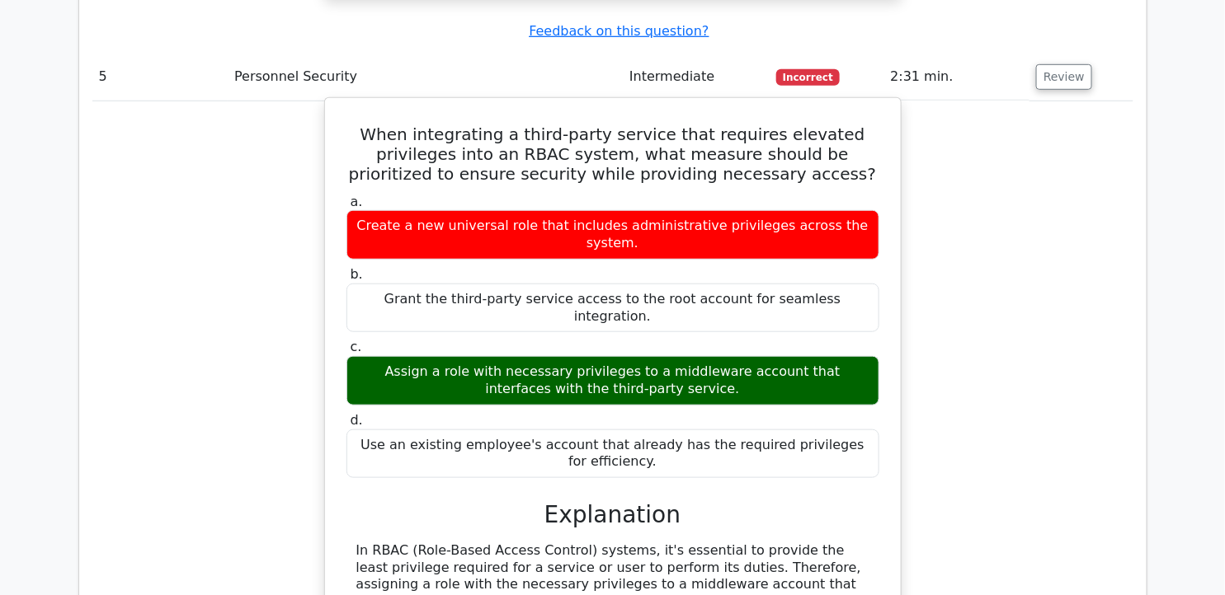
drag, startPoint x: 532, startPoint y: 467, endPoint x: 348, endPoint y: 364, distance: 210.8
drag, startPoint x: 348, startPoint y: 364, endPoint x: 393, endPoint y: 377, distance: 47.2
copy div "In RBAC (Role-Based Access Control) systems, it's essential to provide the leas…"
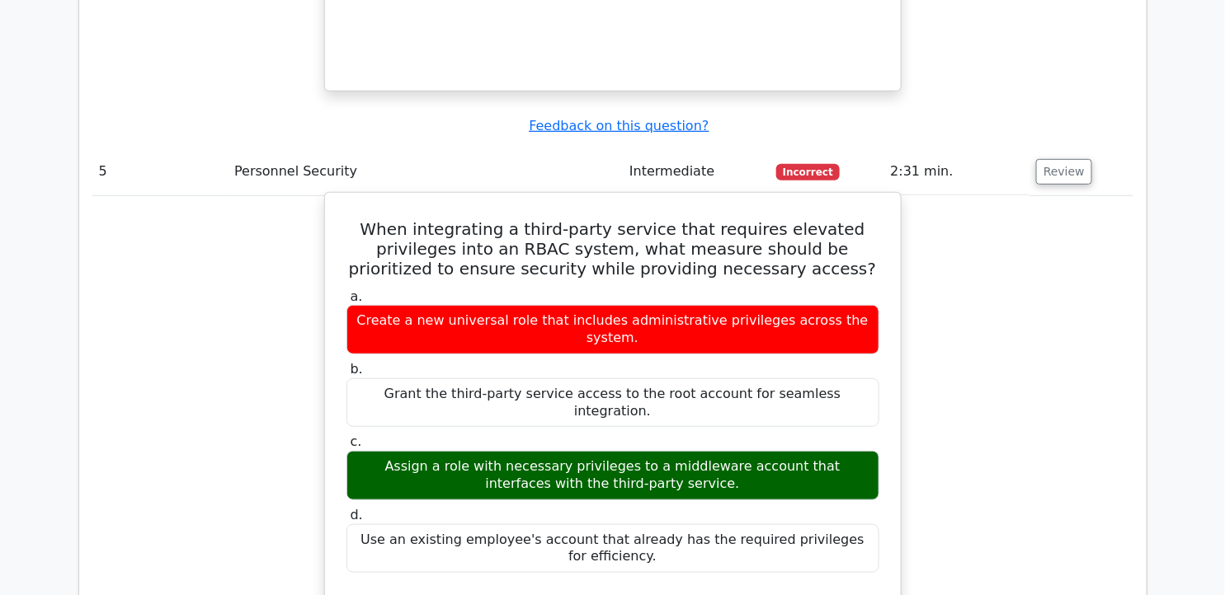
scroll to position [4581, 0]
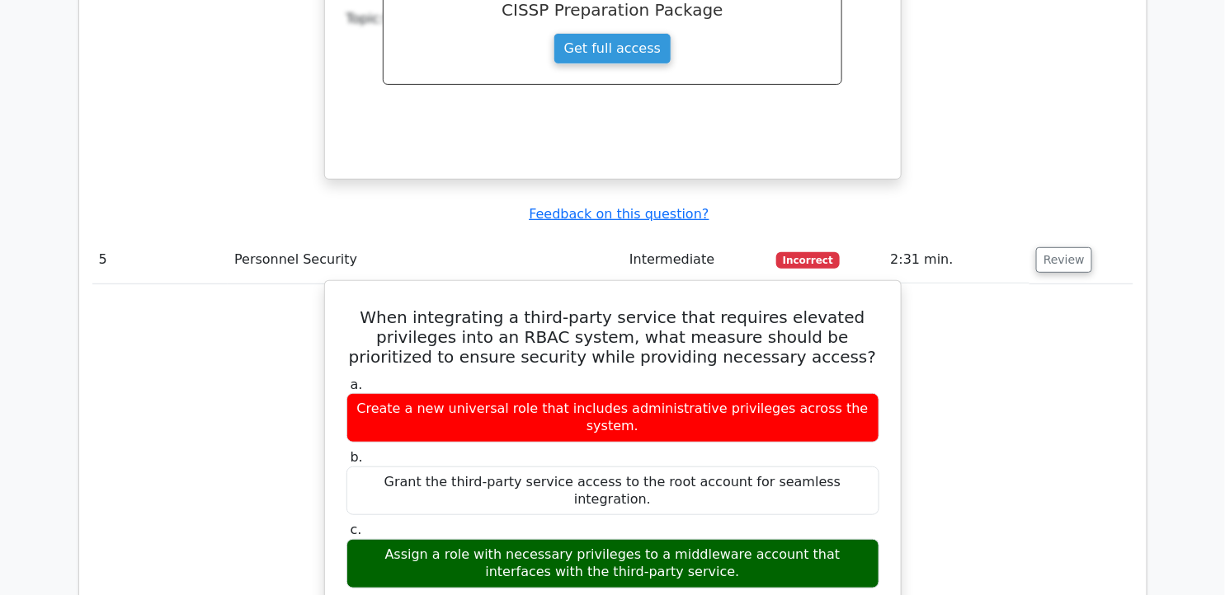
drag, startPoint x: 351, startPoint y: 160, endPoint x: 696, endPoint y: 454, distance: 452.8
drag, startPoint x: 696, startPoint y: 454, endPoint x: 582, endPoint y: 182, distance: 294.2
copy div "When integrating a third-party service that requires elevated privileges into a…"
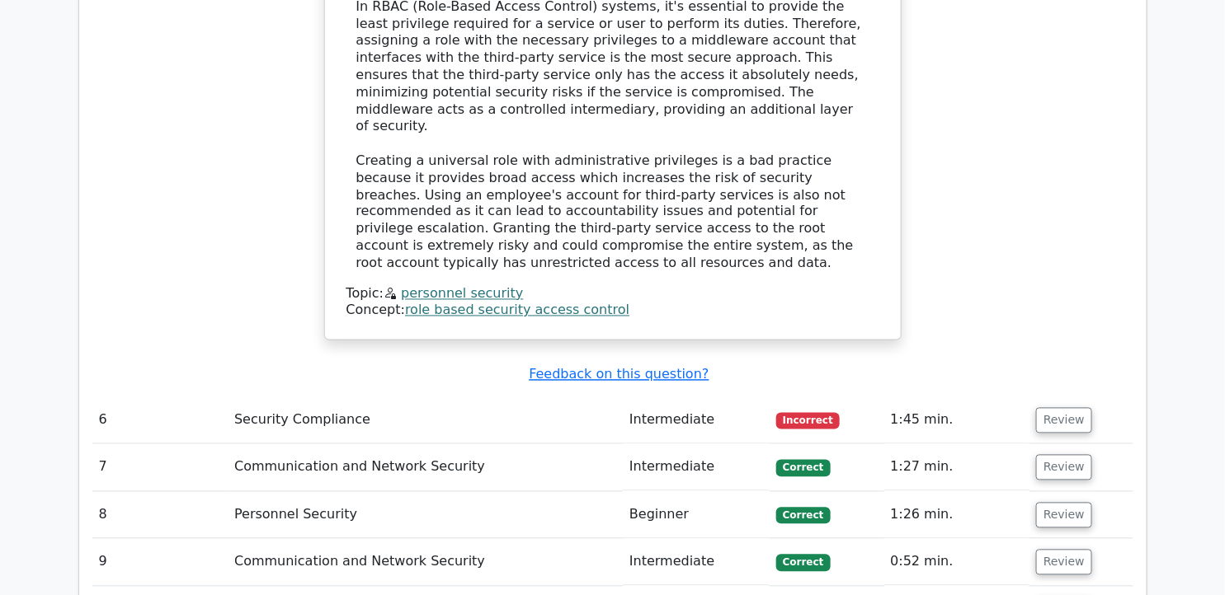
scroll to position [5314, 0]
drag, startPoint x: 1066, startPoint y: 194, endPoint x: 1075, endPoint y: 202, distance: 11.7
click at [1066, 407] on button "Review" at bounding box center [1064, 420] width 56 height 26
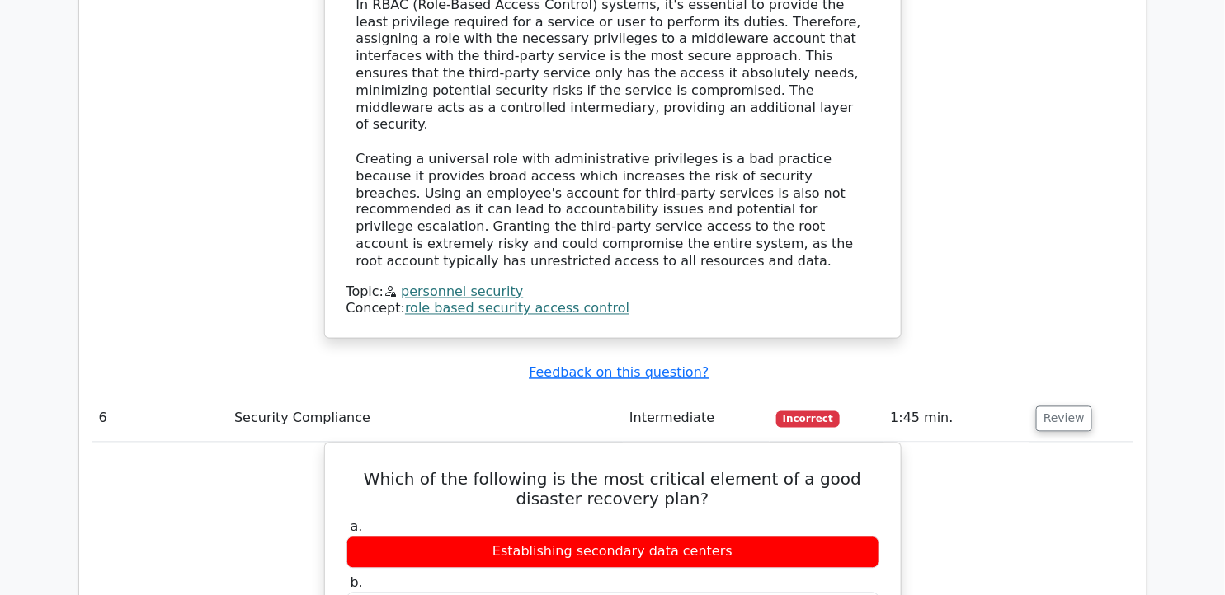
scroll to position [5406, 0]
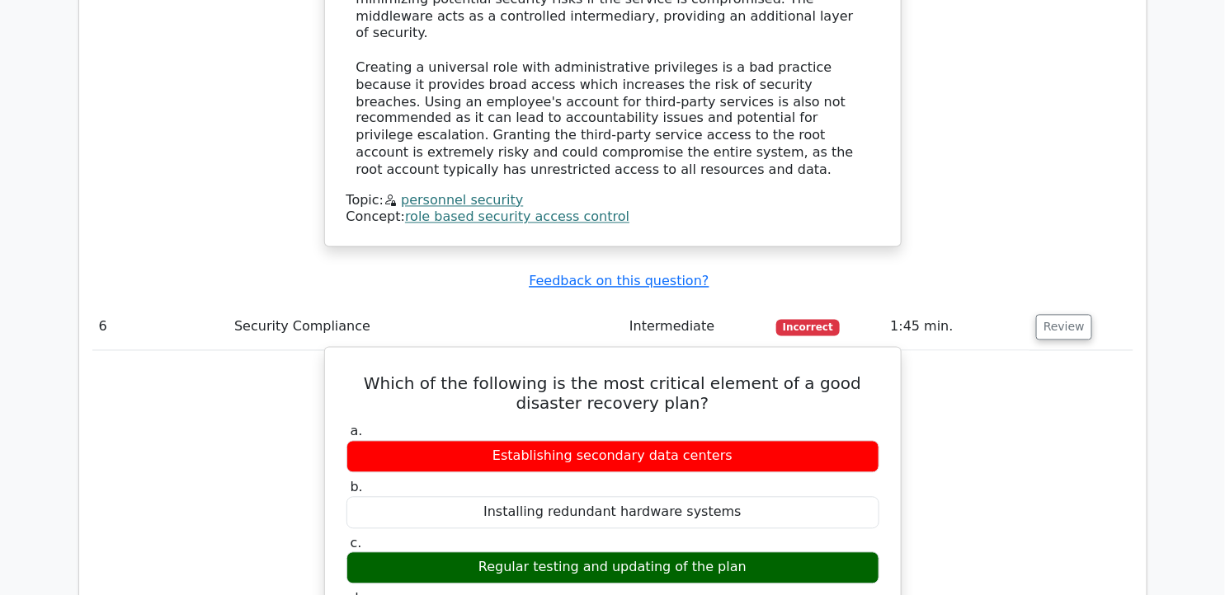
drag, startPoint x: 357, startPoint y: 153, endPoint x: 746, endPoint y: 413, distance: 467.3
copy div "Which of the following is the most critical element of a good disaster recovery…"
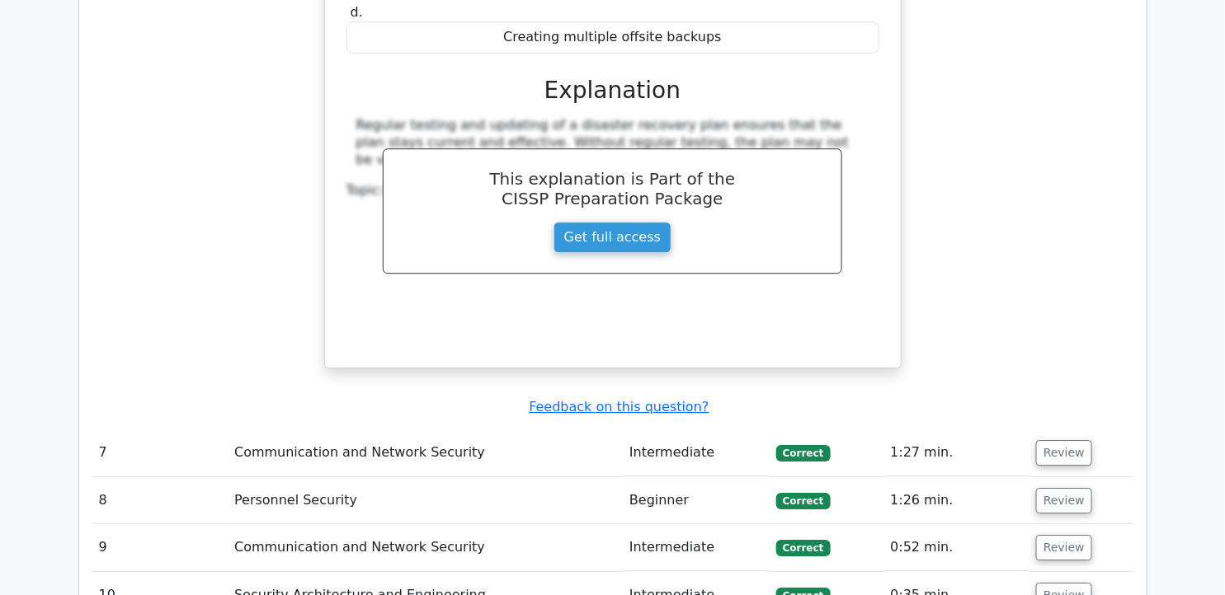
scroll to position [6139, 0]
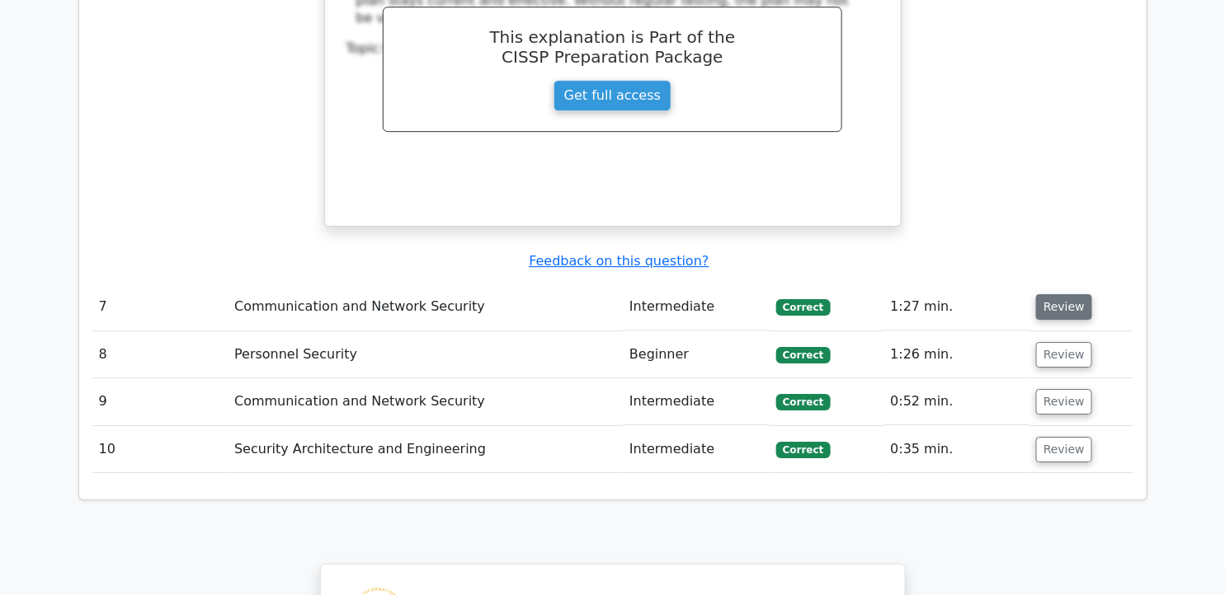
click at [1056, 294] on button "Review" at bounding box center [1064, 307] width 56 height 26
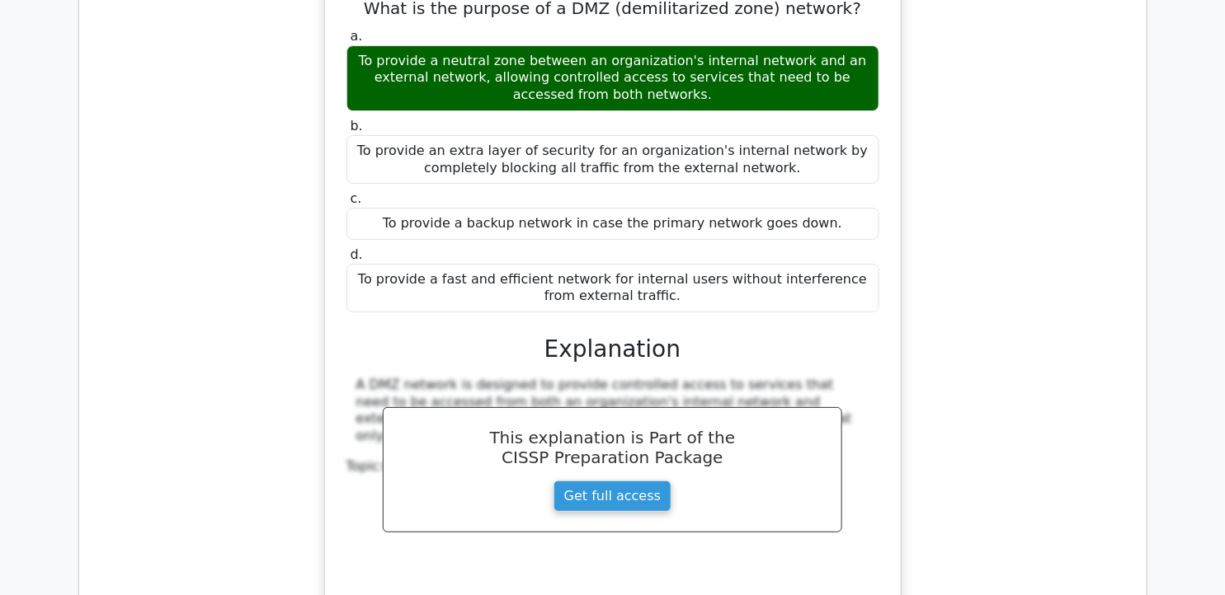
scroll to position [6505, 0]
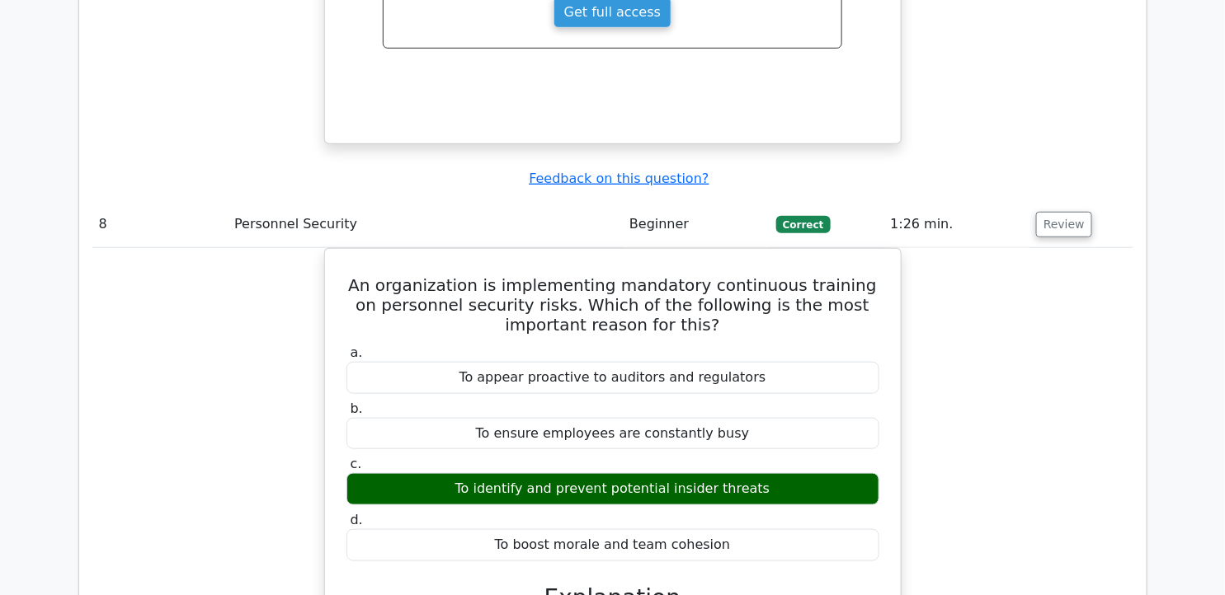
scroll to position [7055, 0]
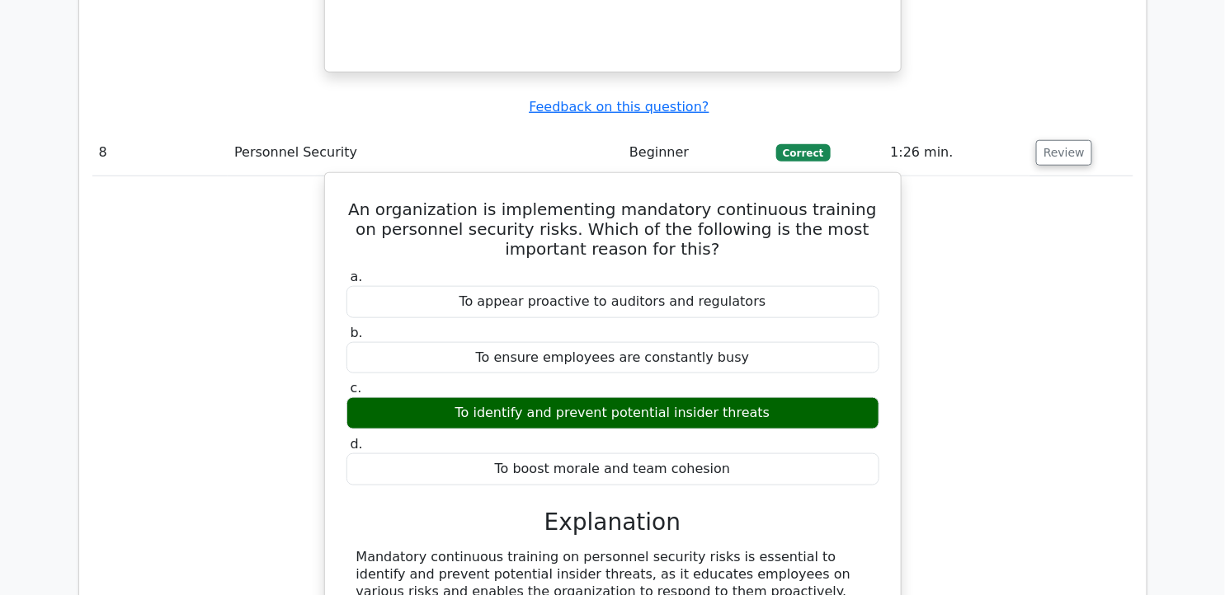
drag, startPoint x: 359, startPoint y: 332, endPoint x: 586, endPoint y: 392, distance: 235.4
click at [586, 549] on div "Mandatory continuous training on personnel security risks is essential to ident…" at bounding box center [612, 583] width 513 height 68
drag, startPoint x: 586, startPoint y: 392, endPoint x: 514, endPoint y: 359, distance: 79.7
copy div "Mandatory continuous training on personnel security risks is essential to ident…"
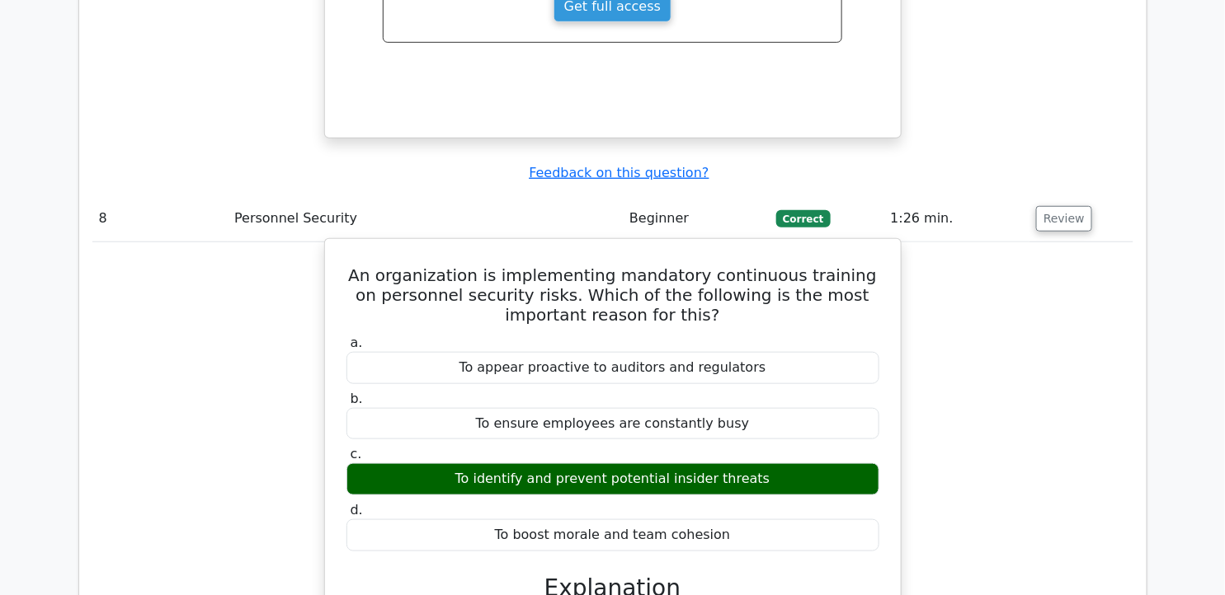
scroll to position [6872, 0]
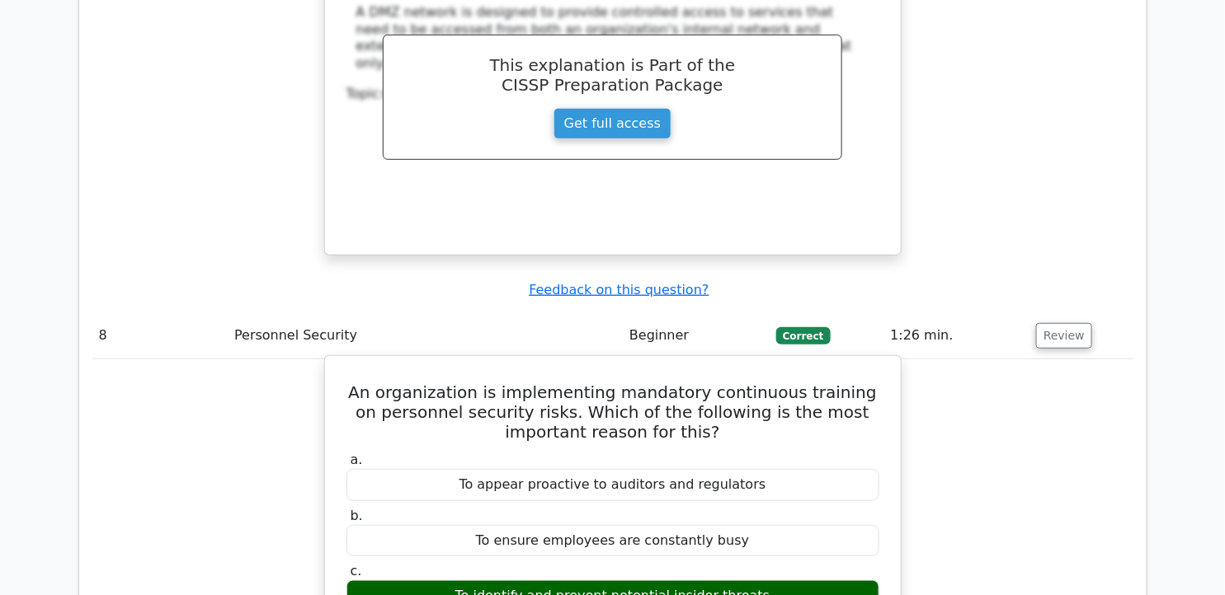
drag, startPoint x: 358, startPoint y: 170, endPoint x: 767, endPoint y: 435, distance: 487.7
copy div "An organization is implementing mandatory continuous training on personnel secu…"
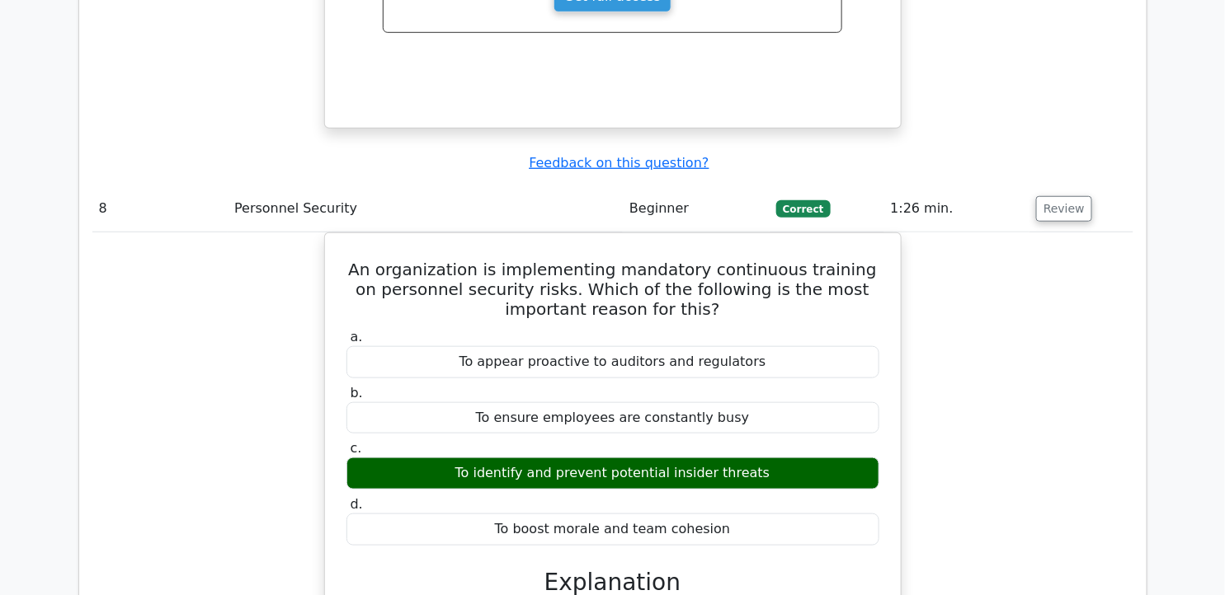
scroll to position [7238, 0]
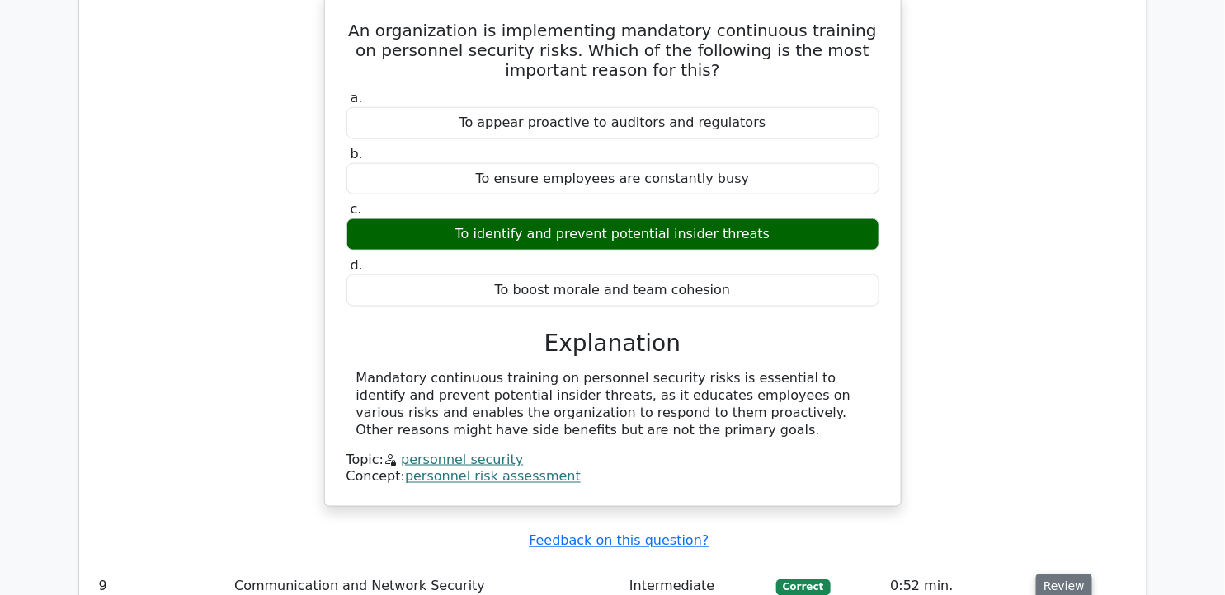
click at [1049, 575] on button "Review" at bounding box center [1064, 588] width 56 height 26
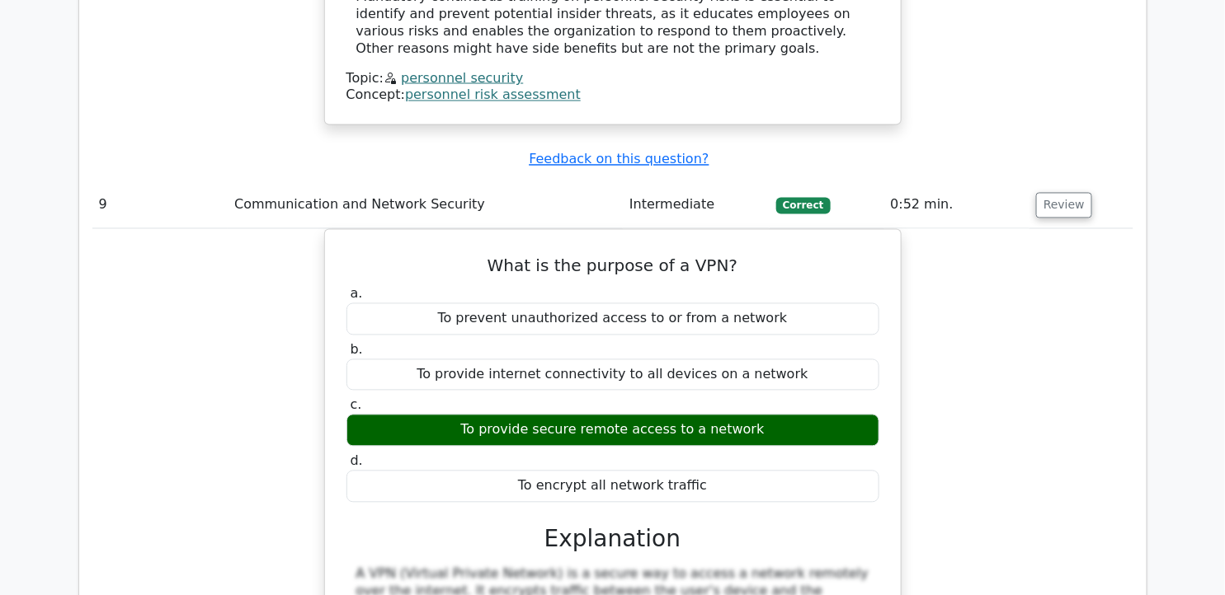
scroll to position [7788, 0]
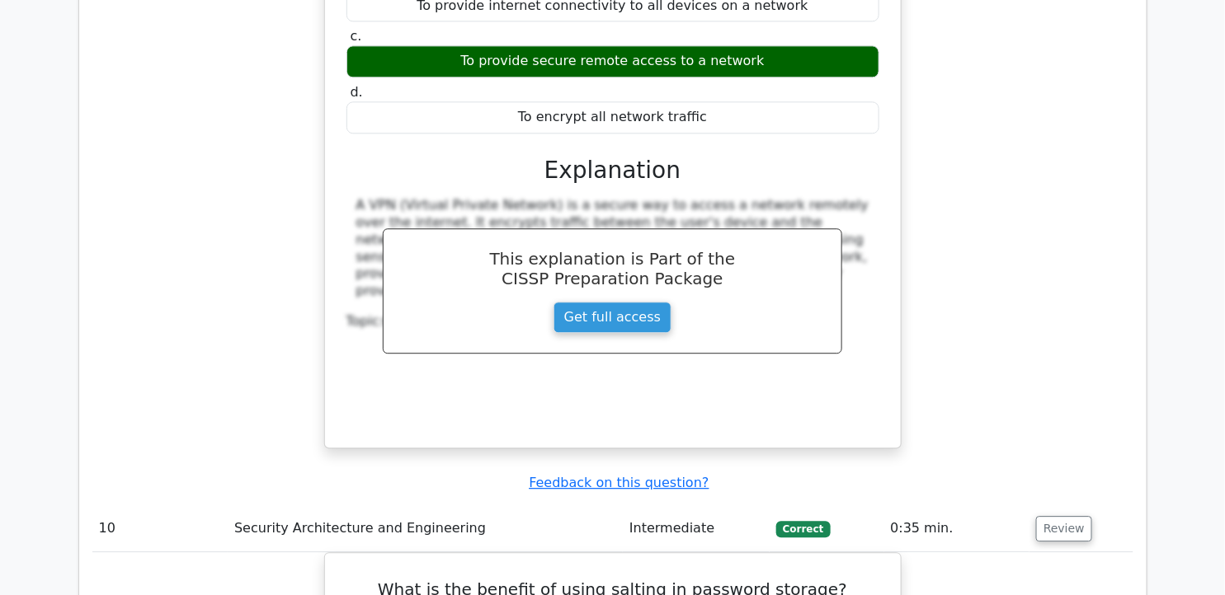
scroll to position [8063, 0]
